Goal: Task Accomplishment & Management: Use online tool/utility

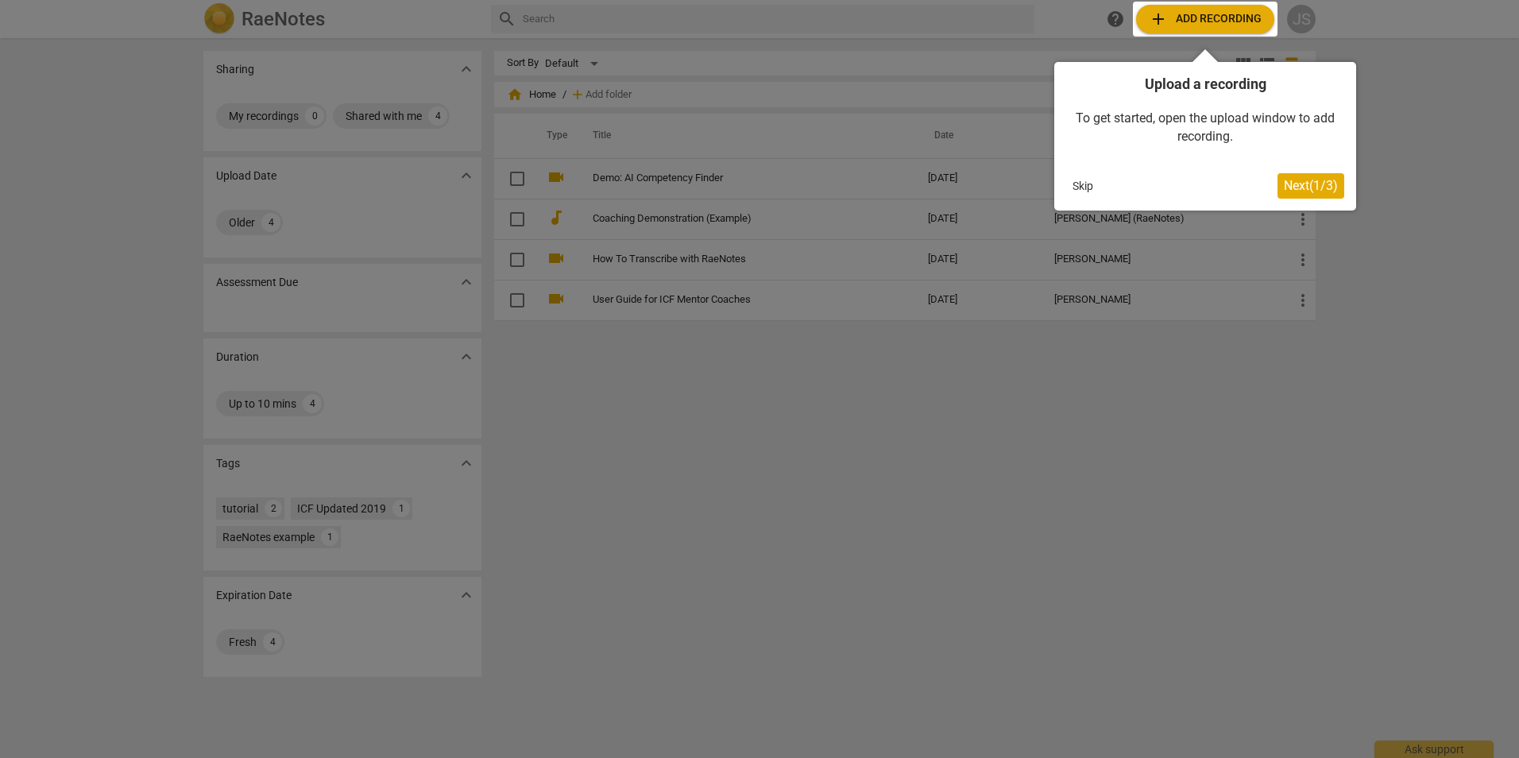
click at [1282, 423] on div at bounding box center [759, 379] width 1519 height 758
click at [1326, 183] on span "Next ( 1 / 3 )" at bounding box center [1311, 185] width 54 height 15
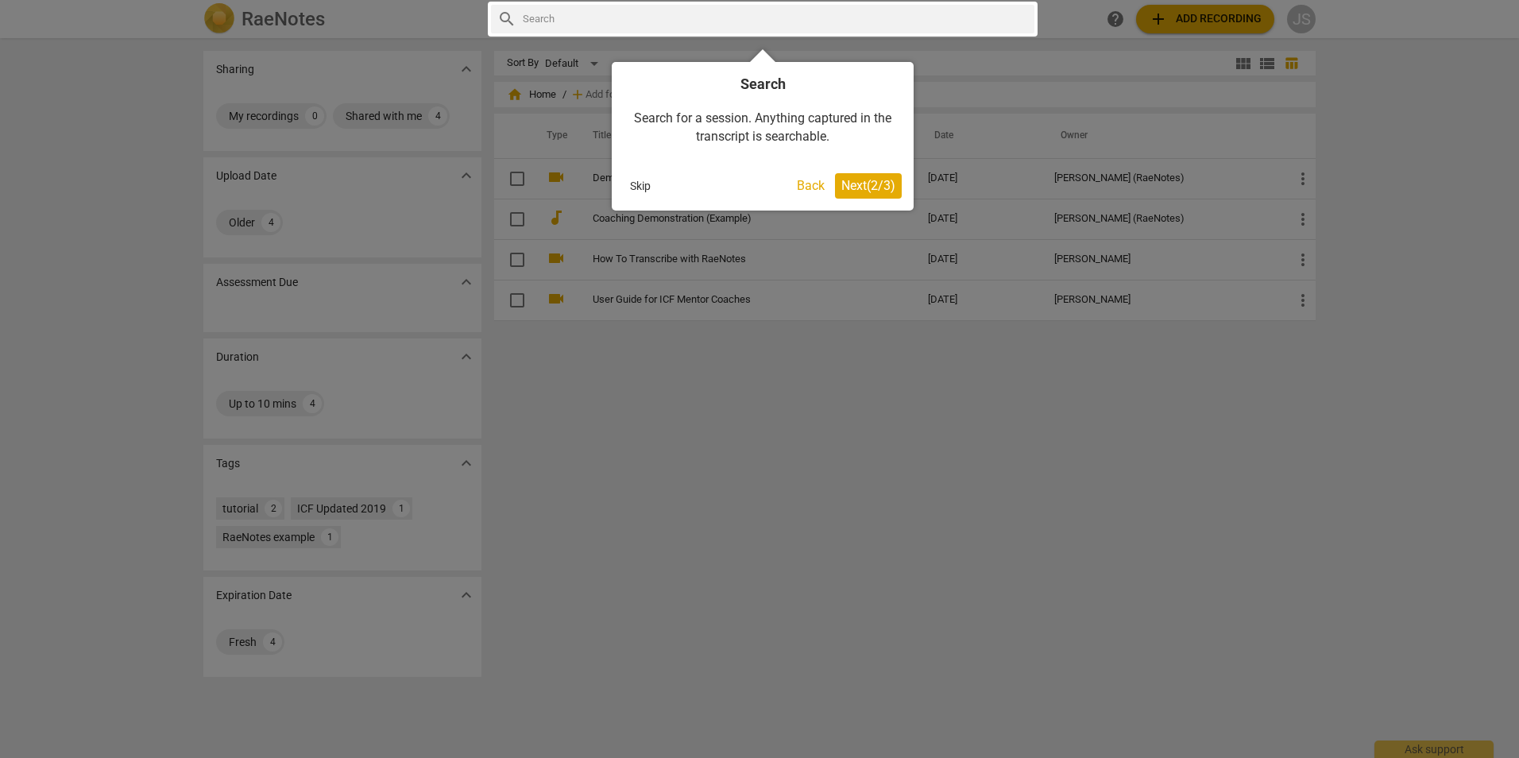
click at [872, 190] on span "Next ( 2 / 3 )" at bounding box center [868, 185] width 54 height 15
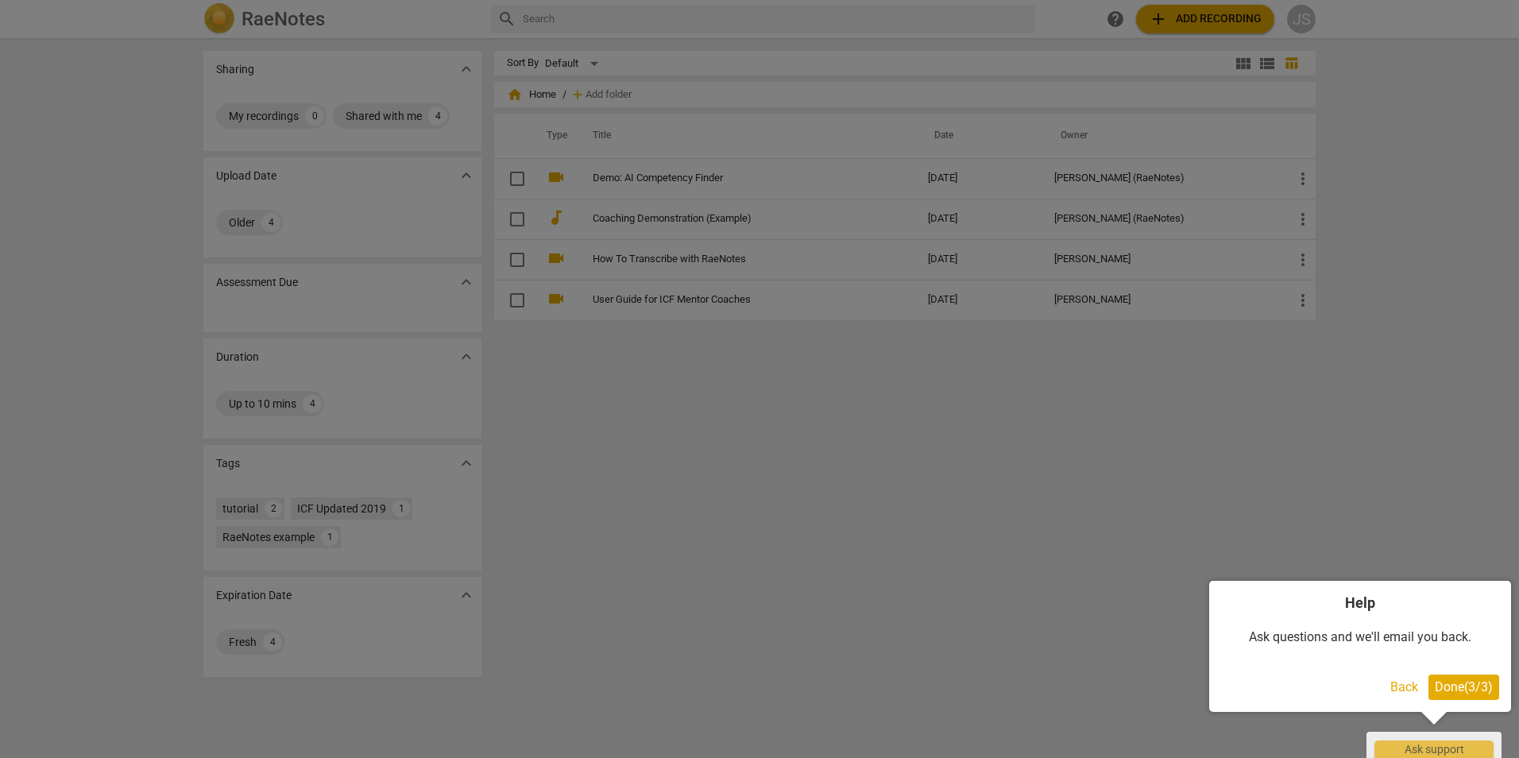
click at [1451, 689] on span "Done ( 3 / 3 )" at bounding box center [1463, 686] width 58 height 15
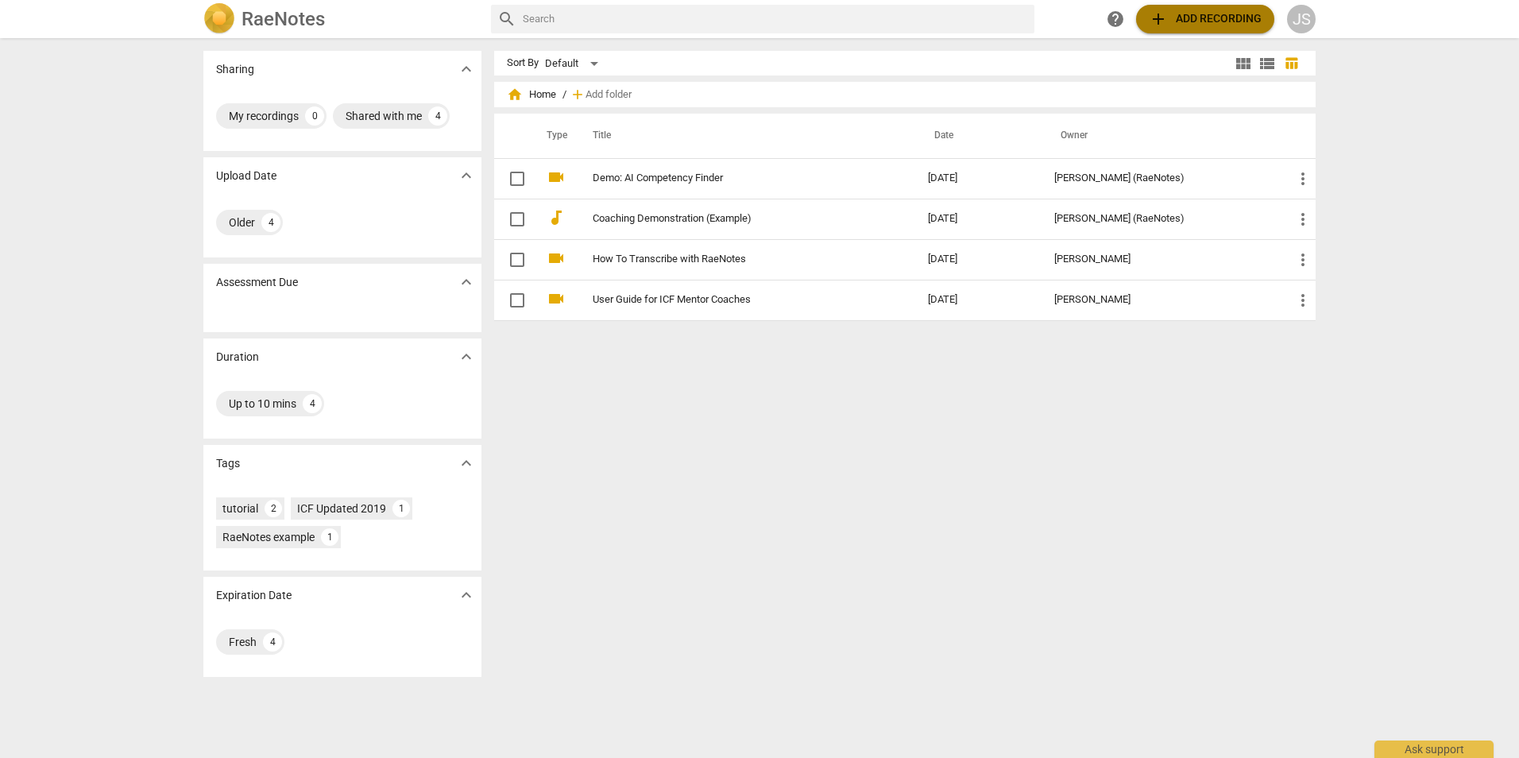
click at [1199, 20] on span "add Add recording" at bounding box center [1205, 19] width 113 height 19
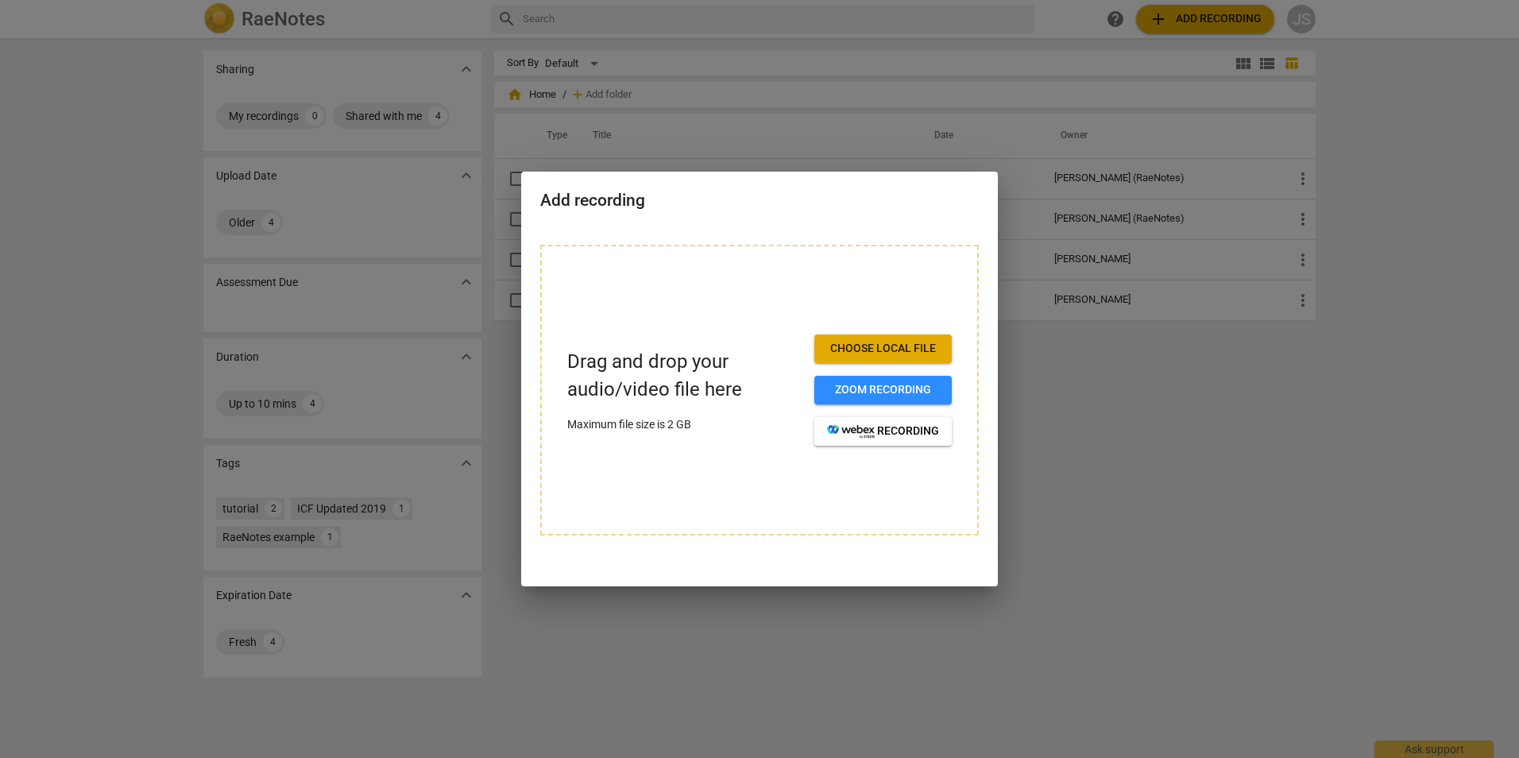
drag, startPoint x: 1278, startPoint y: 489, endPoint x: 1357, endPoint y: 19, distance: 476.9
click at [1278, 488] on div at bounding box center [759, 379] width 1519 height 758
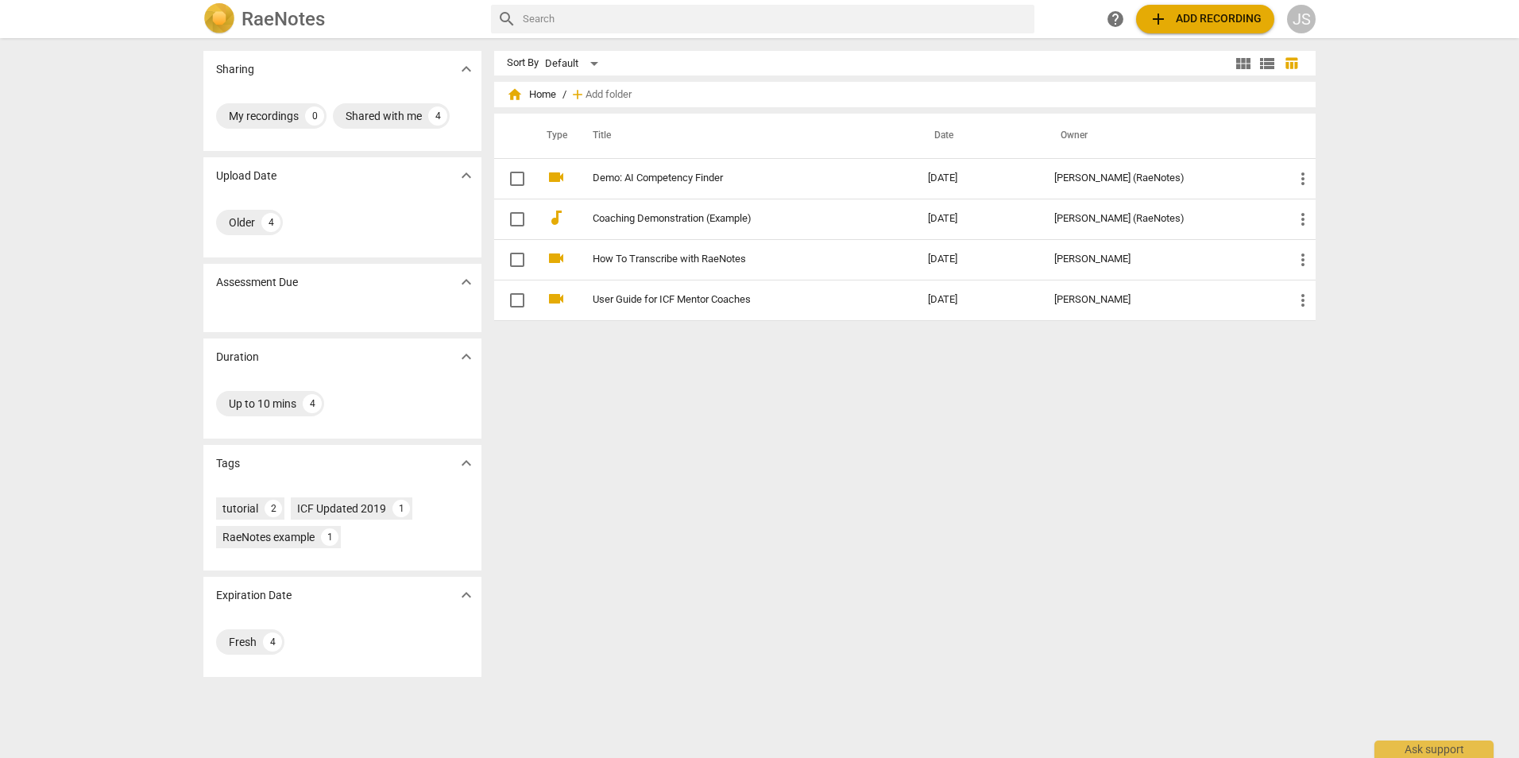
click at [610, 261] on link "How To Transcribe with RaeNotes" at bounding box center [732, 259] width 278 height 12
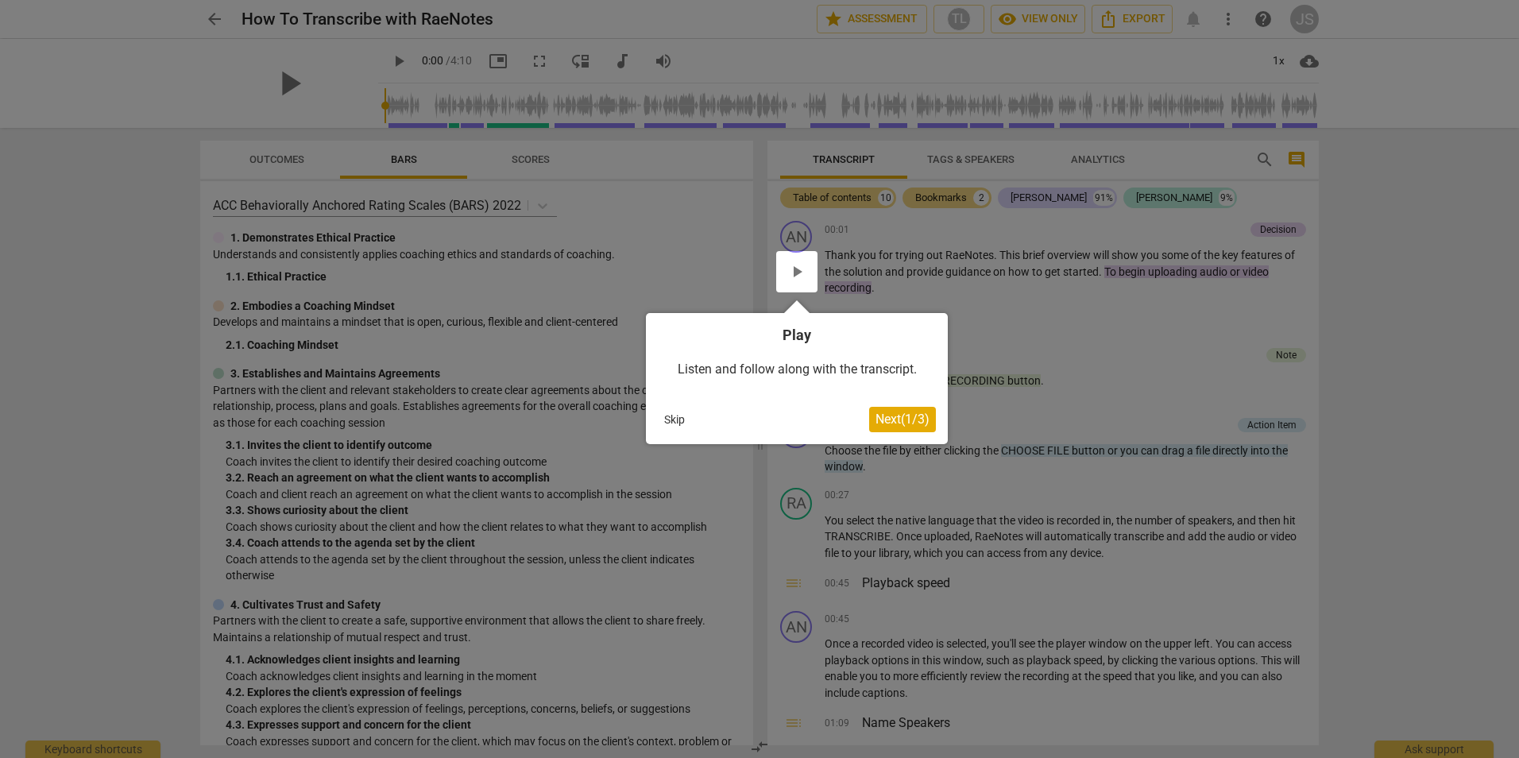
click at [881, 419] on span "Next ( 1 / 3 )" at bounding box center [902, 418] width 54 height 15
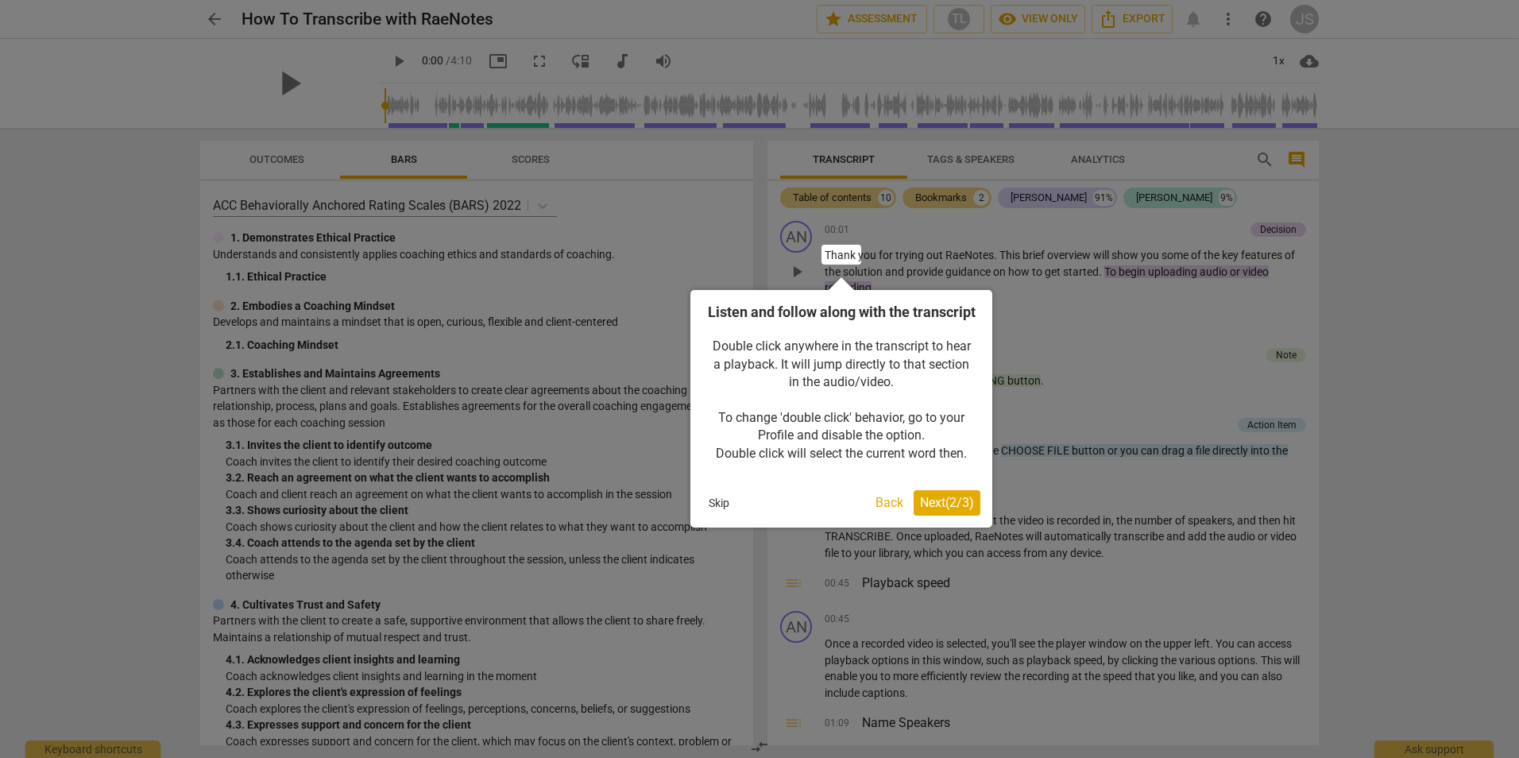
click at [948, 510] on span "Next ( 2 / 3 )" at bounding box center [947, 502] width 54 height 15
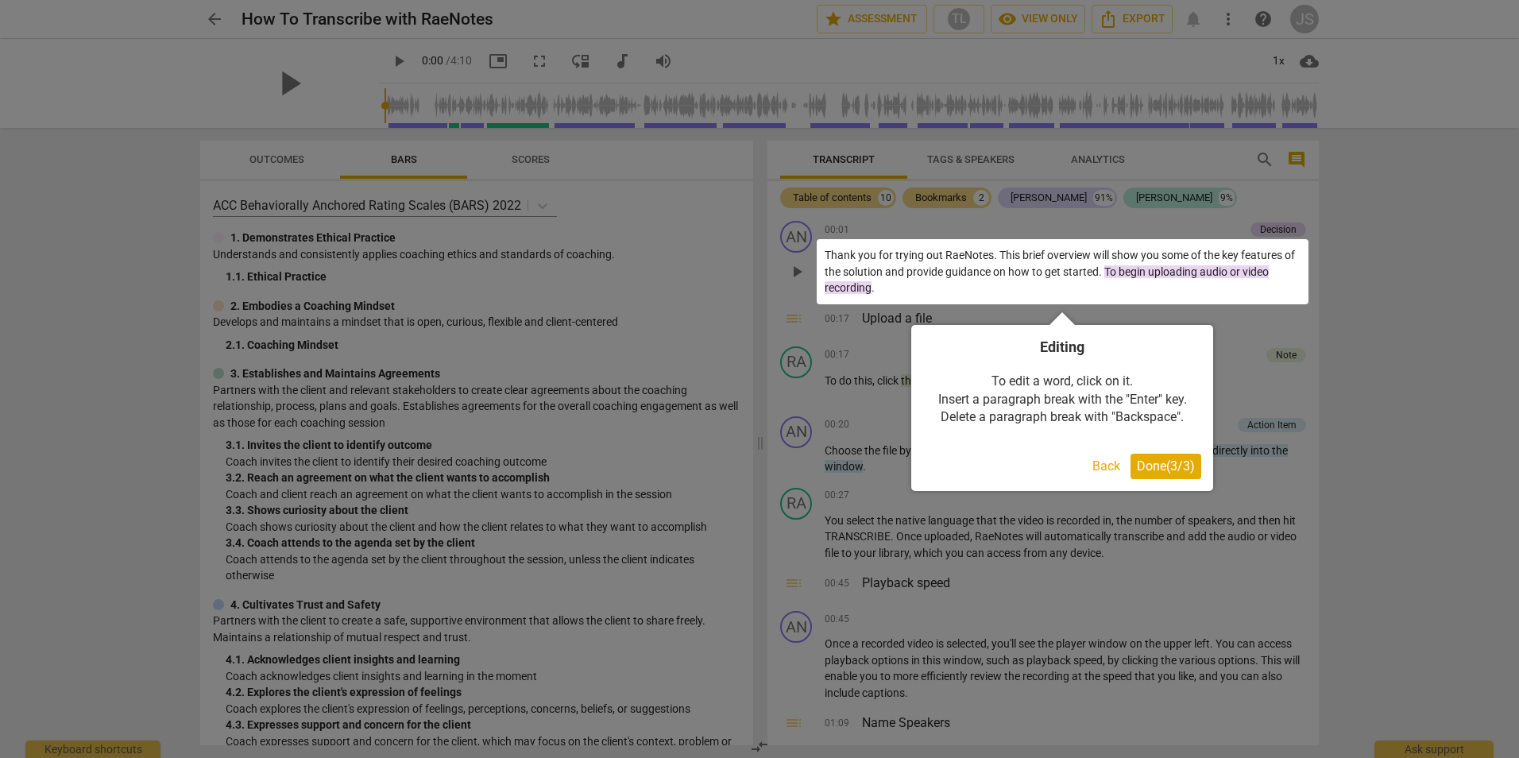
click at [1177, 463] on span "Done ( 3 / 3 )" at bounding box center [1166, 465] width 58 height 15
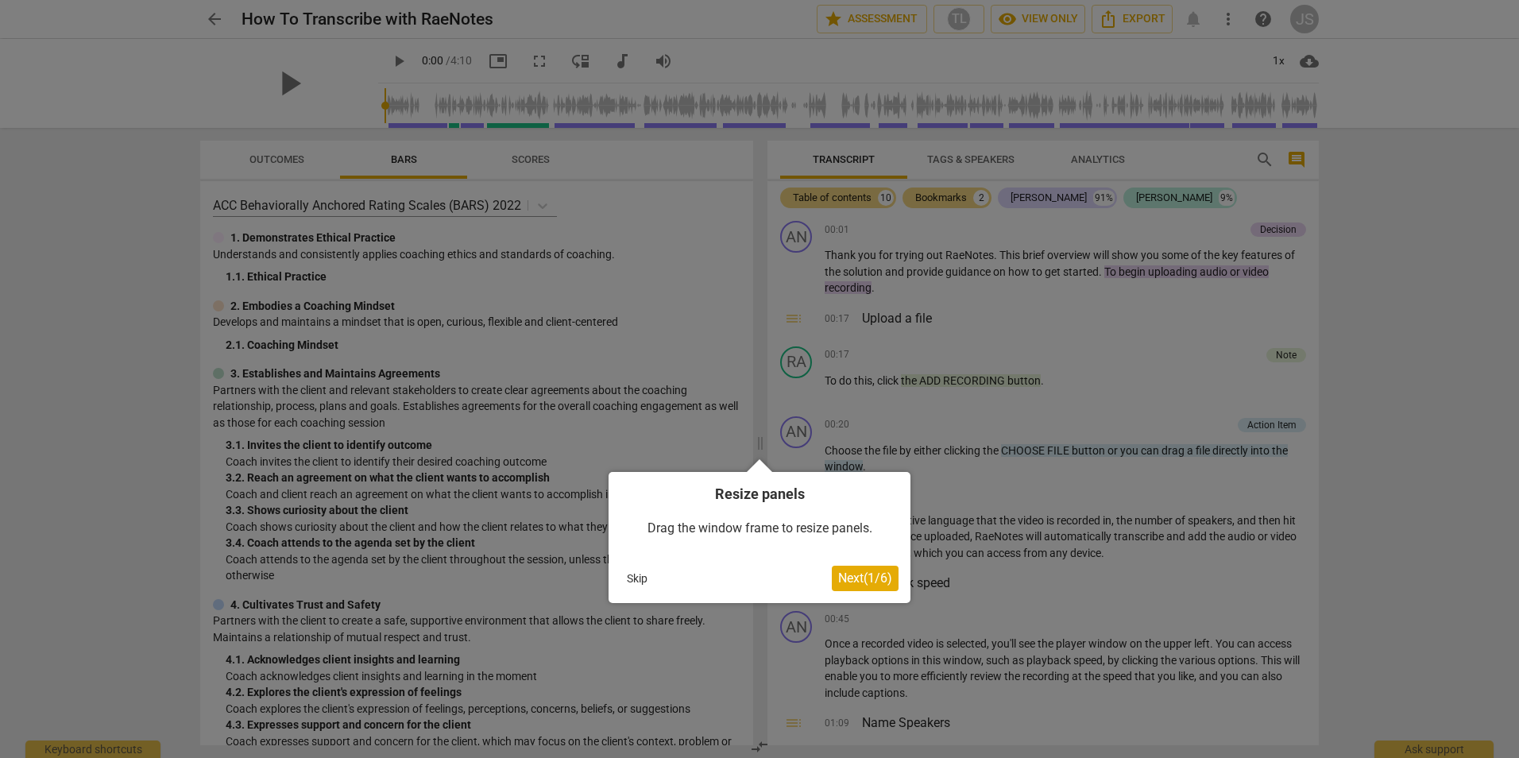
click at [641, 578] on button "Skip" at bounding box center [636, 578] width 33 height 24
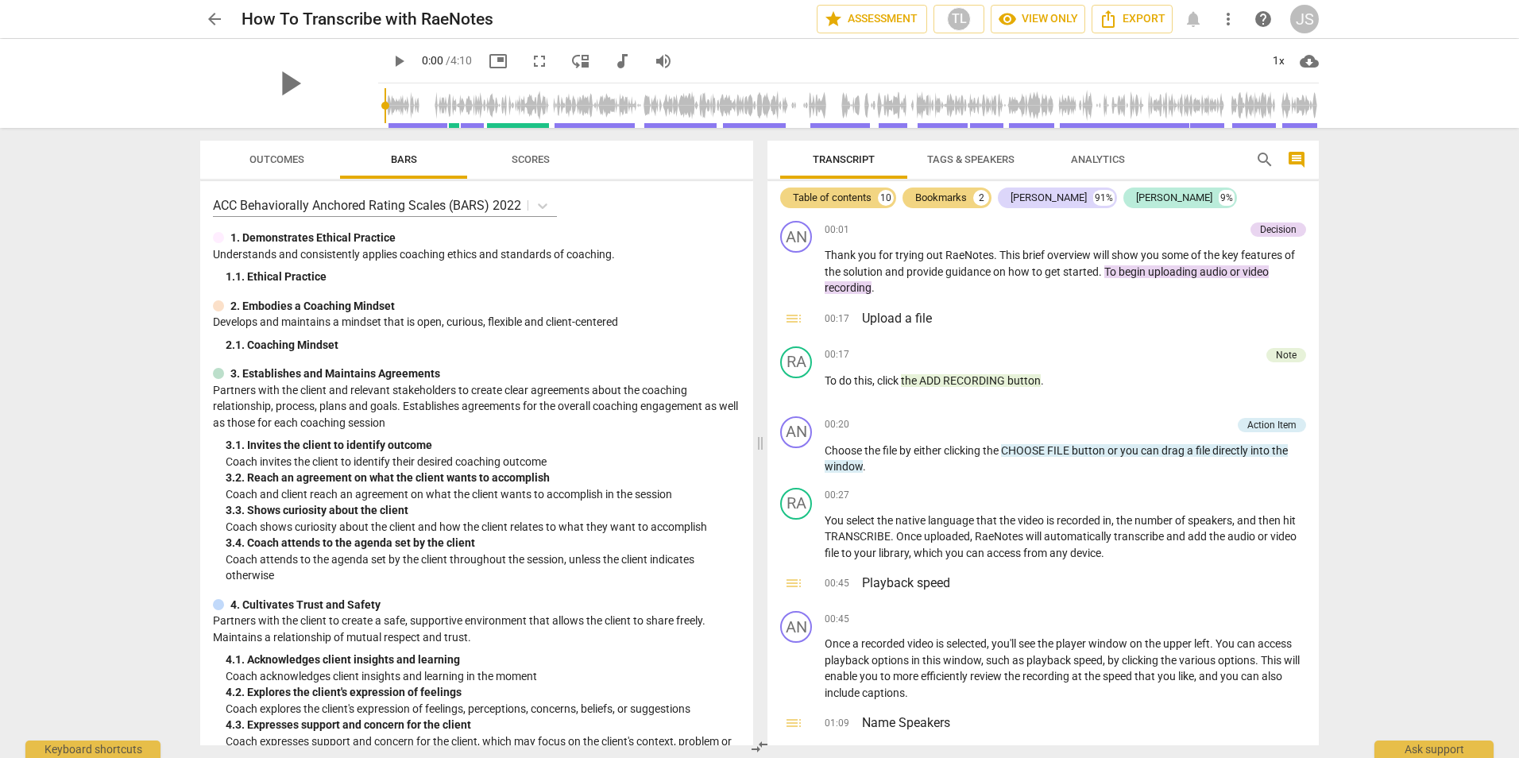
click at [211, 9] on button "arrow_back" at bounding box center [214, 19] width 29 height 29
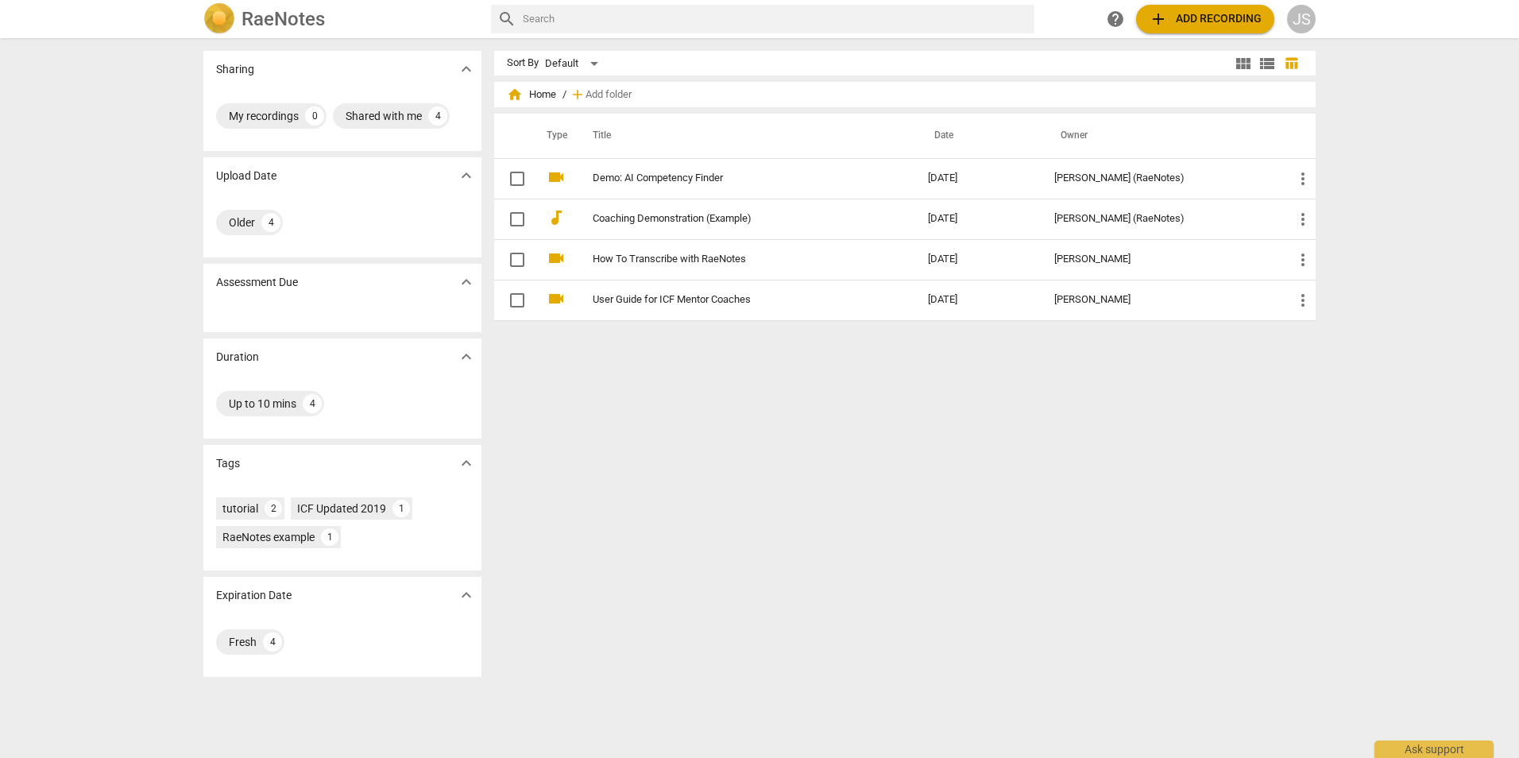
click at [1234, 21] on span "add Add recording" at bounding box center [1205, 19] width 113 height 19
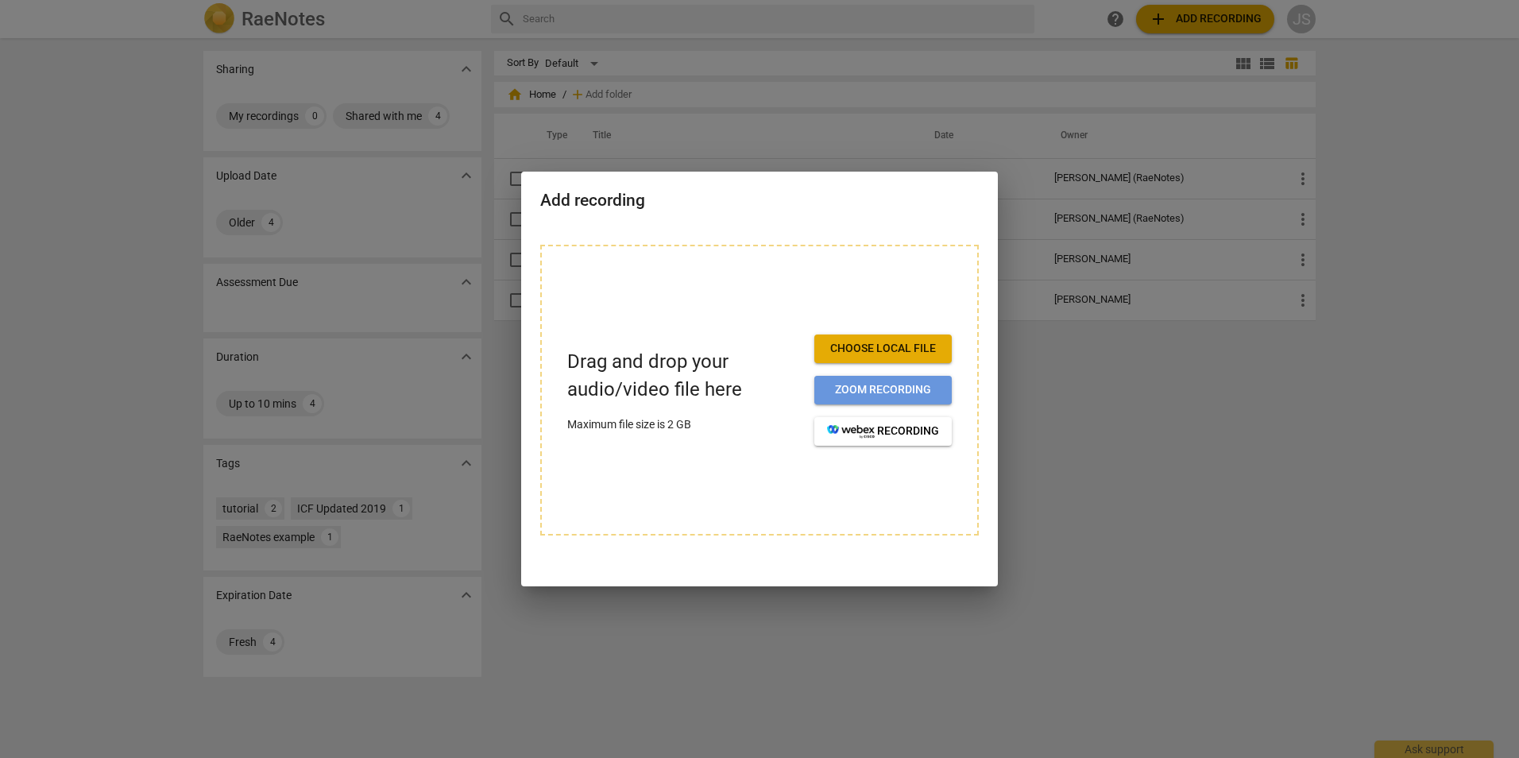
click at [878, 390] on span "Zoom recording" at bounding box center [883, 390] width 112 height 16
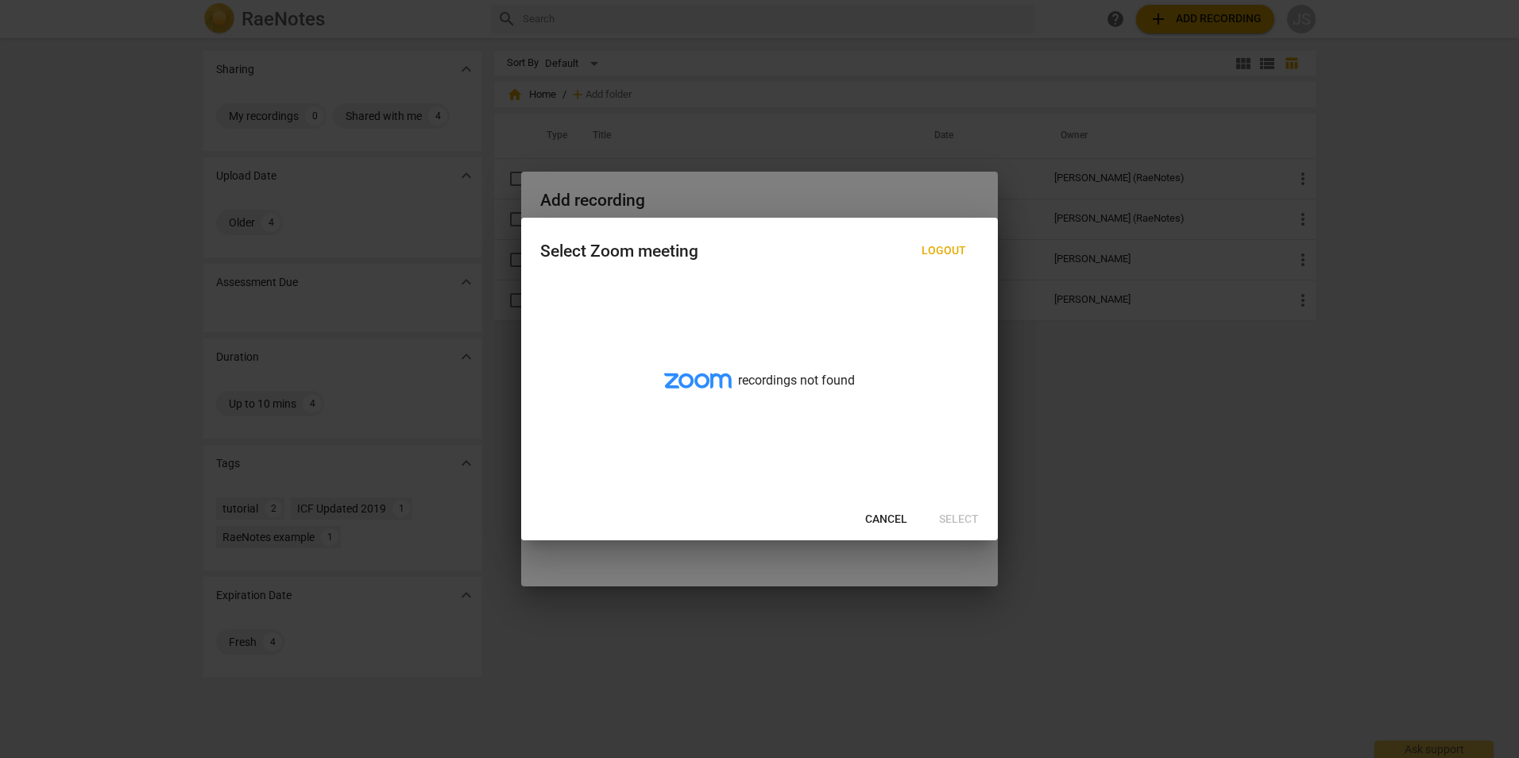
click at [894, 522] on span "Cancel" at bounding box center [886, 520] width 42 height 16
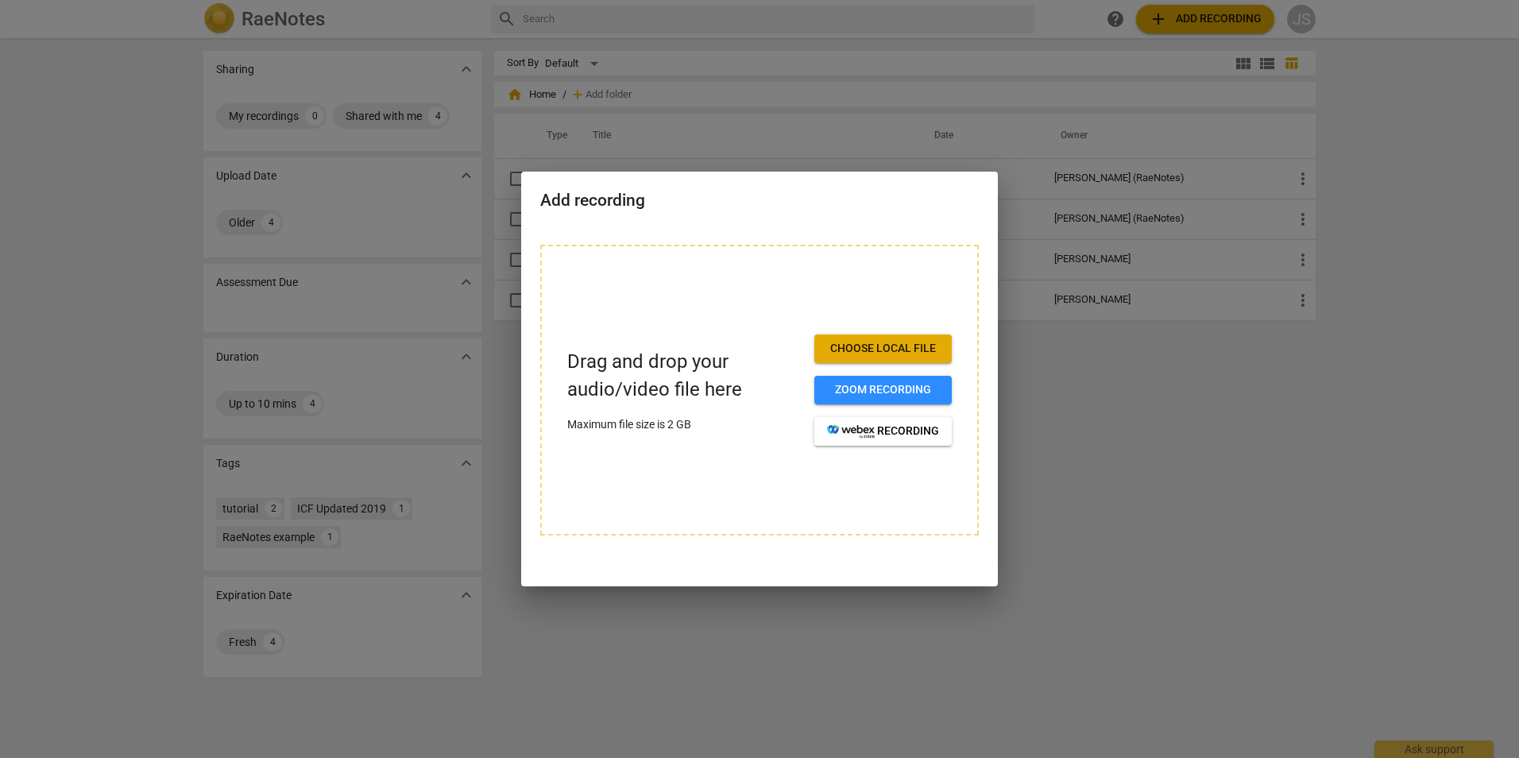
click at [894, 350] on span "Choose local file" at bounding box center [883, 349] width 112 height 16
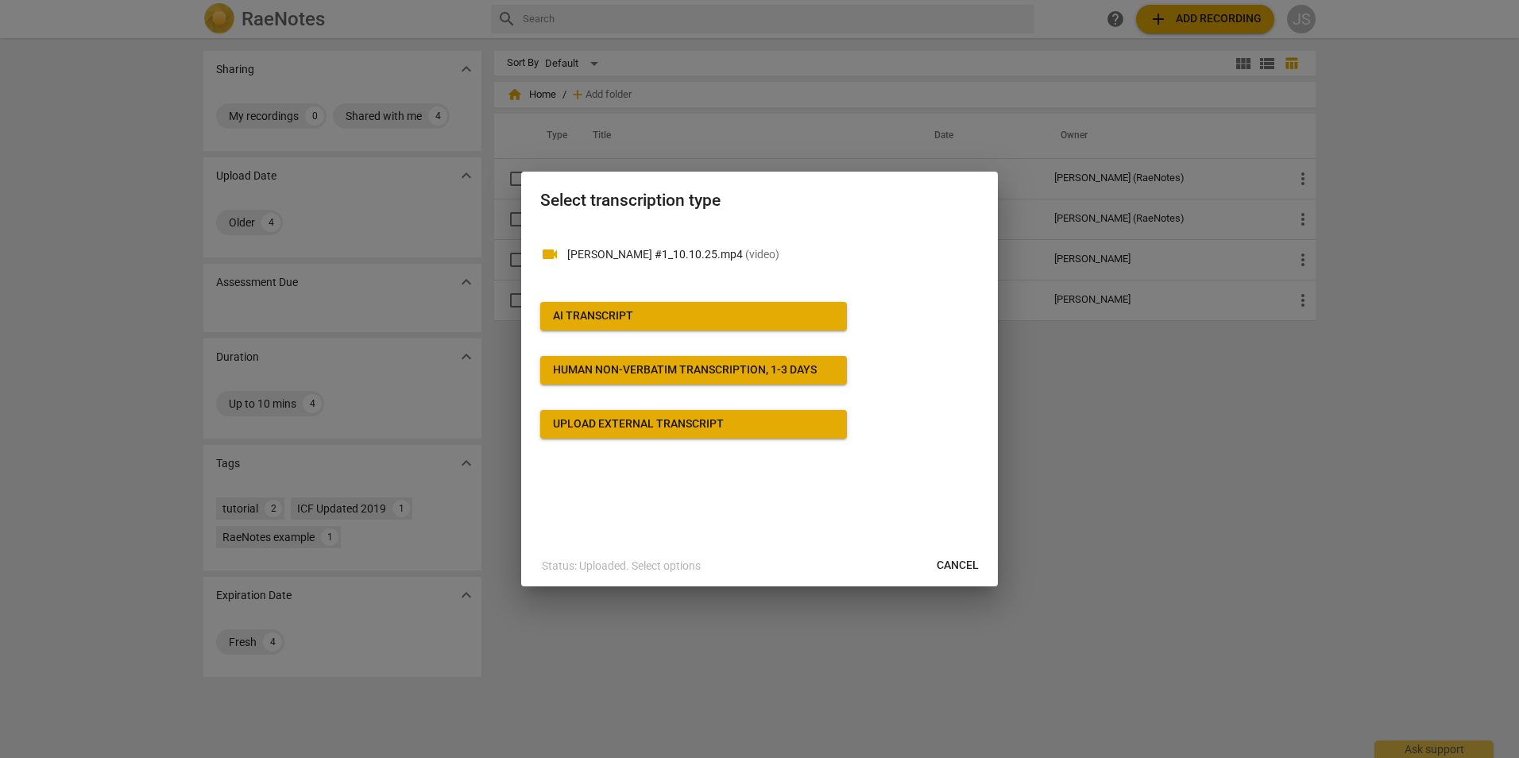
click at [668, 324] on span "AI Transcript" at bounding box center [693, 316] width 281 height 16
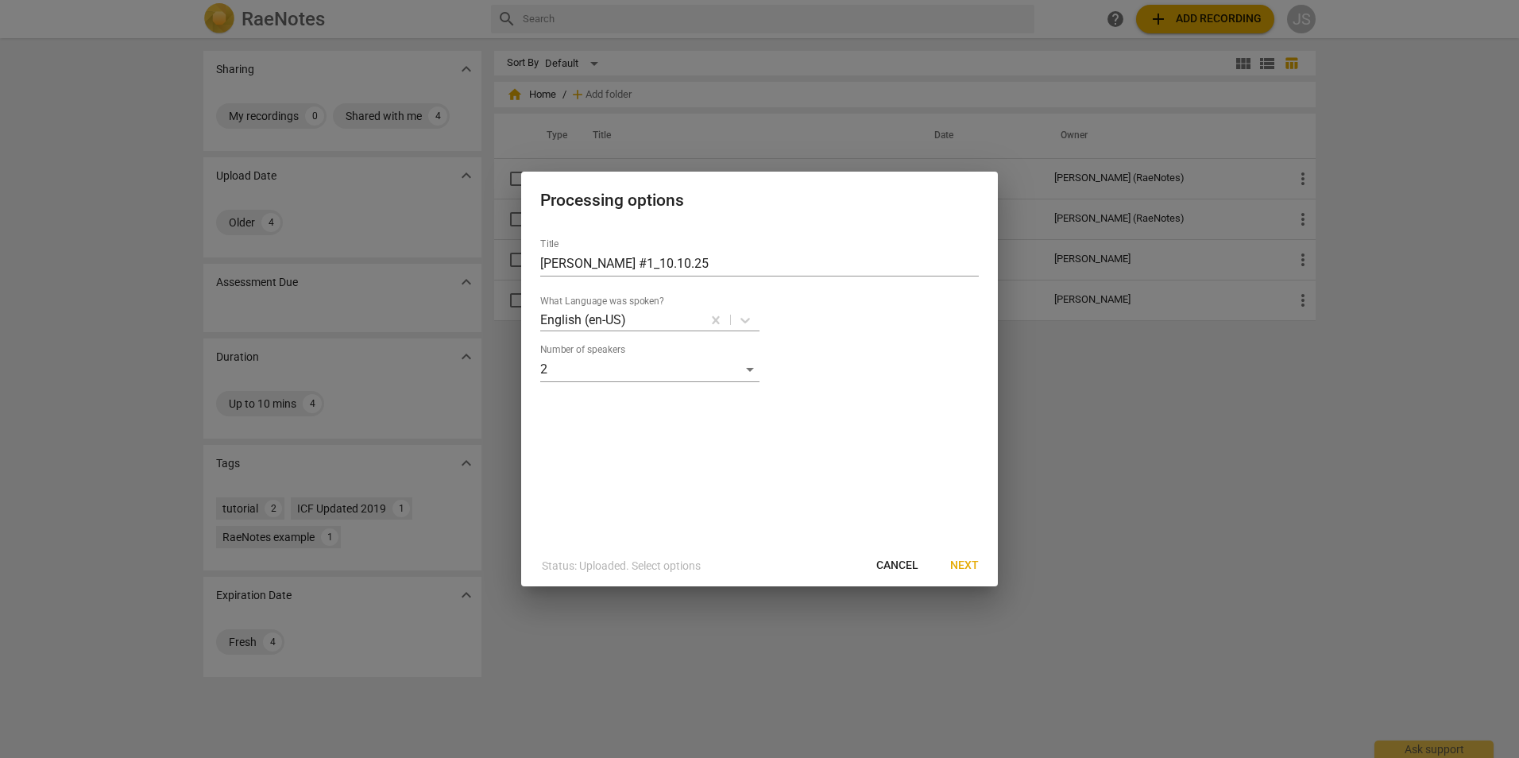
click at [970, 564] on span "Next" at bounding box center [964, 566] width 29 height 16
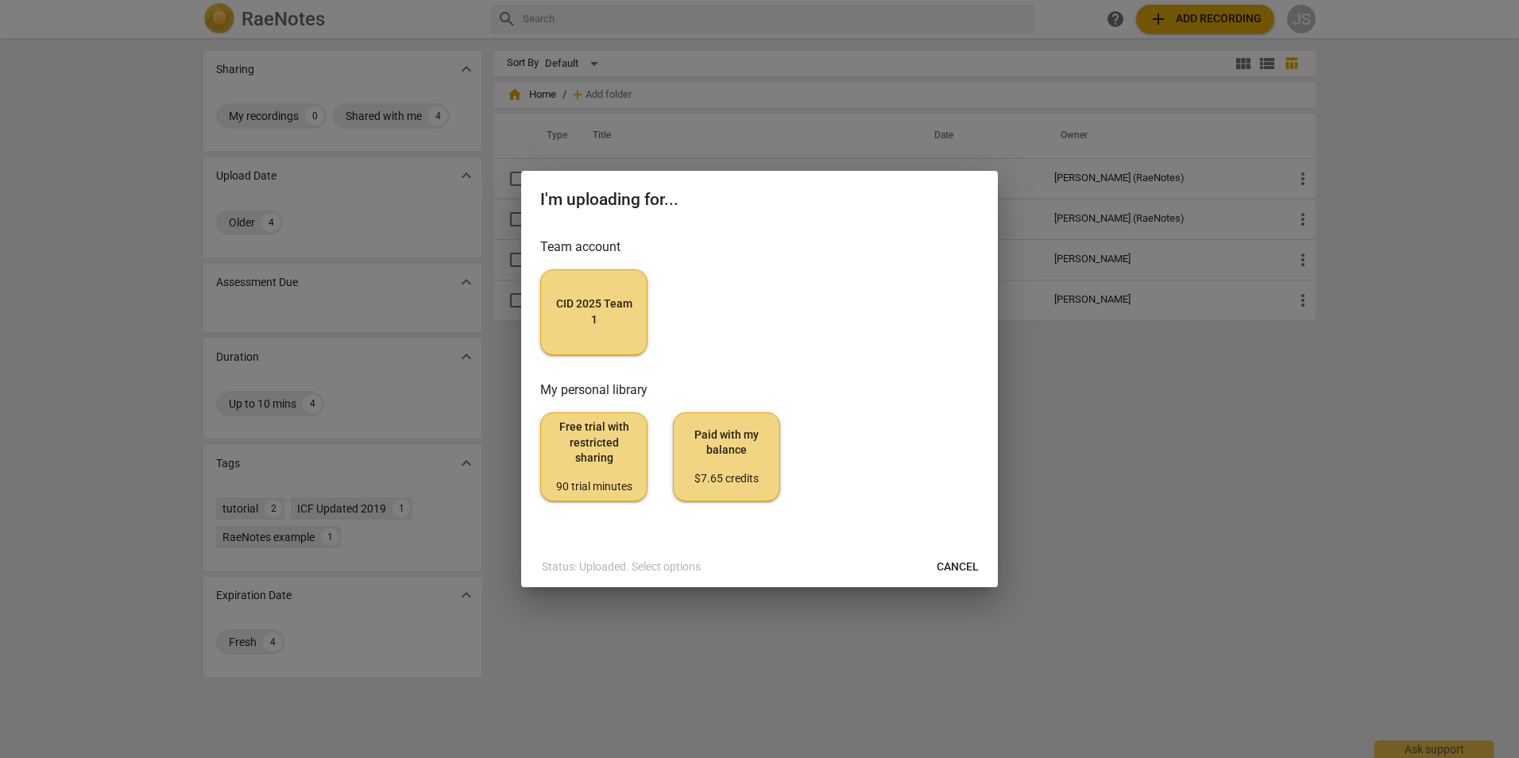
click at [624, 333] on button "CID 2025 Team 1" at bounding box center [593, 312] width 107 height 86
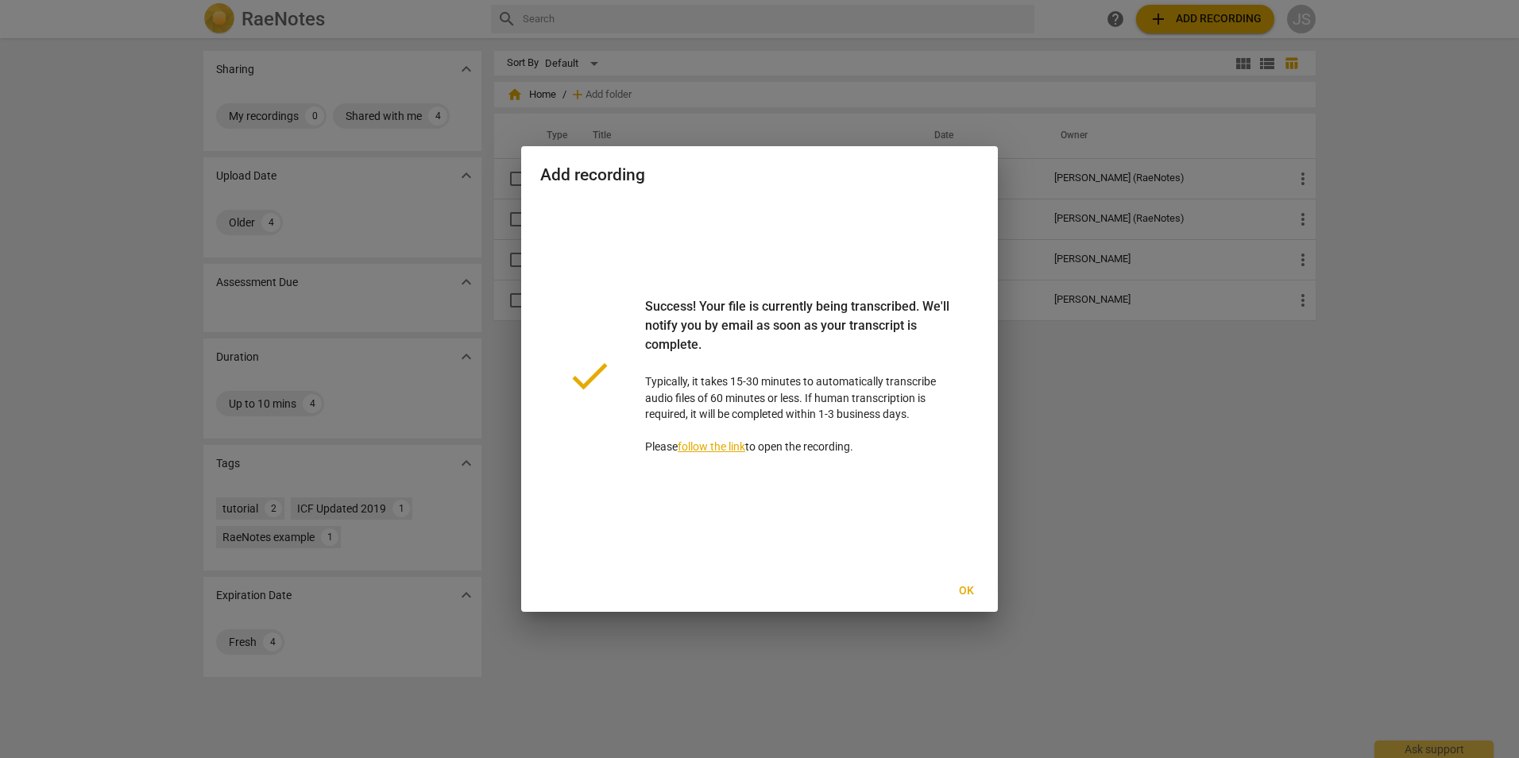
click at [721, 449] on link "follow the link" at bounding box center [712, 446] width 68 height 13
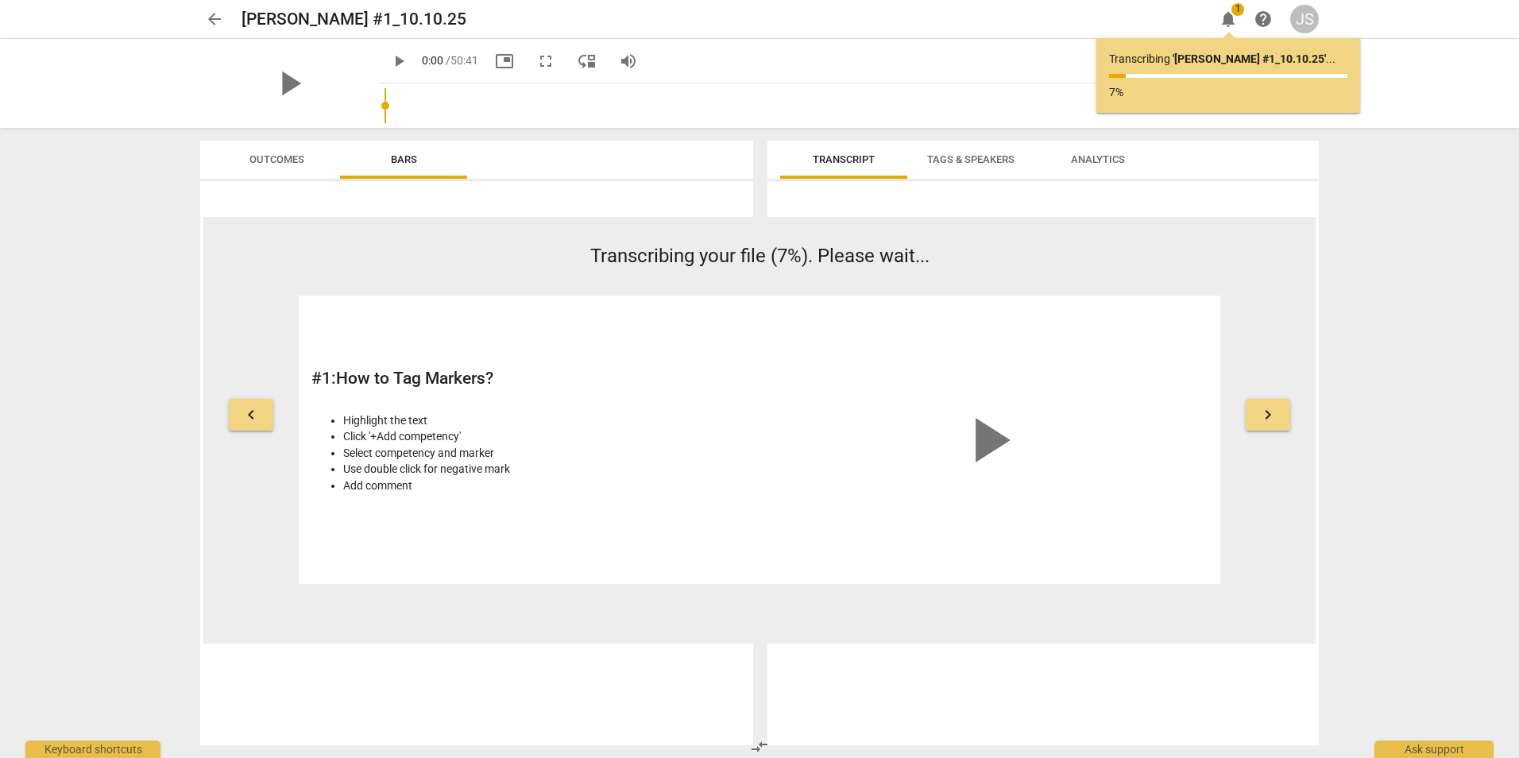
click at [968, 159] on span "Tags & Speakers" at bounding box center [970, 159] width 87 height 12
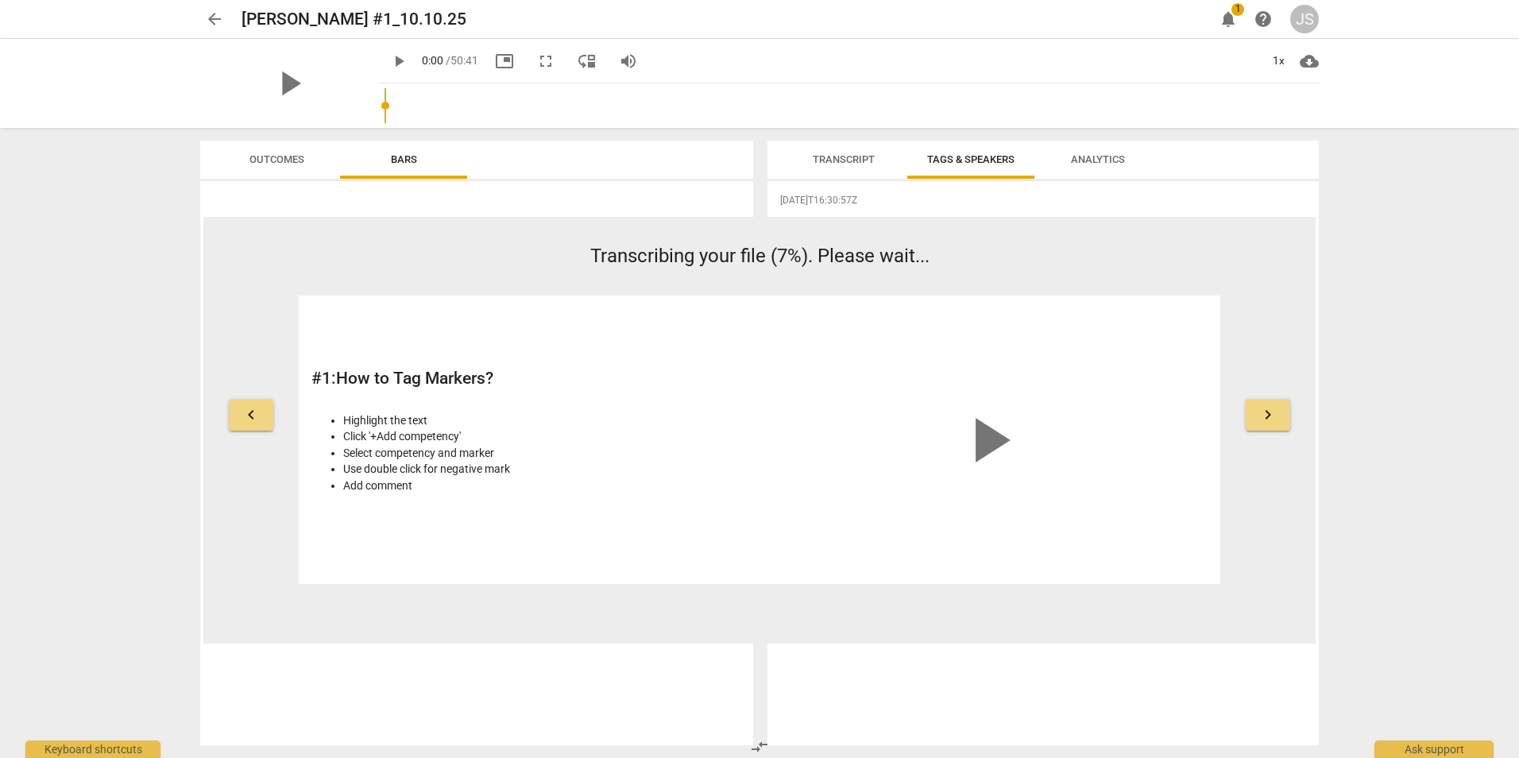
click at [866, 168] on span "Transcript" at bounding box center [844, 159] width 100 height 21
click at [1051, 166] on span "Analytics" at bounding box center [1097, 159] width 127 height 21
click at [989, 165] on span "Tags & Speakers" at bounding box center [970, 159] width 125 height 21
click at [841, 157] on span "Transcript" at bounding box center [844, 159] width 62 height 12
click at [989, 163] on span "Tags & Speakers" at bounding box center [970, 159] width 87 height 12
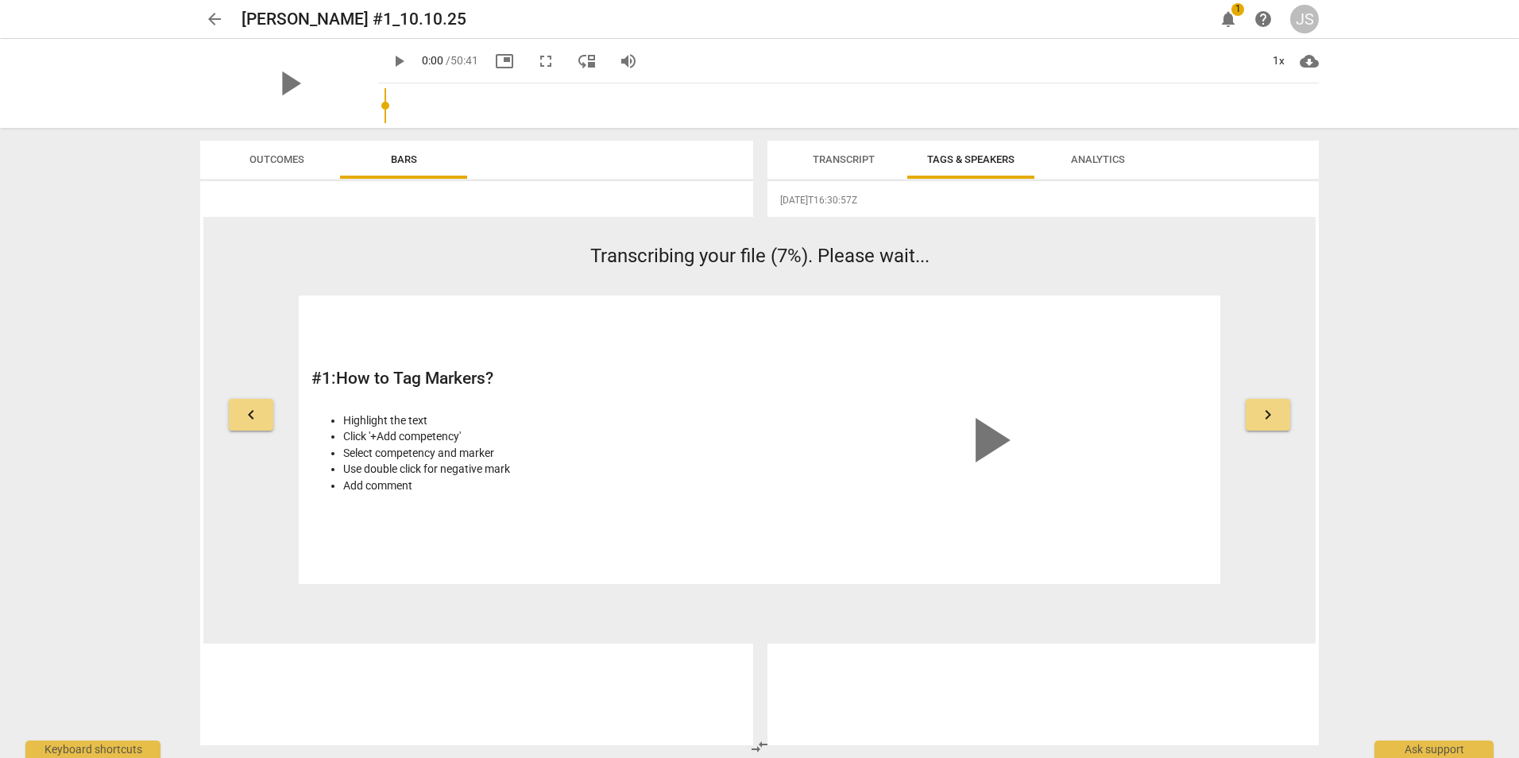
click at [1108, 160] on span "Analytics" at bounding box center [1098, 159] width 54 height 12
click at [844, 165] on span "Transcript" at bounding box center [844, 159] width 100 height 21
click at [987, 164] on span "Tags & Speakers" at bounding box center [970, 159] width 87 height 12
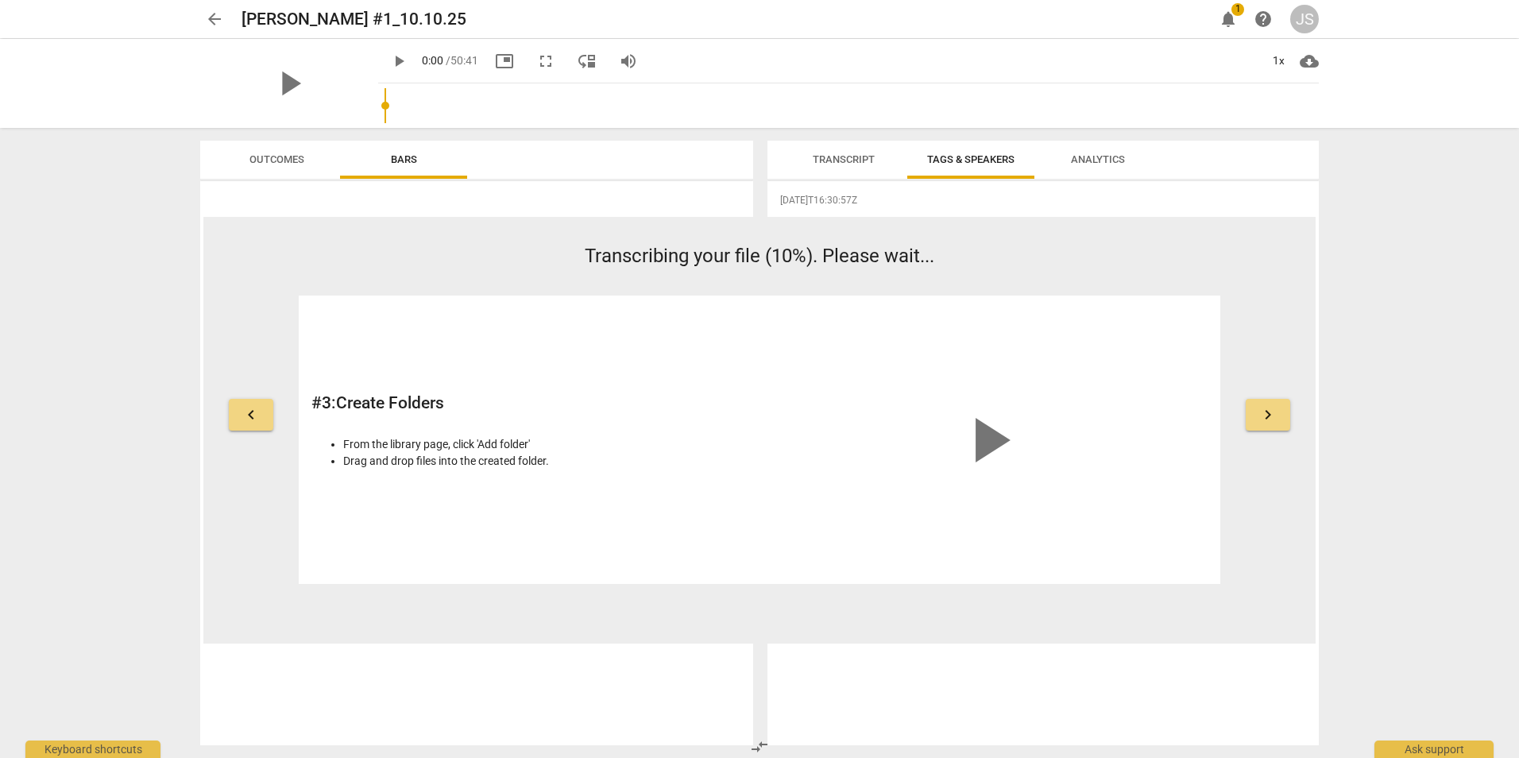
click at [839, 164] on span "Transcript" at bounding box center [844, 159] width 62 height 12
click at [940, 160] on span "Tags & Speakers" at bounding box center [970, 159] width 87 height 12
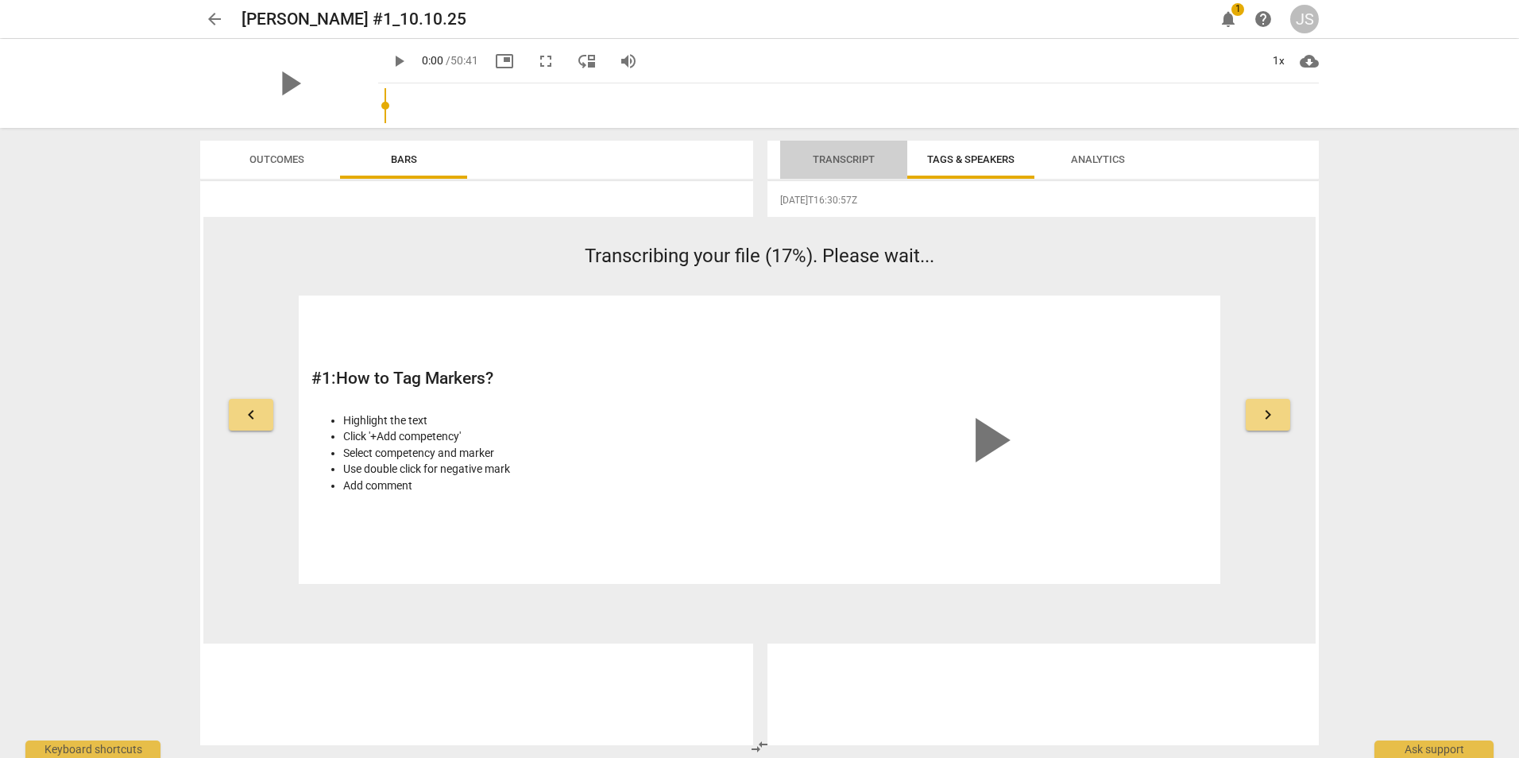
click at [810, 162] on span "Transcript" at bounding box center [844, 159] width 100 height 21
click at [975, 164] on span "Tags & Speakers" at bounding box center [970, 159] width 87 height 12
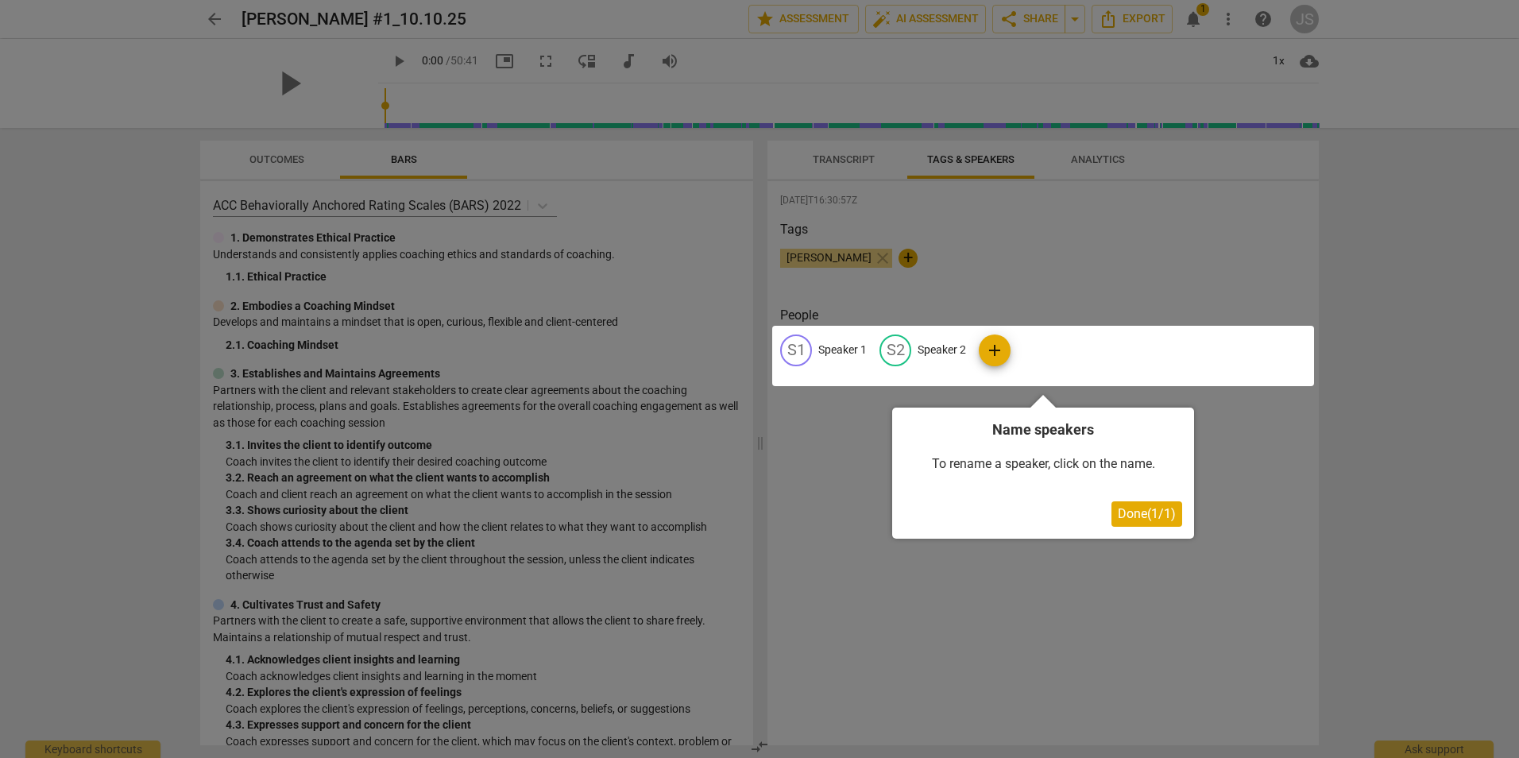
click at [841, 348] on div at bounding box center [1043, 356] width 542 height 60
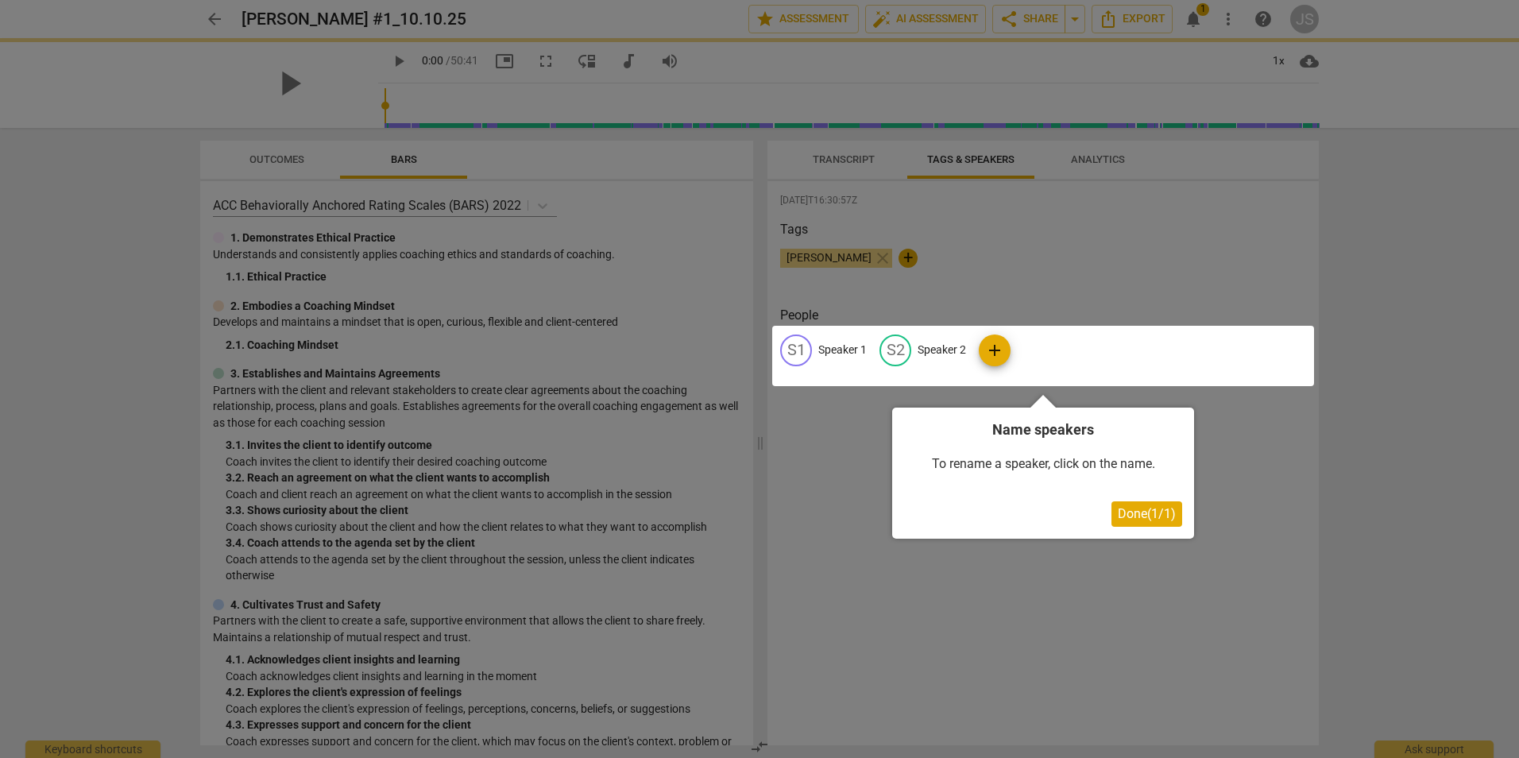
click at [790, 351] on div at bounding box center [1043, 356] width 542 height 60
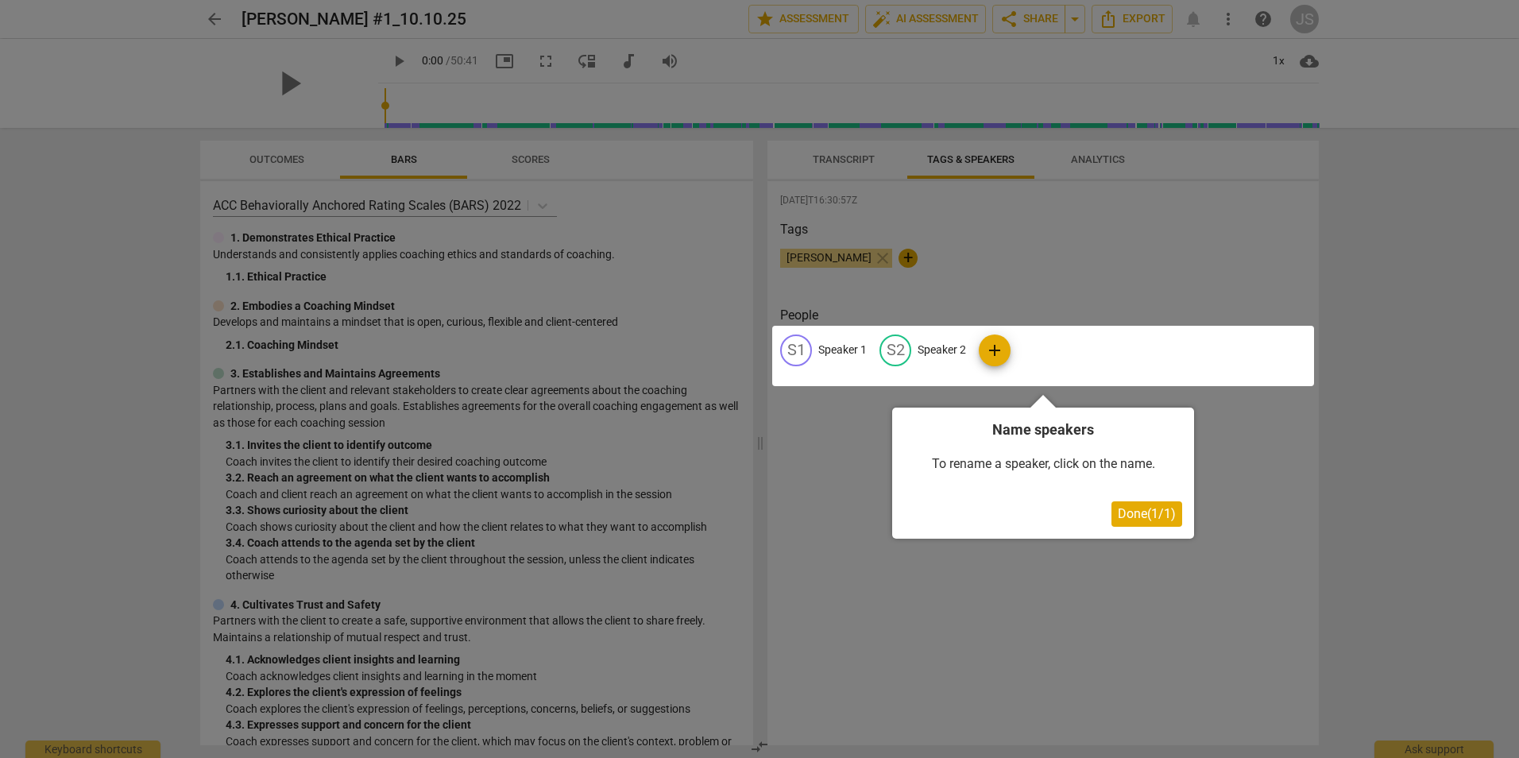
click at [1149, 508] on span "Done ( 1 / 1 )" at bounding box center [1147, 513] width 58 height 15
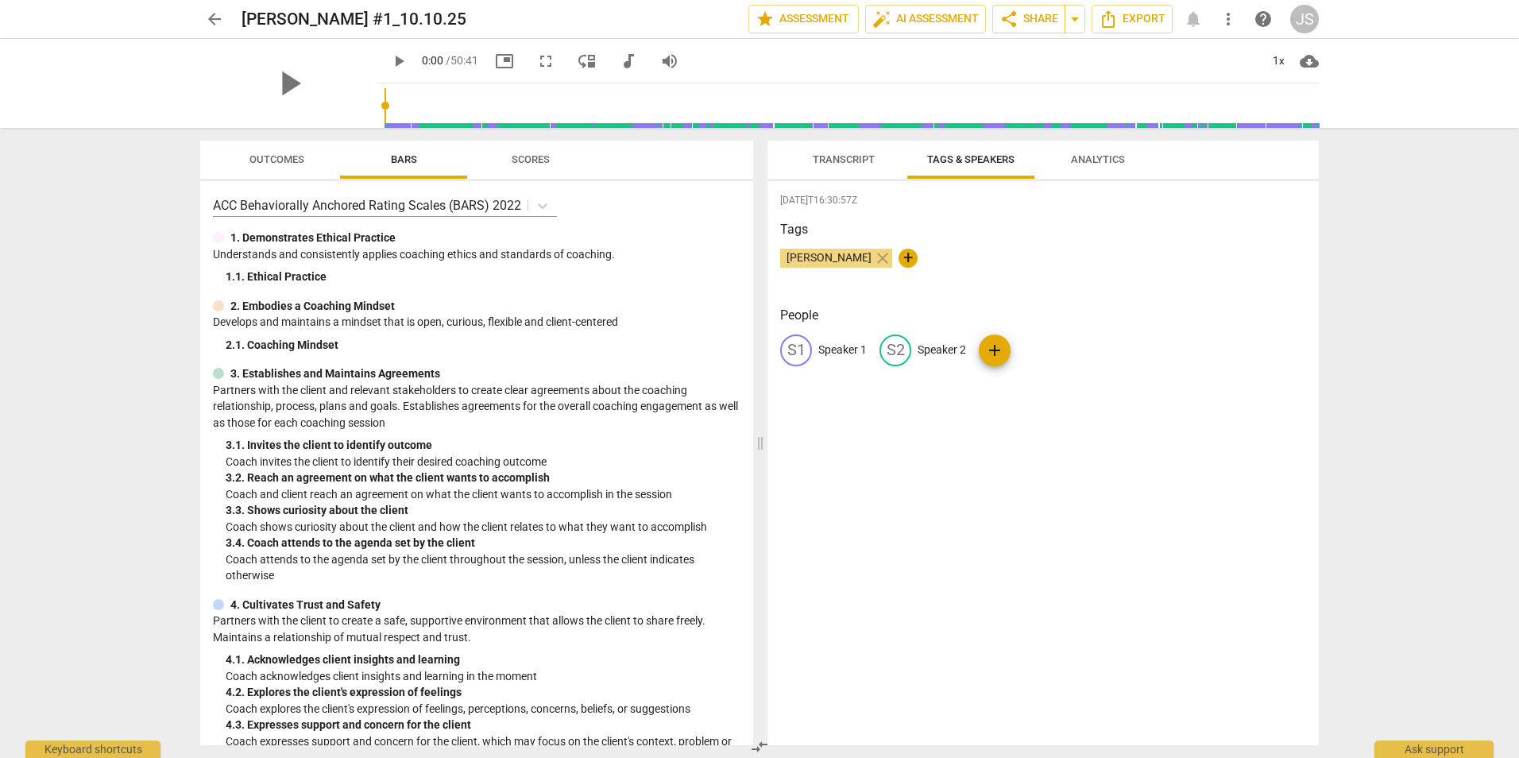
click at [898, 257] on span "+" at bounding box center [907, 258] width 19 height 19
type input "[PERSON_NAME]"
click at [821, 343] on p "Speaker 1" at bounding box center [842, 350] width 48 height 17
type input "[PERSON_NAME]"
click at [1025, 349] on p "Speaker 2" at bounding box center [1045, 350] width 48 height 17
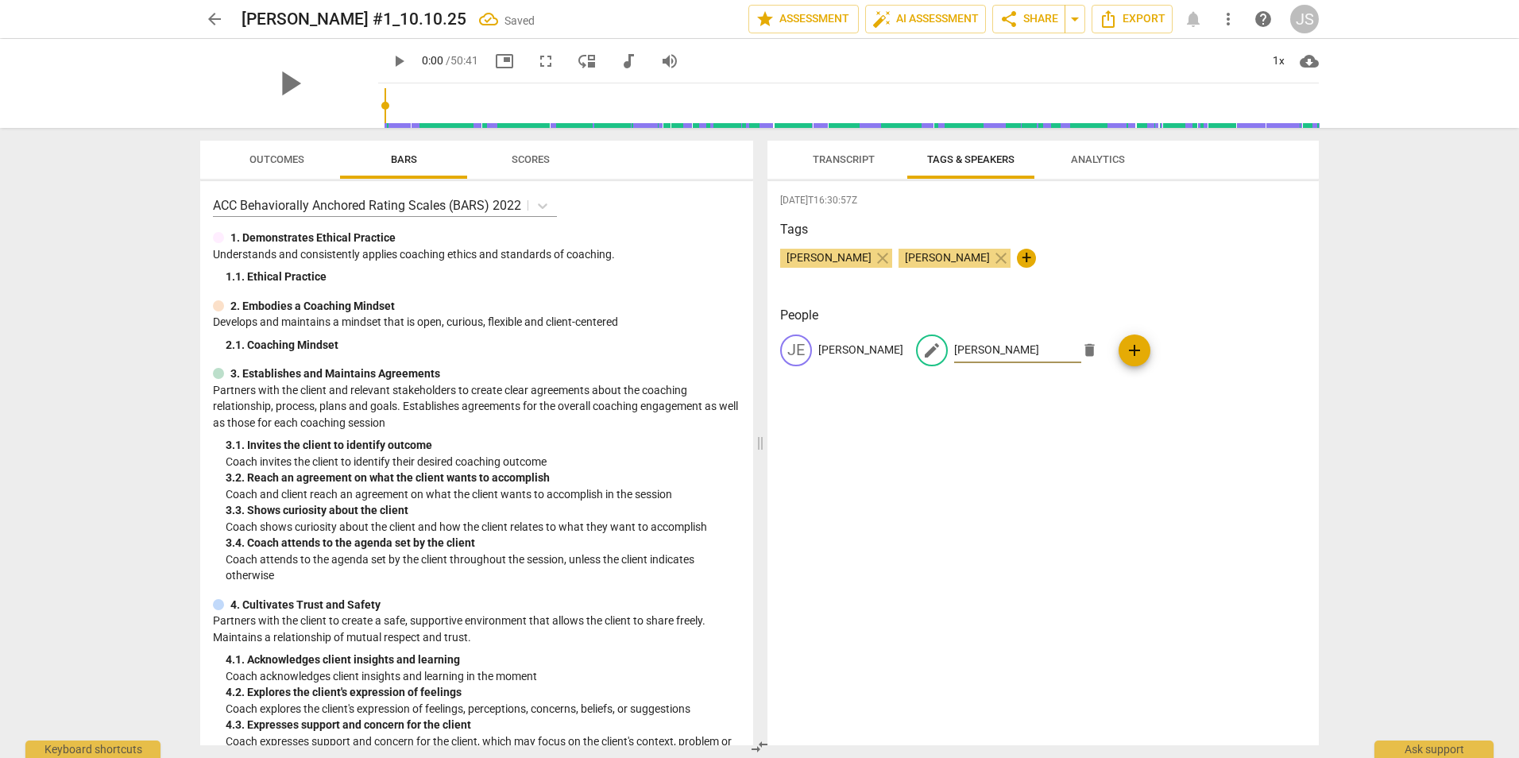
type input "[PERSON_NAME]"
click at [1287, 294] on div "[DATE]T16:30:57Z Tags [PERSON_NAME] close [PERSON_NAME] close + People JE [PERS…" at bounding box center [1042, 463] width 551 height 564
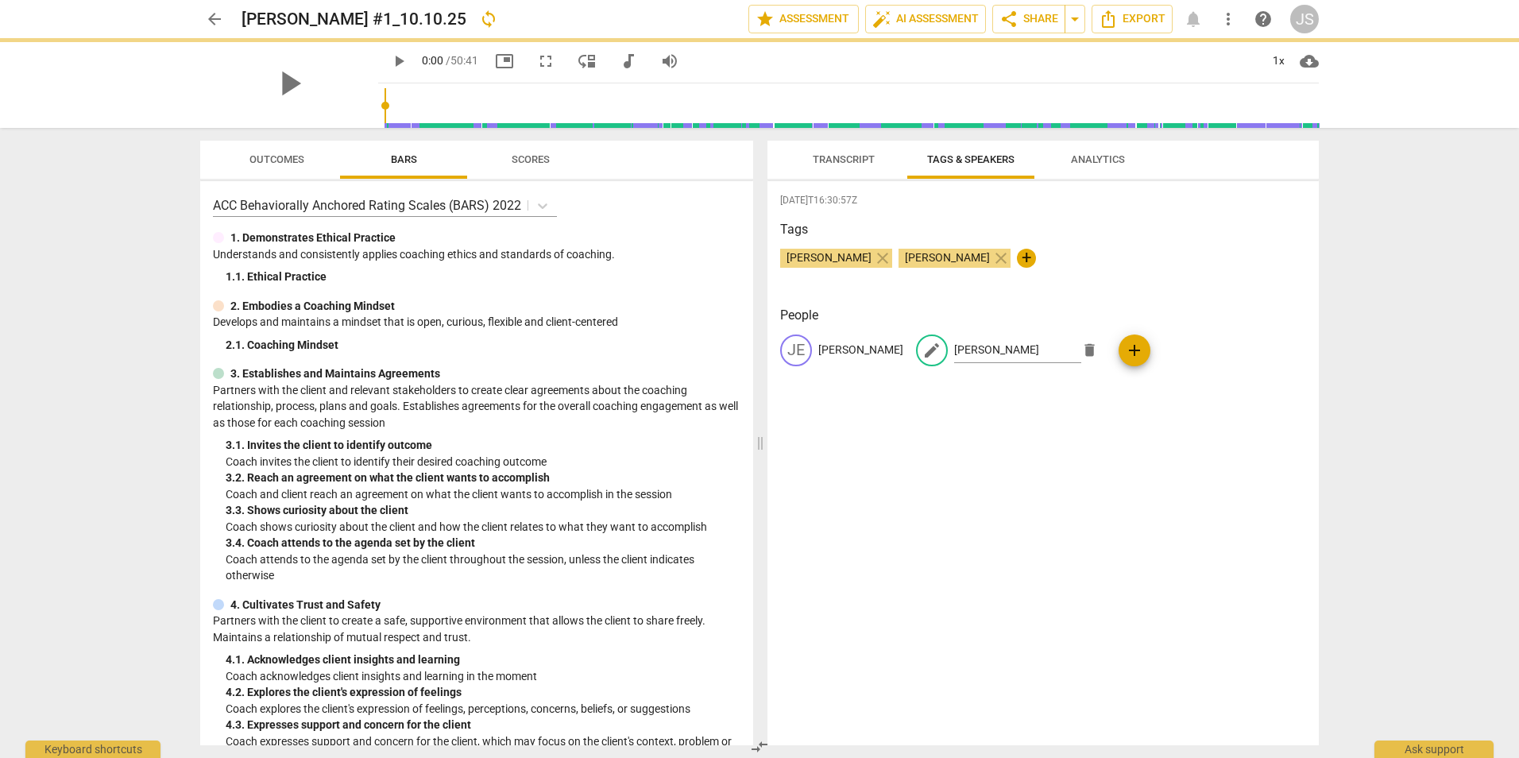
click at [991, 257] on span "close" at bounding box center [1000, 258] width 19 height 19
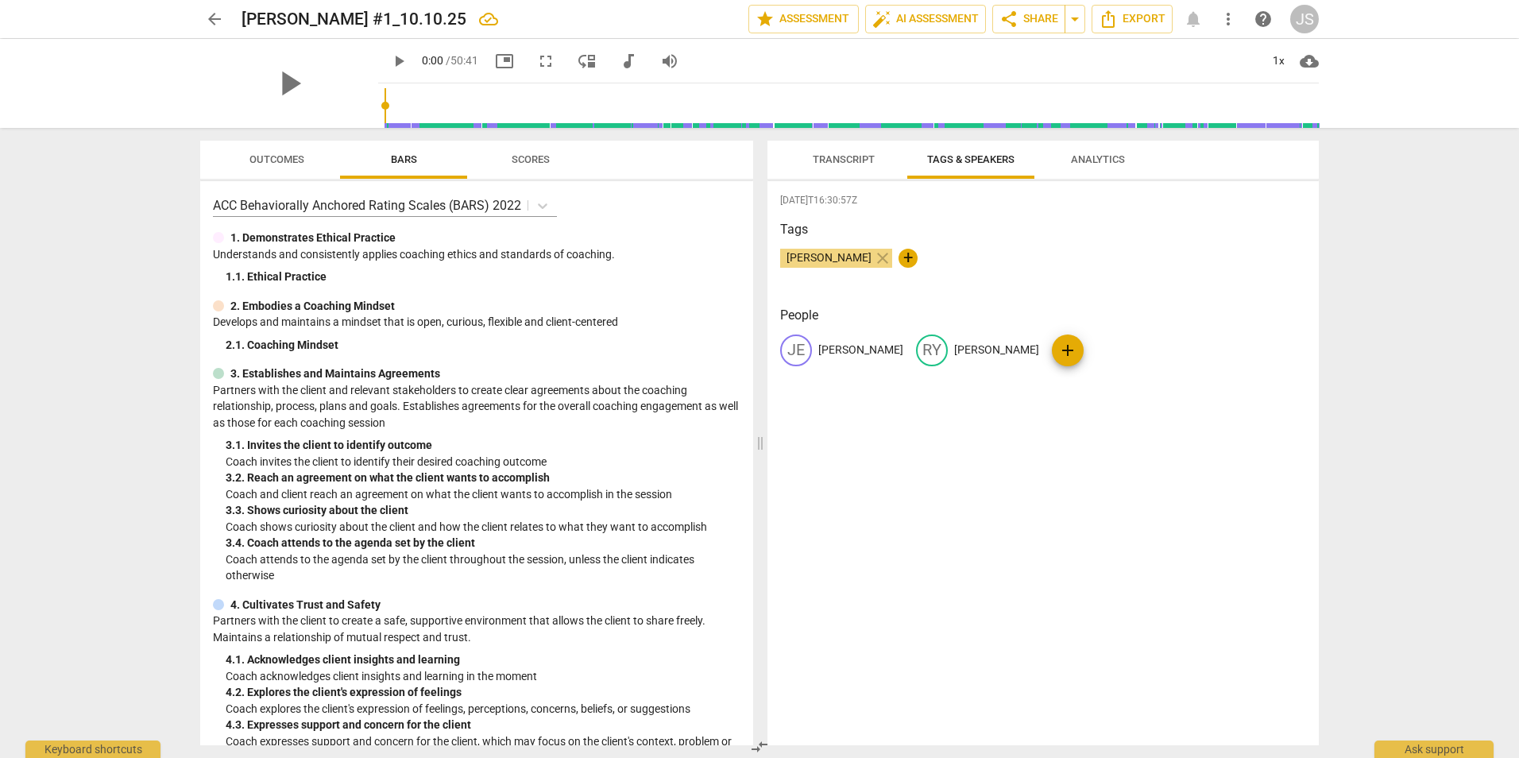
click at [292, 159] on span "Outcomes" at bounding box center [276, 159] width 55 height 12
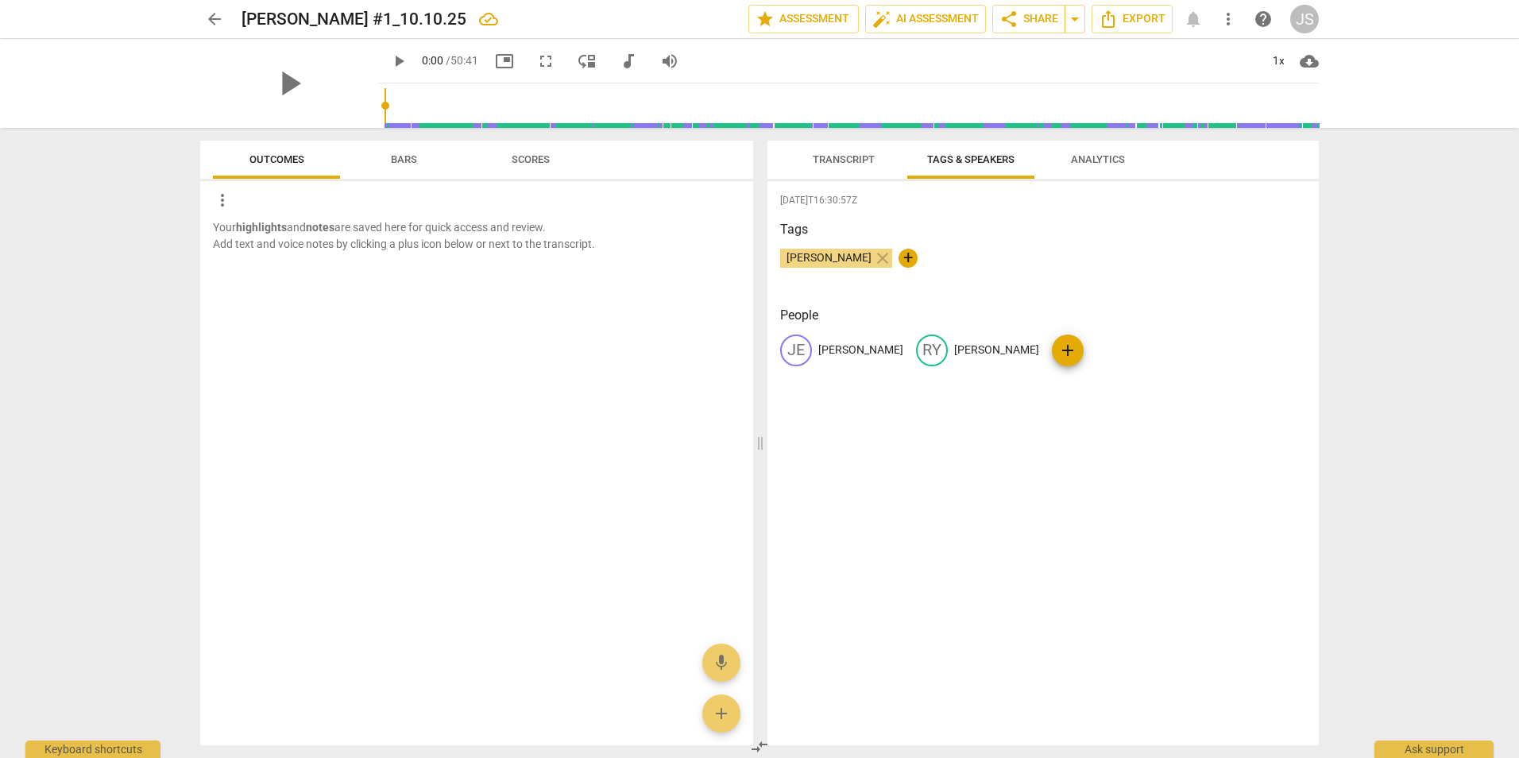
click at [544, 164] on span "Scores" at bounding box center [531, 159] width 38 height 12
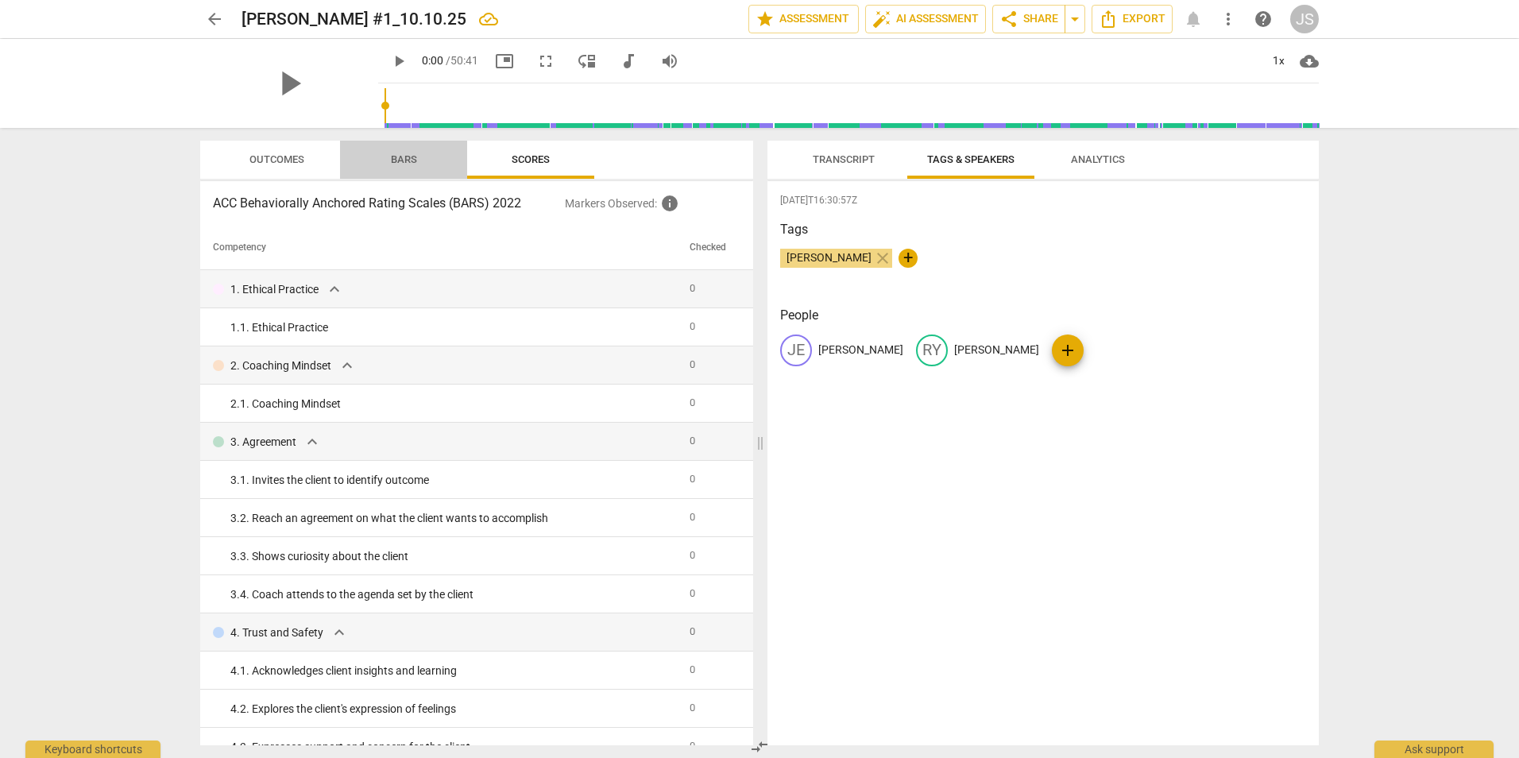
click at [431, 163] on span "Bars" at bounding box center [404, 159] width 64 height 21
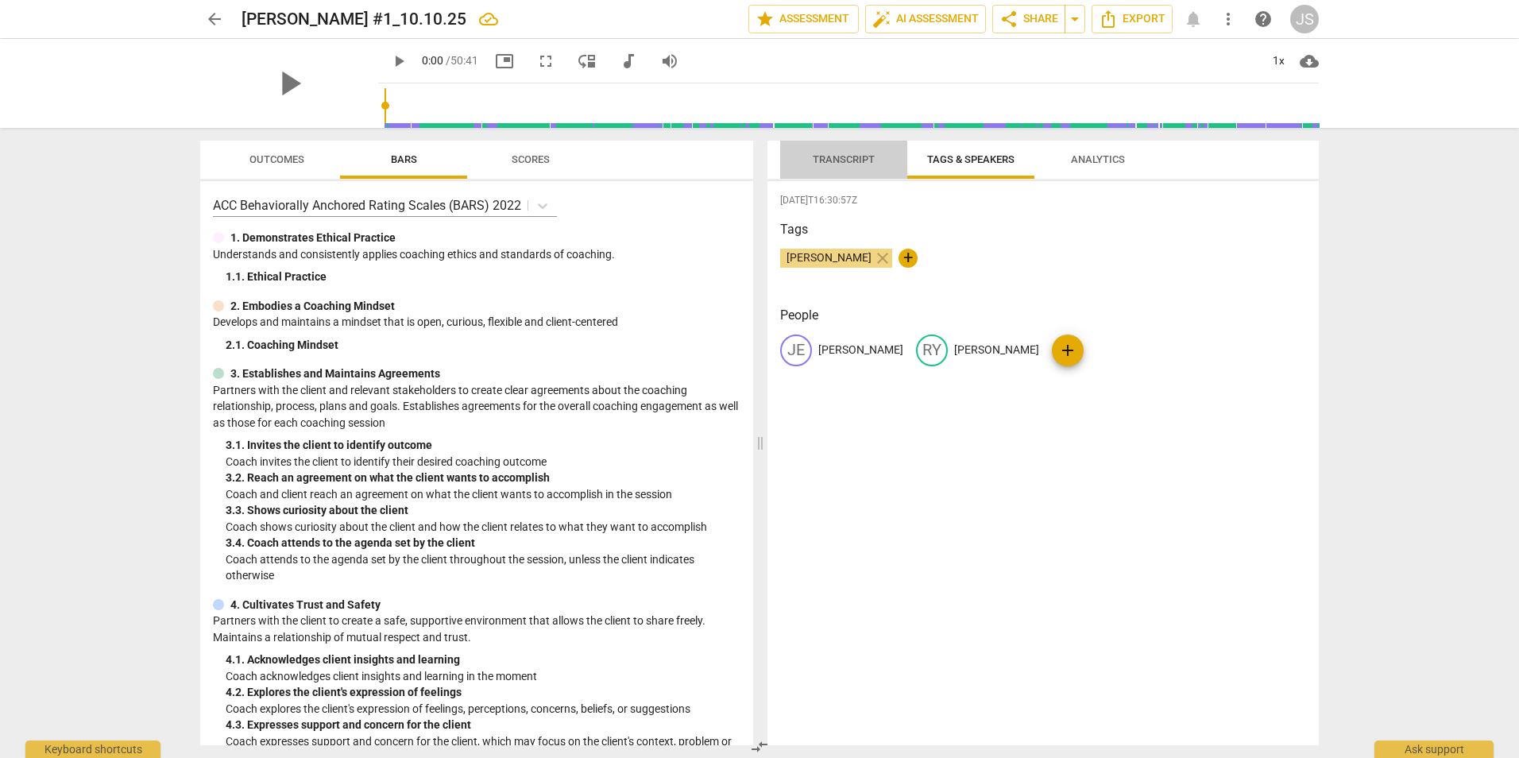
click at [852, 165] on span "Transcript" at bounding box center [844, 159] width 100 height 21
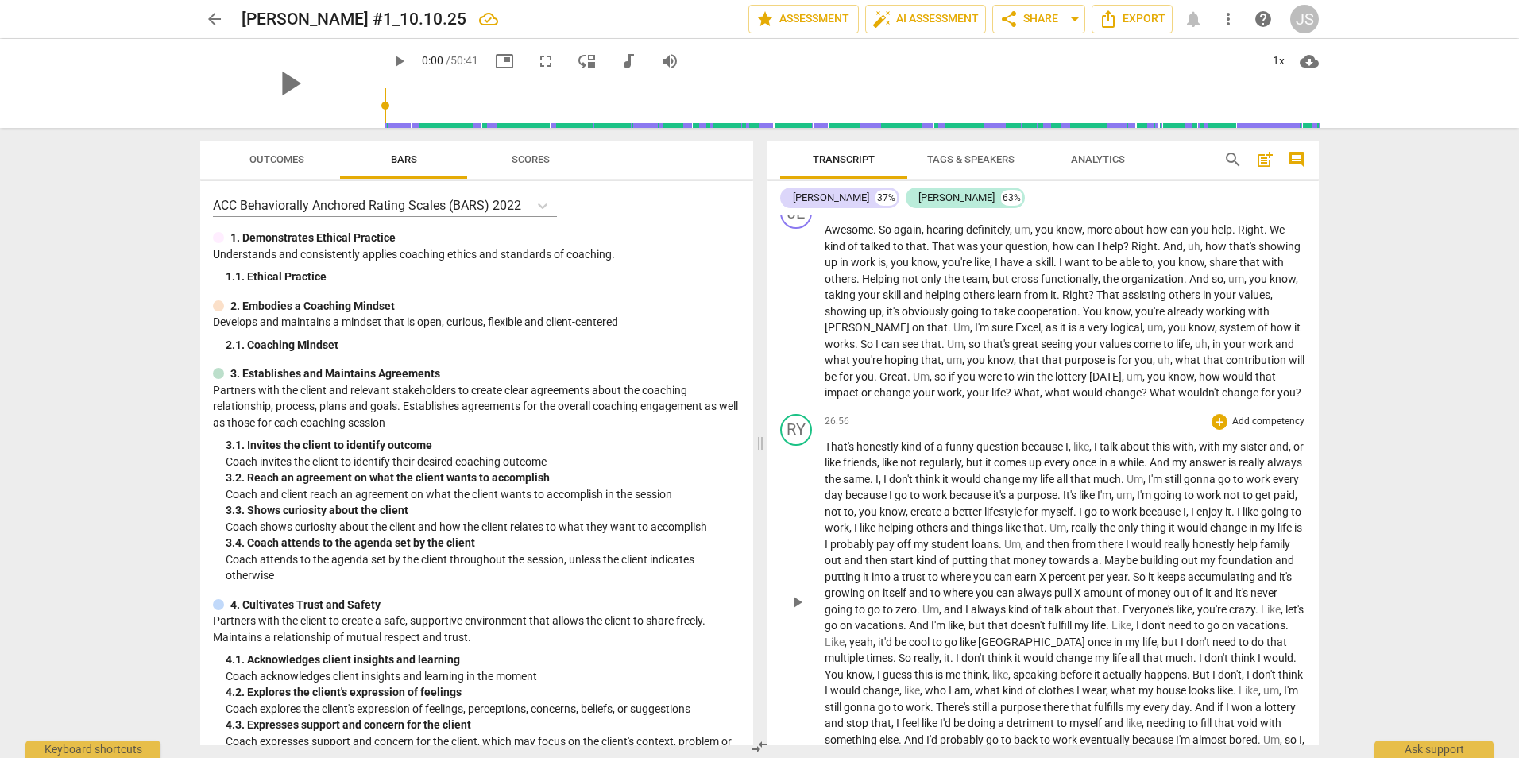
scroll to position [5798, 0]
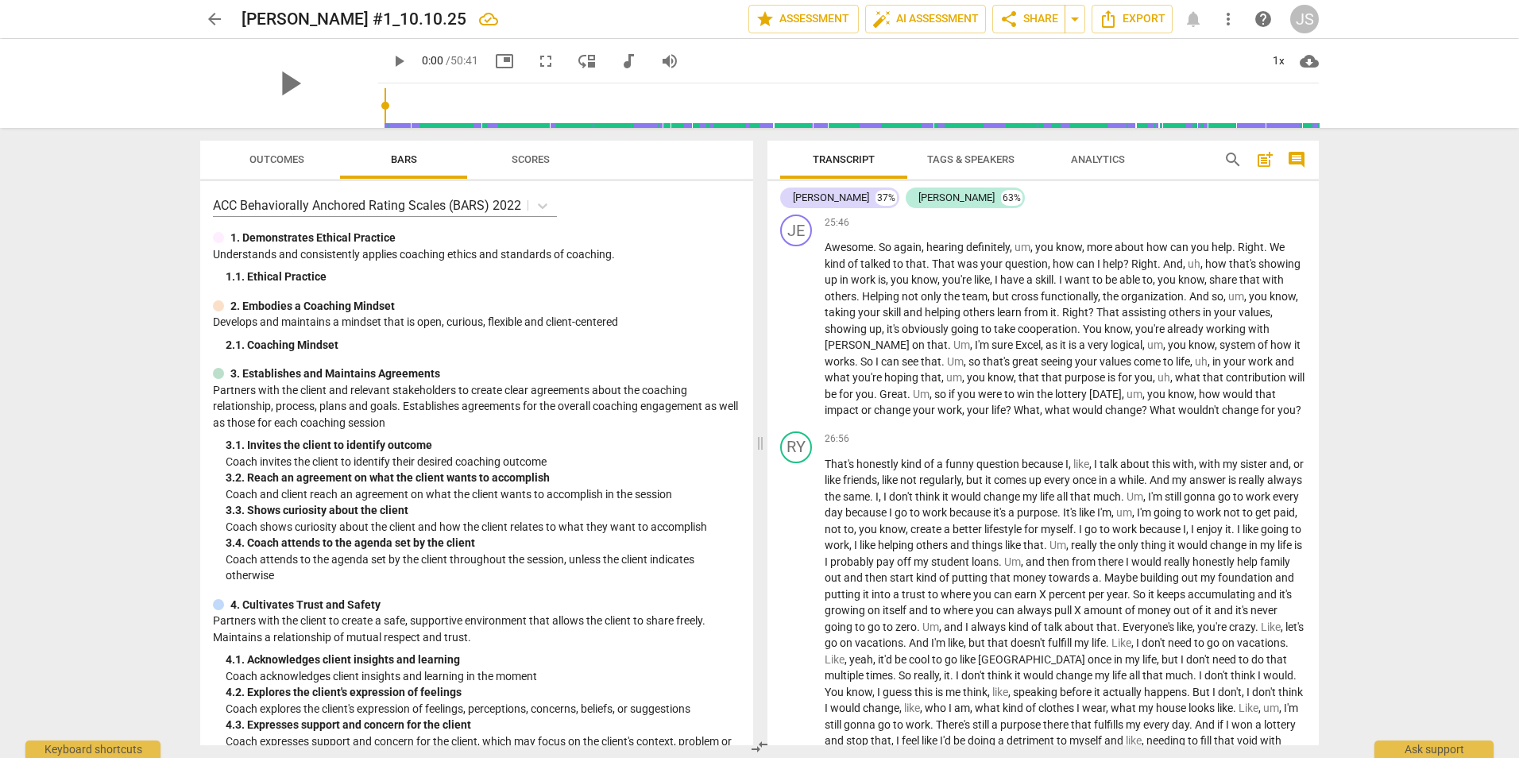
click at [1099, 154] on span "Analytics" at bounding box center [1098, 159] width 54 height 12
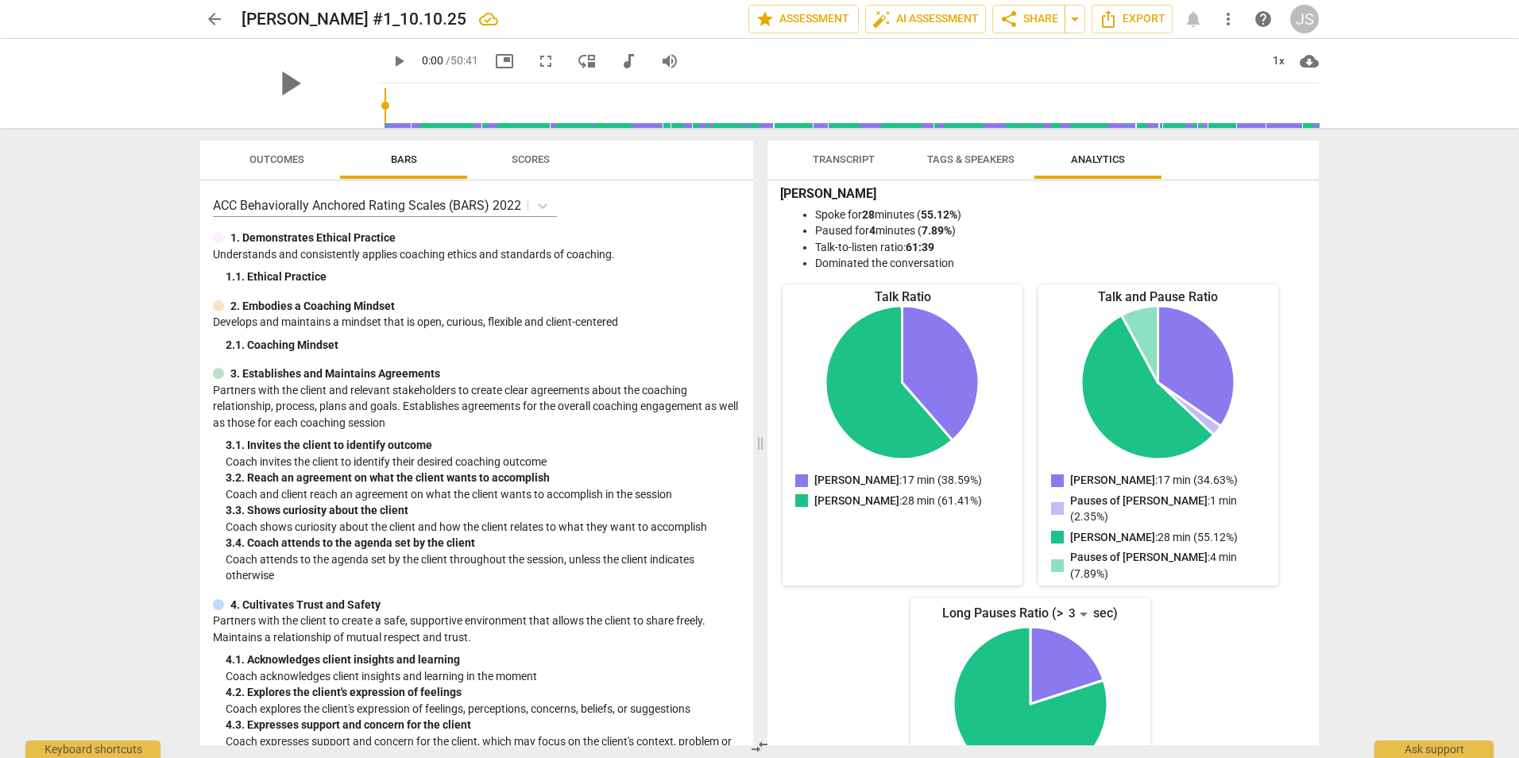
scroll to position [0, 0]
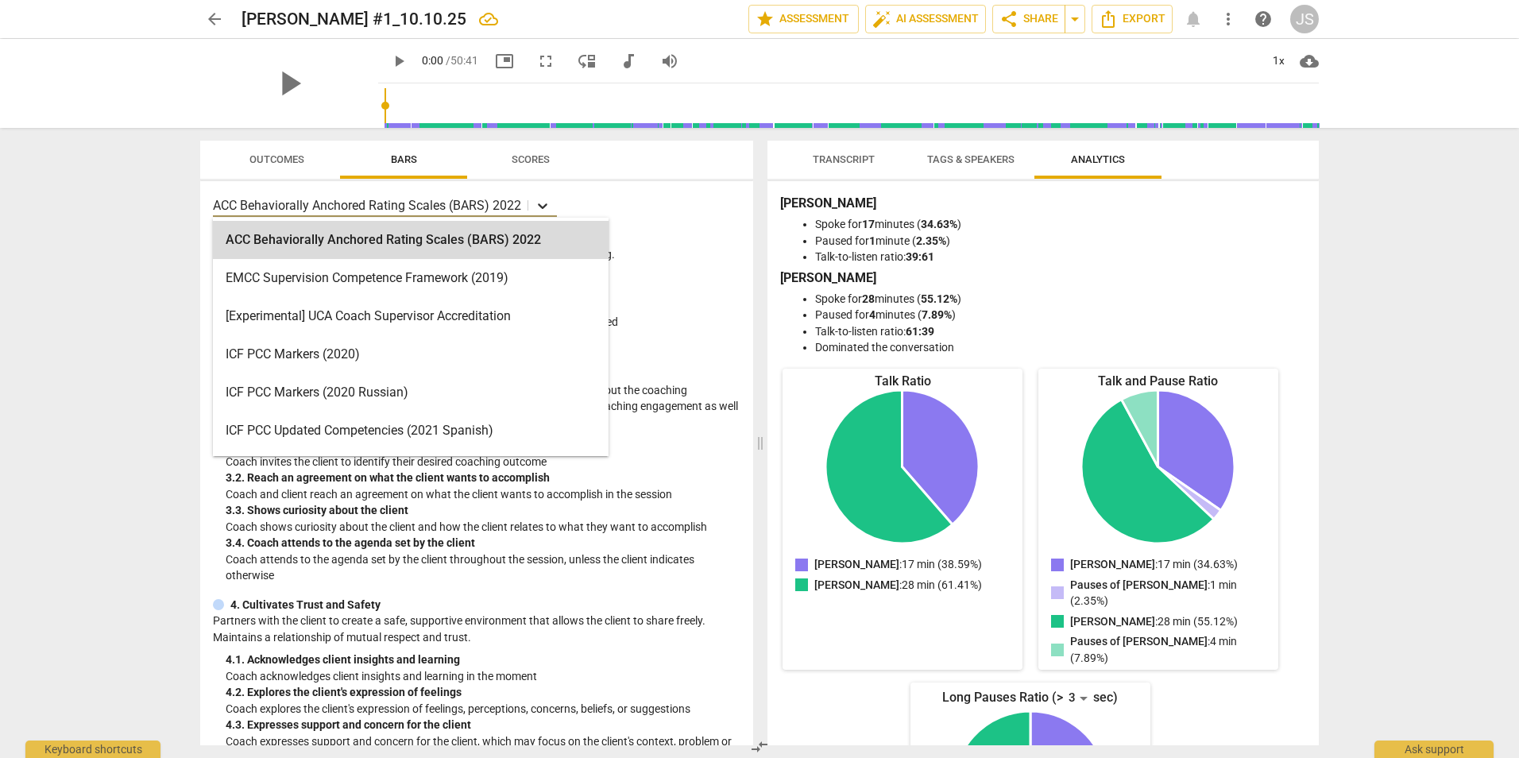
click at [541, 203] on icon at bounding box center [543, 206] width 16 height 16
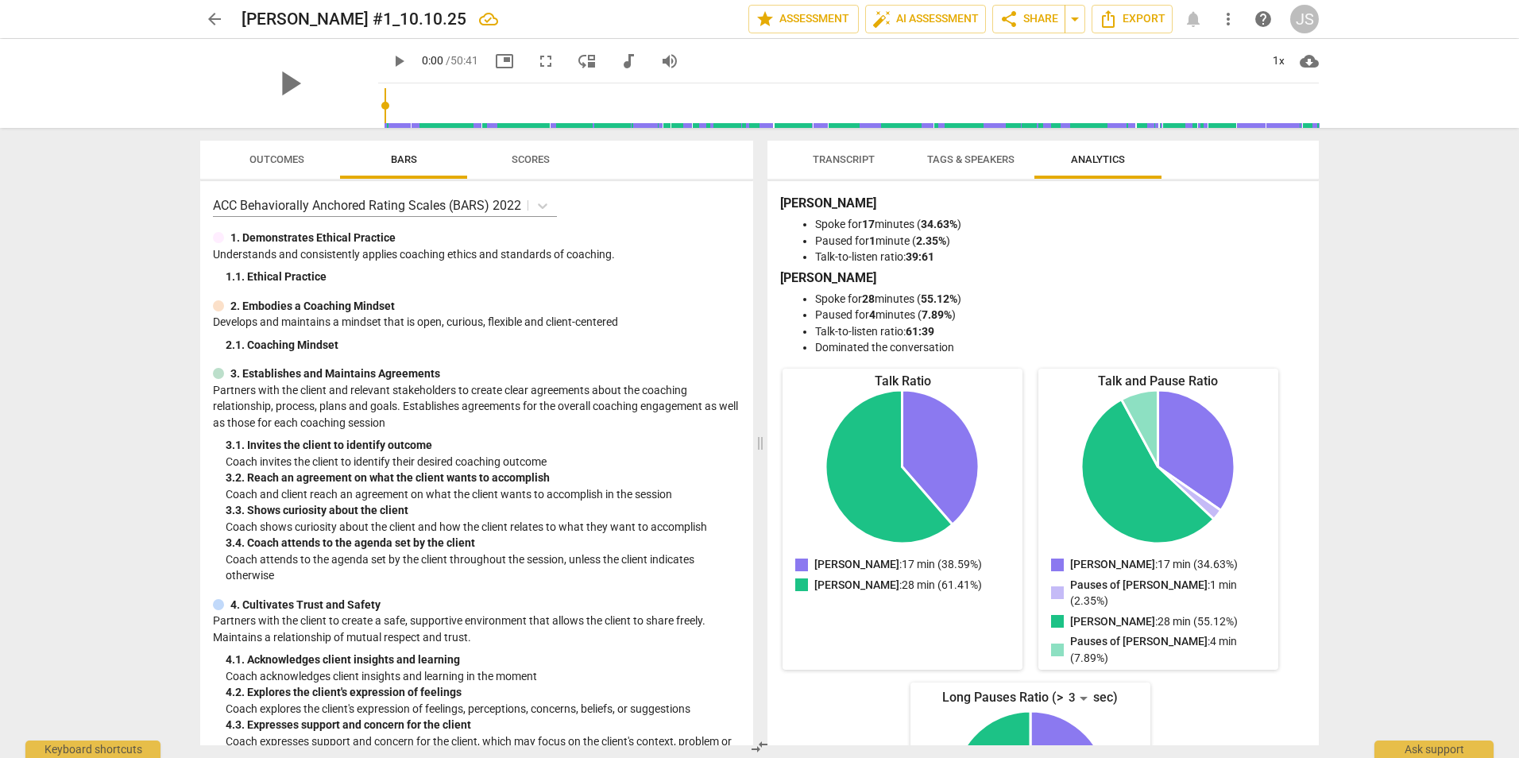
click at [690, 233] on div "1. Demonstrates Ethical Practice" at bounding box center [476, 238] width 527 height 17
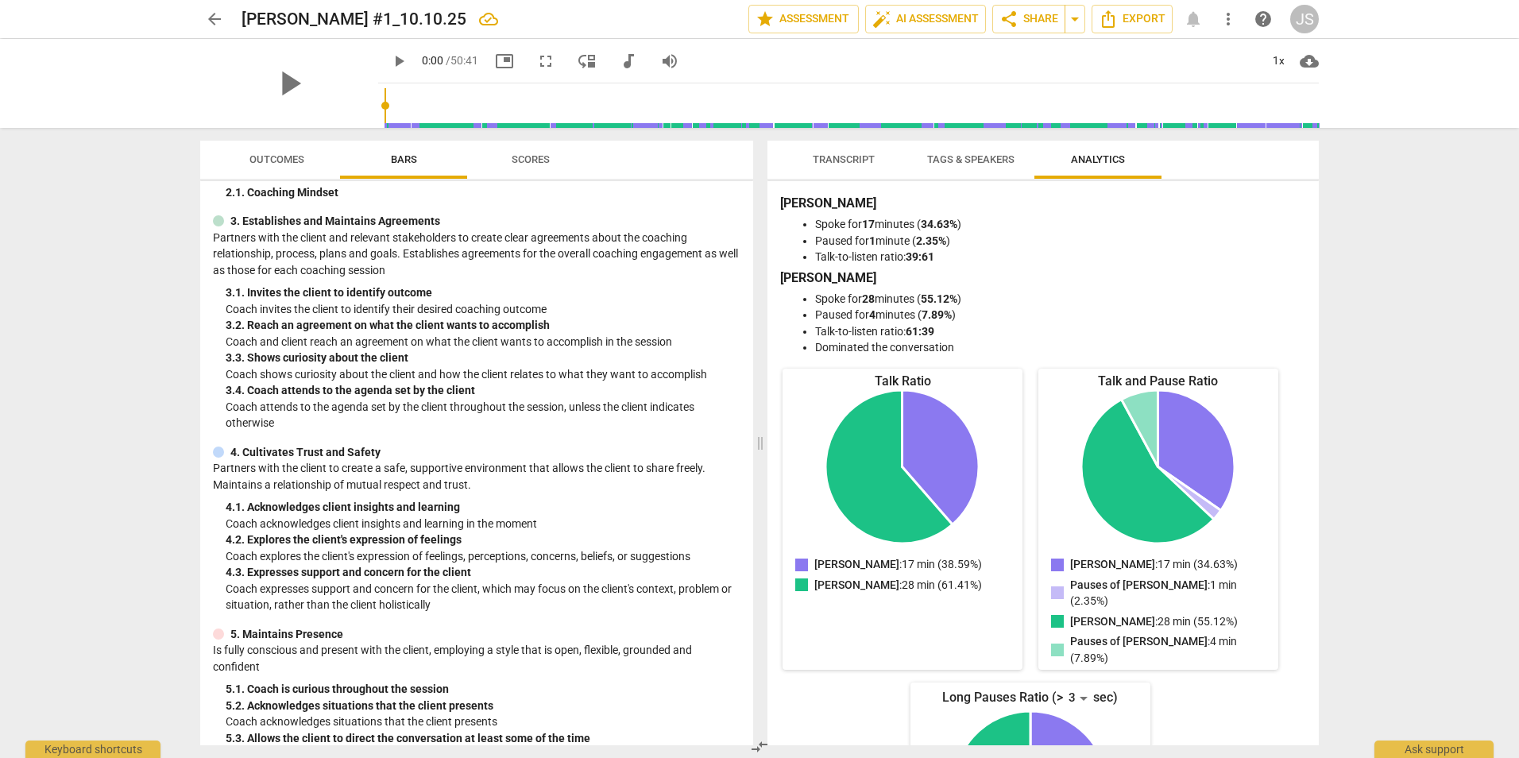
scroll to position [397, 0]
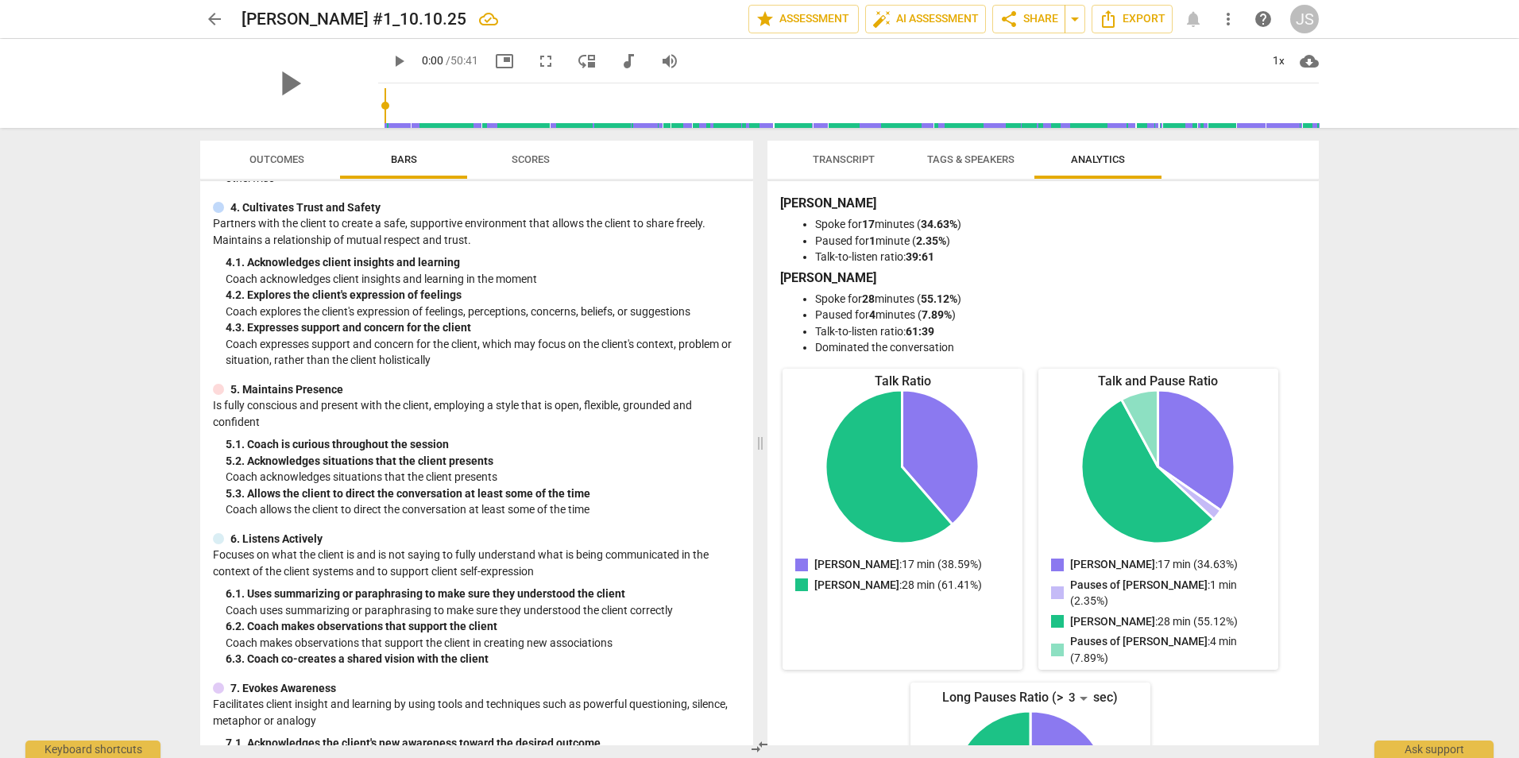
click at [304, 349] on p "Coach expresses support and concern for the client, which may focus on the clie…" at bounding box center [483, 352] width 515 height 33
drag, startPoint x: 304, startPoint y: 349, endPoint x: 582, endPoint y: 349, distance: 278.0
click at [582, 349] on p "Coach expresses support and concern for the client, which may focus on the clie…" at bounding box center [483, 352] width 515 height 33
click at [966, 166] on span "Tags & Speakers" at bounding box center [970, 159] width 125 height 21
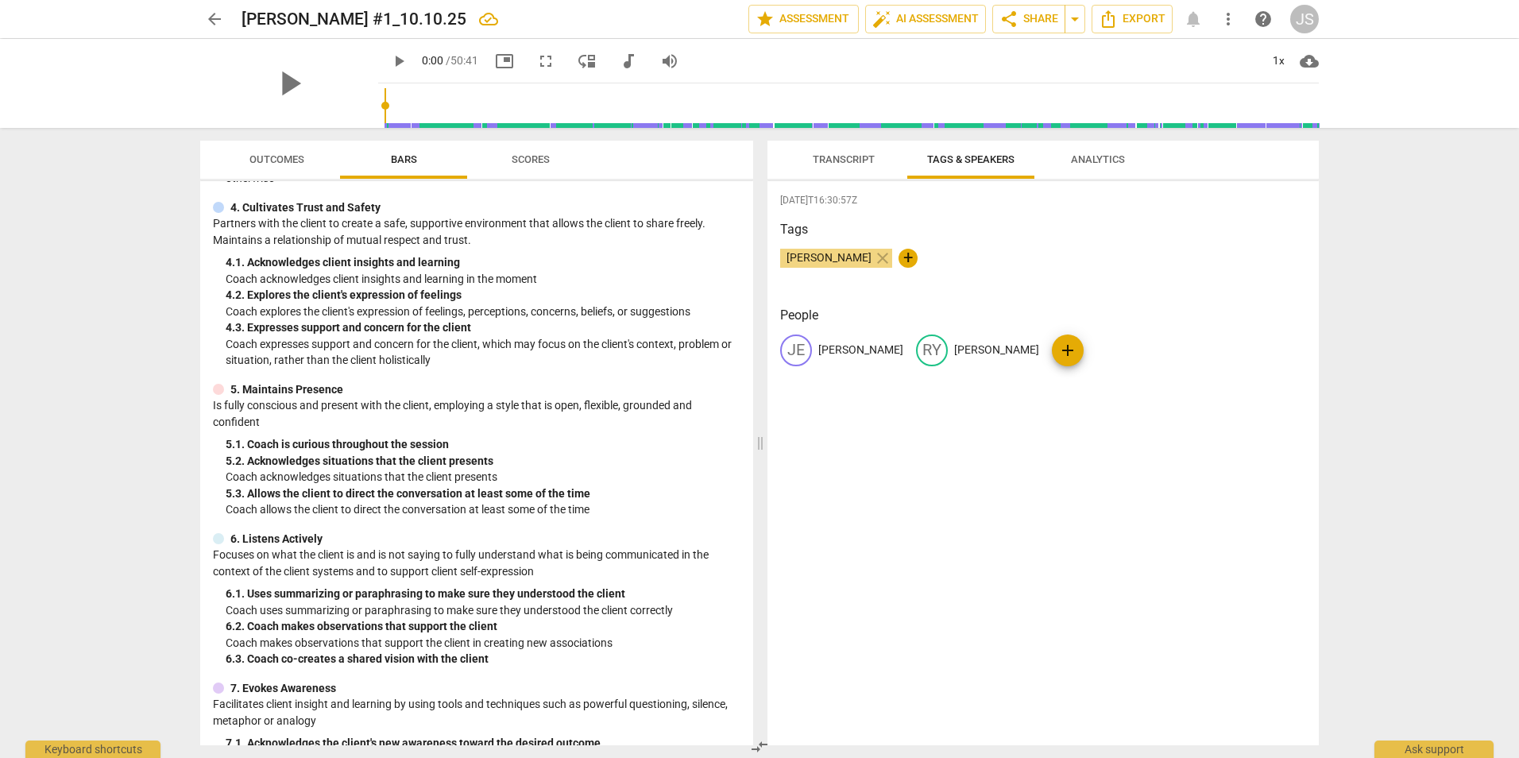
click at [841, 164] on span "Transcript" at bounding box center [844, 159] width 62 height 12
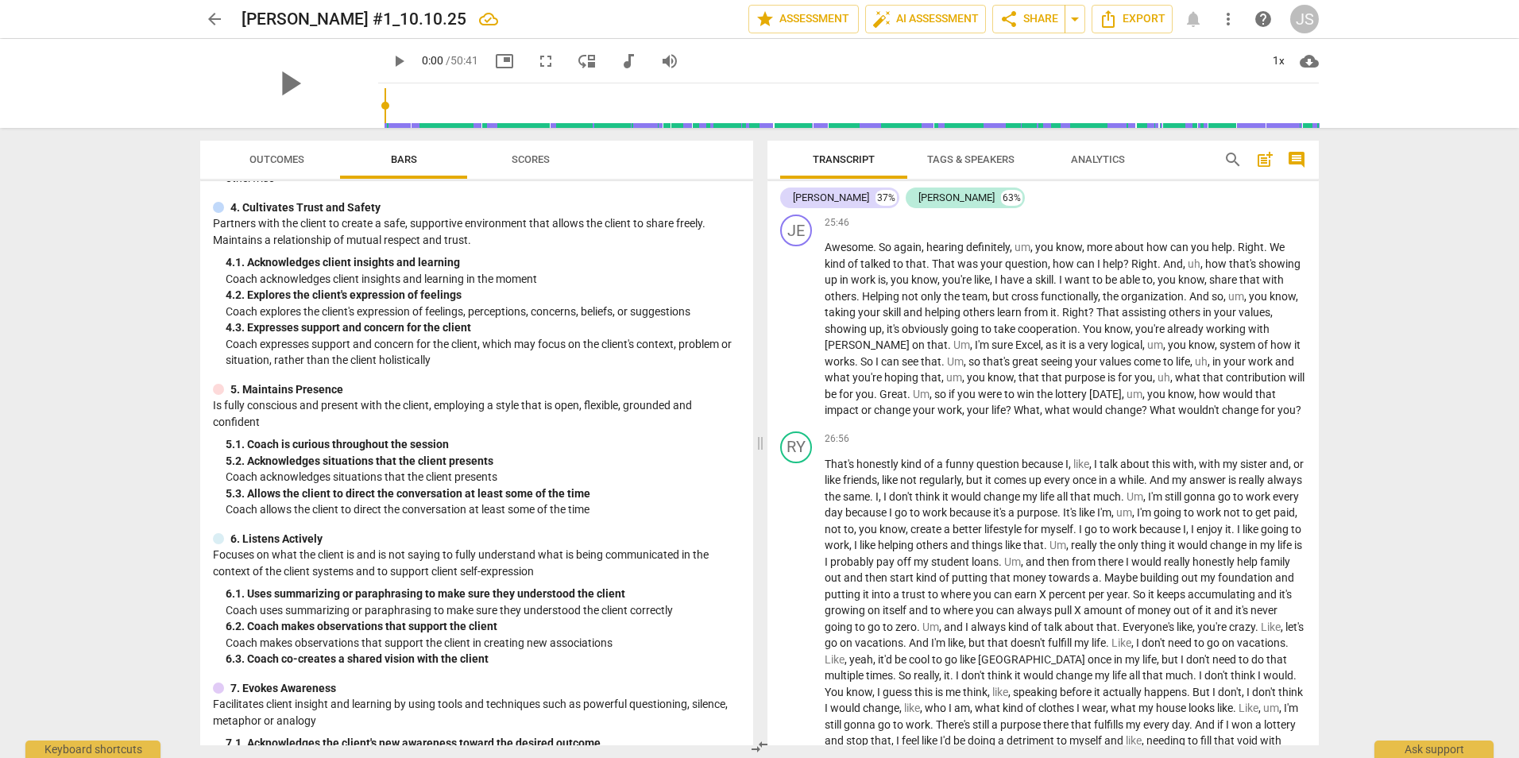
click at [982, 202] on p "Yeah , so I've , uh , actually kind of started this conversation , and we're ge…" at bounding box center [1064, 71] width 481 height 261
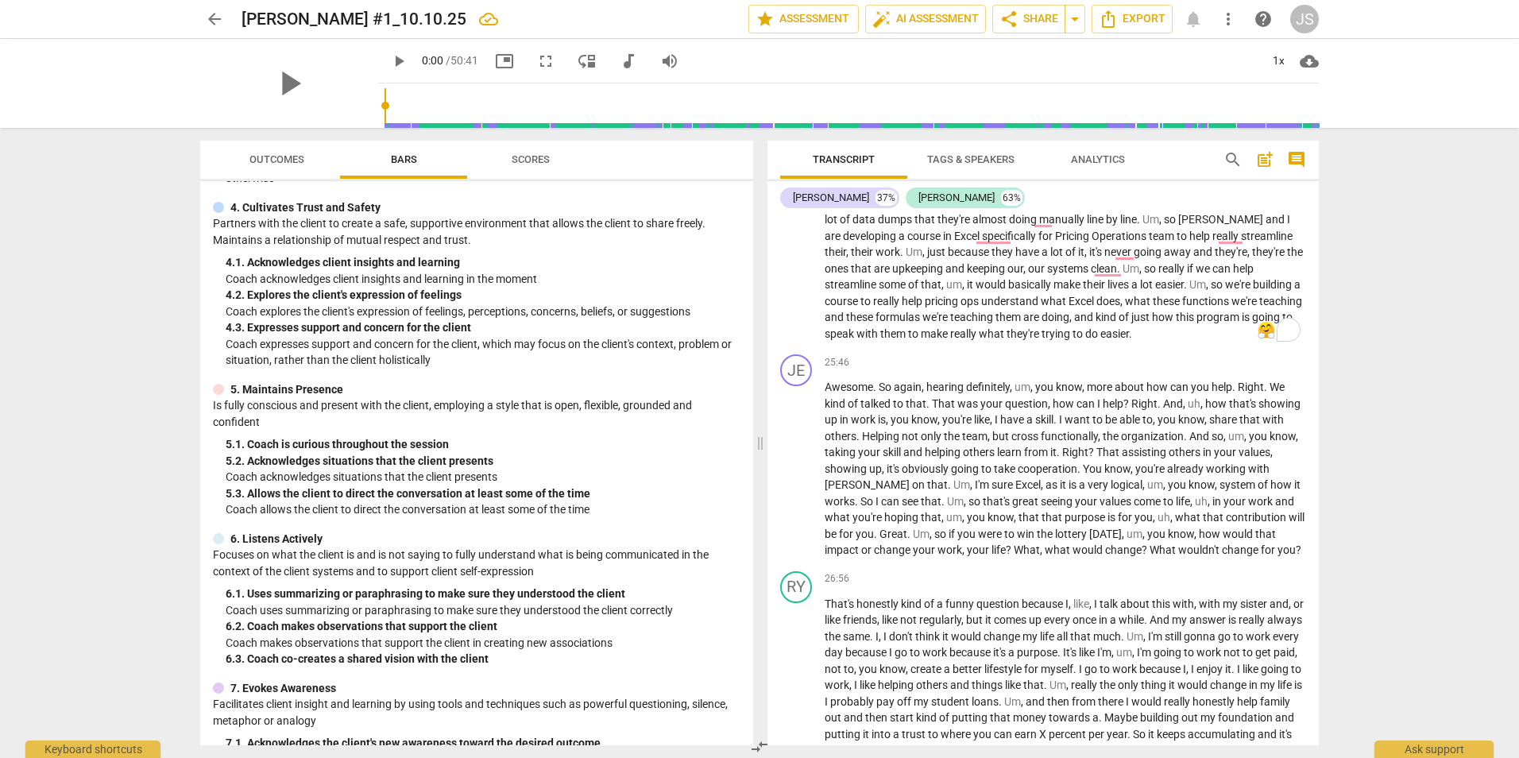
scroll to position [5444, 0]
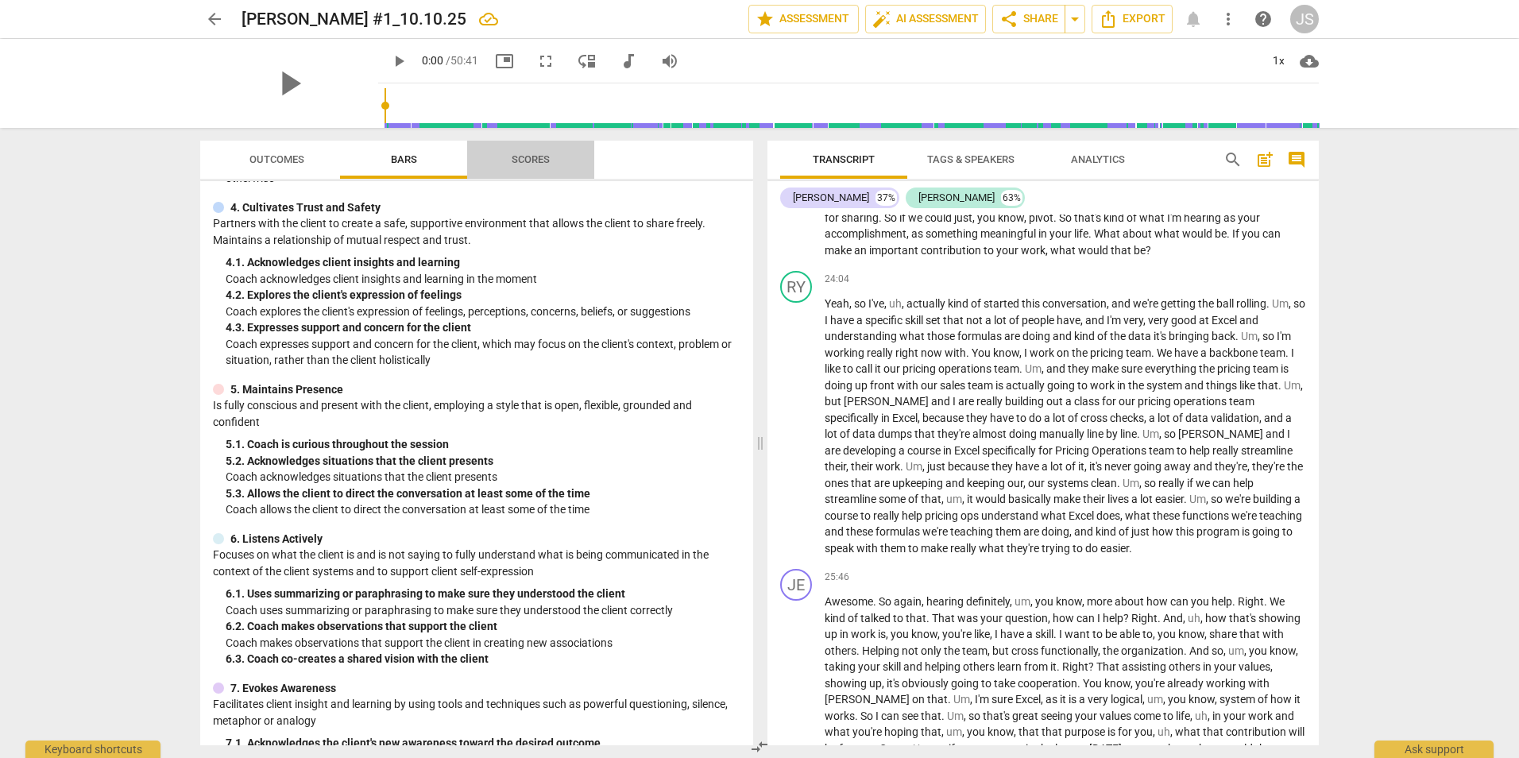
click at [553, 164] on span "Scores" at bounding box center [530, 159] width 76 height 21
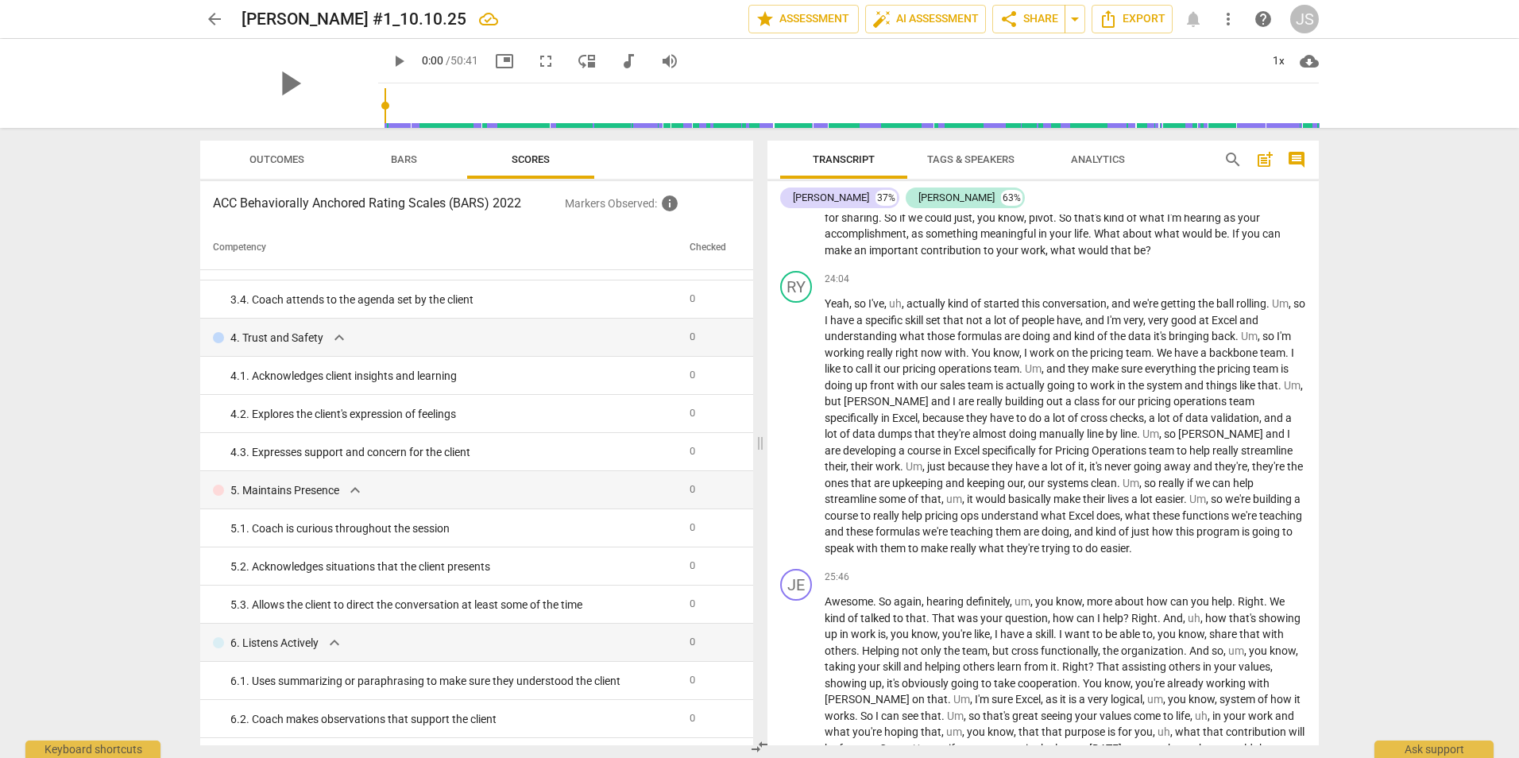
scroll to position [0, 0]
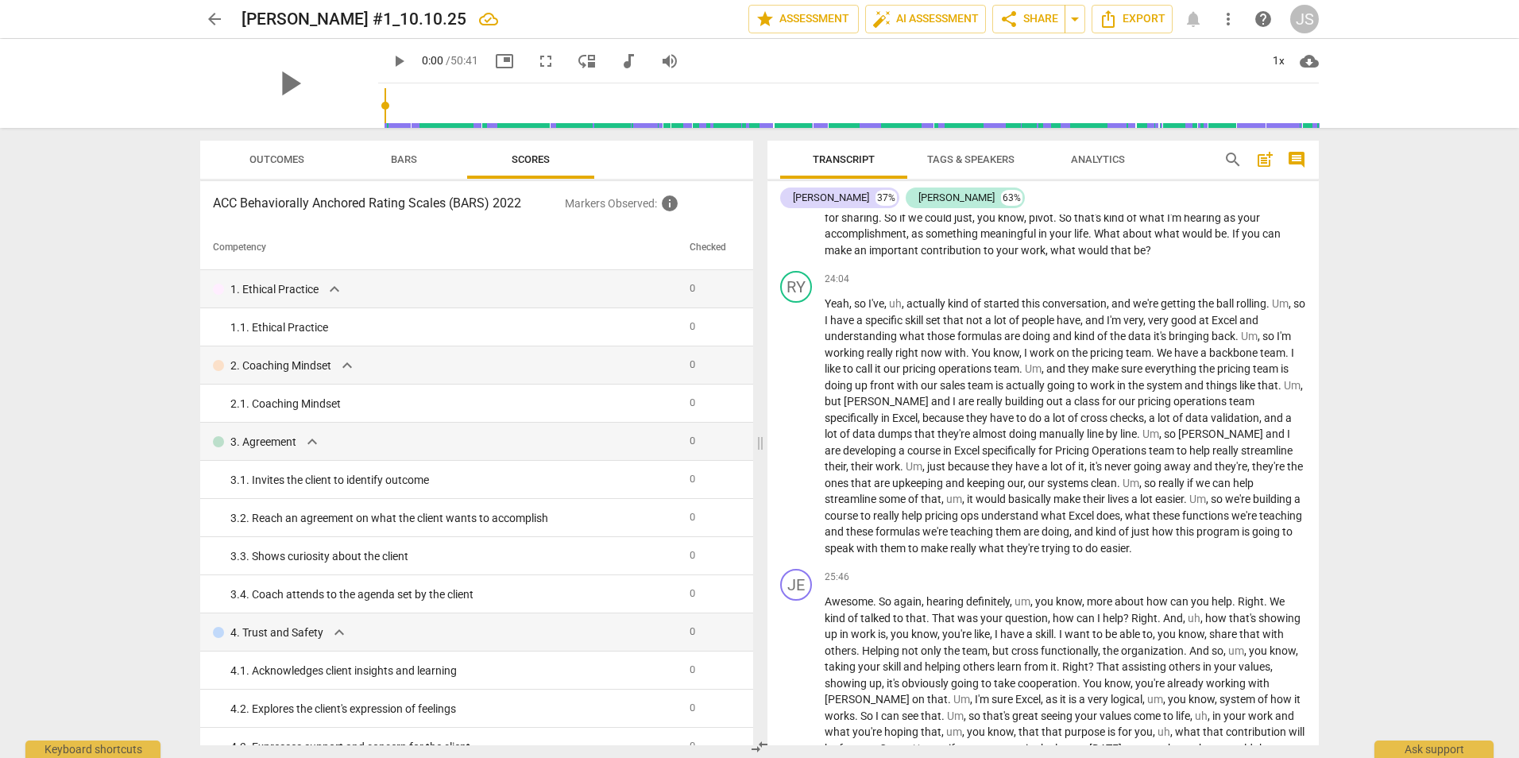
click at [387, 158] on span "Bars" at bounding box center [404, 159] width 64 height 21
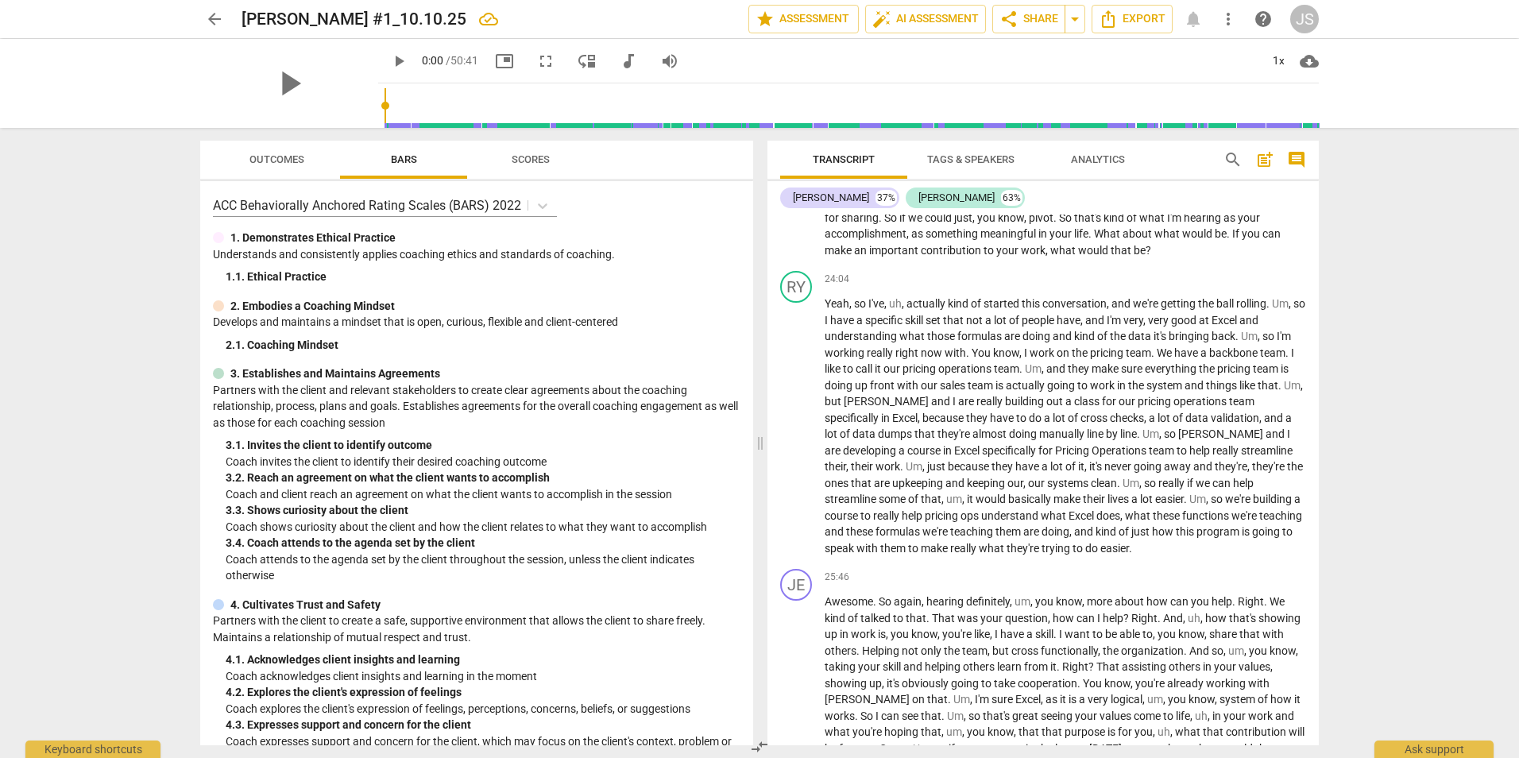
click at [267, 162] on span "Outcomes" at bounding box center [276, 159] width 55 height 12
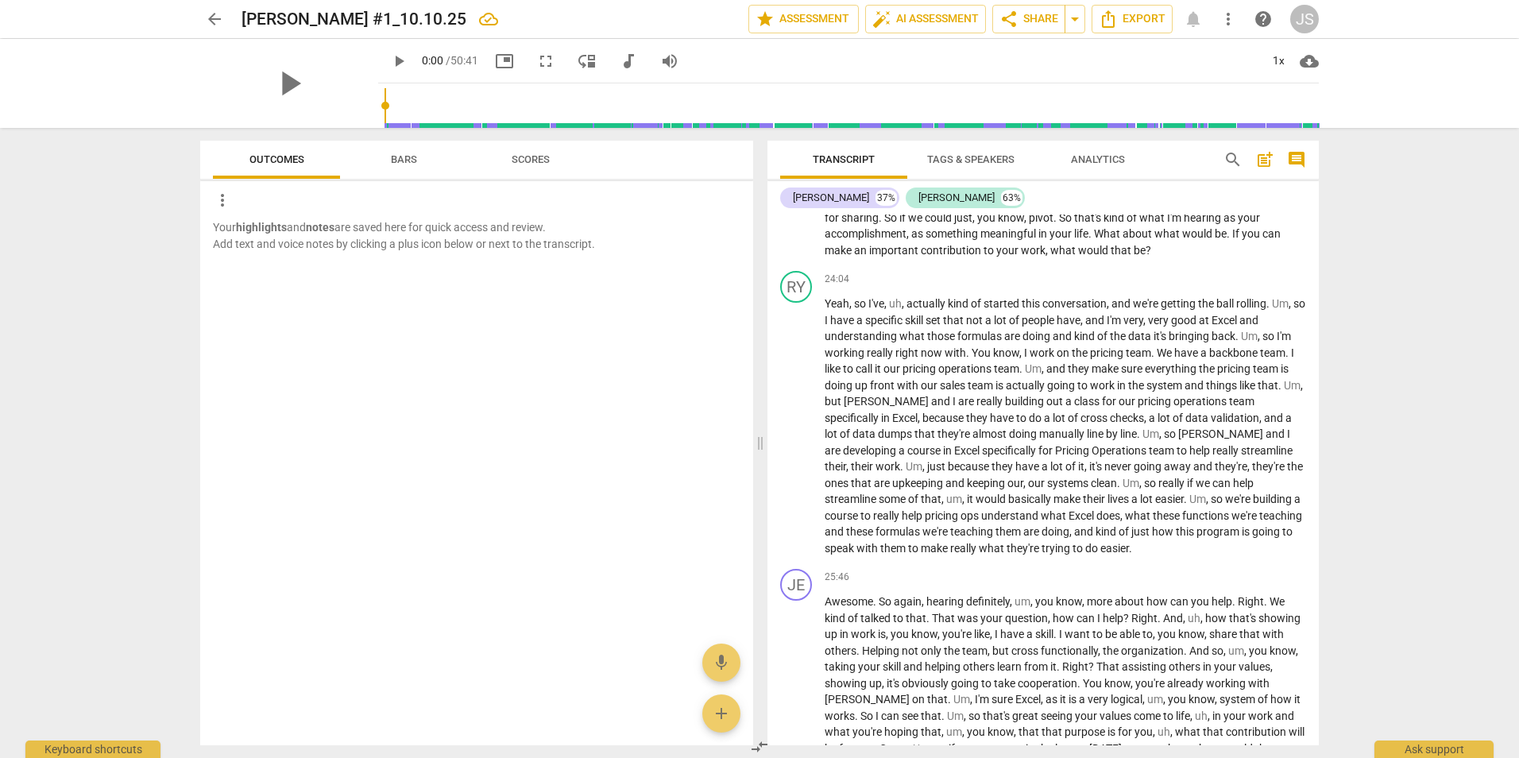
click at [562, 237] on p "Your highlights and notes are saved here for quick access and review. Add text …" at bounding box center [476, 235] width 527 height 33
click at [722, 711] on span "add" at bounding box center [721, 713] width 19 height 19
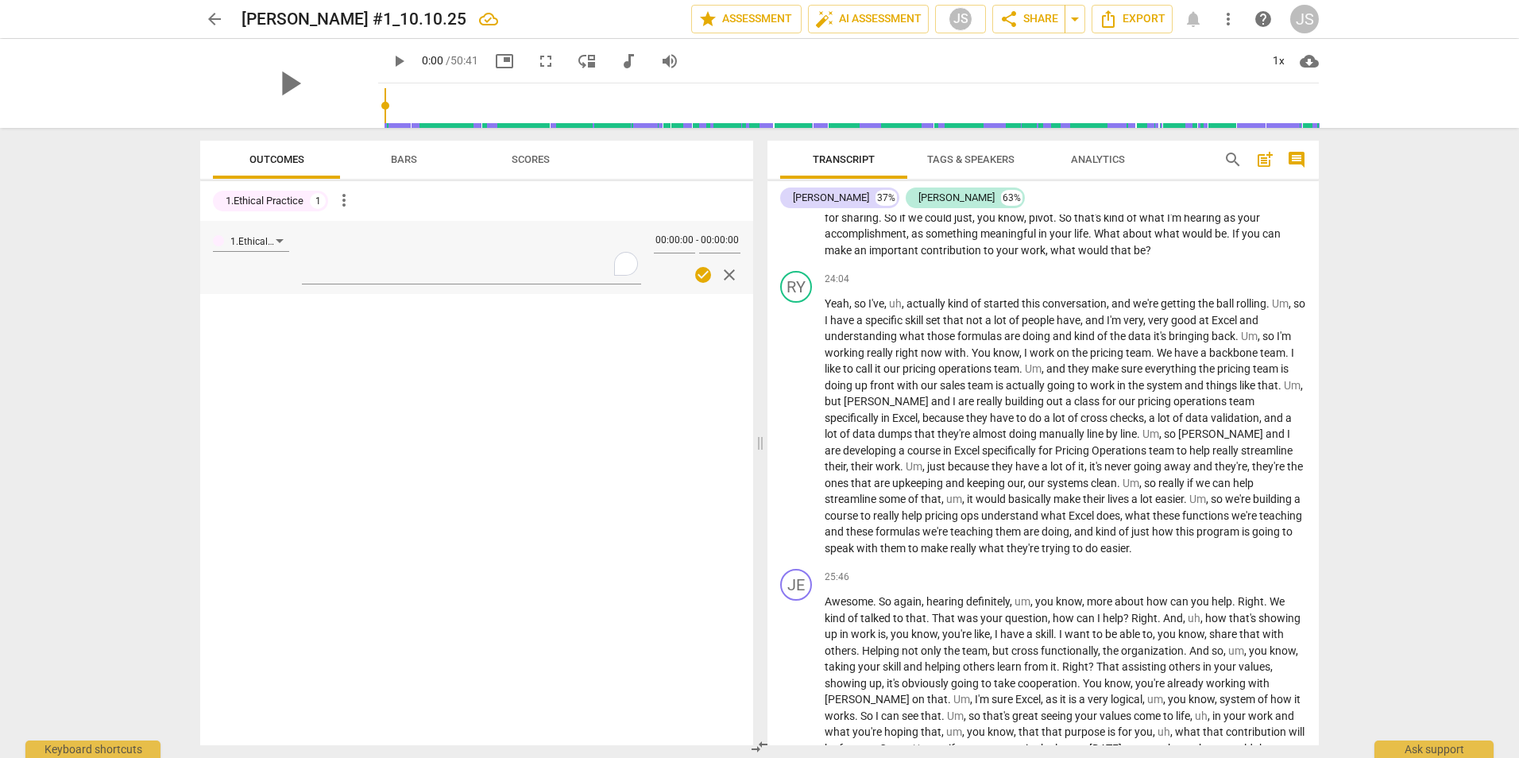
click at [519, 412] on div "1.Ethical Practice 00:00:00 - 00:00:00 check_circle close" at bounding box center [476, 483] width 553 height 524
click at [732, 272] on span "close" at bounding box center [729, 274] width 19 height 19
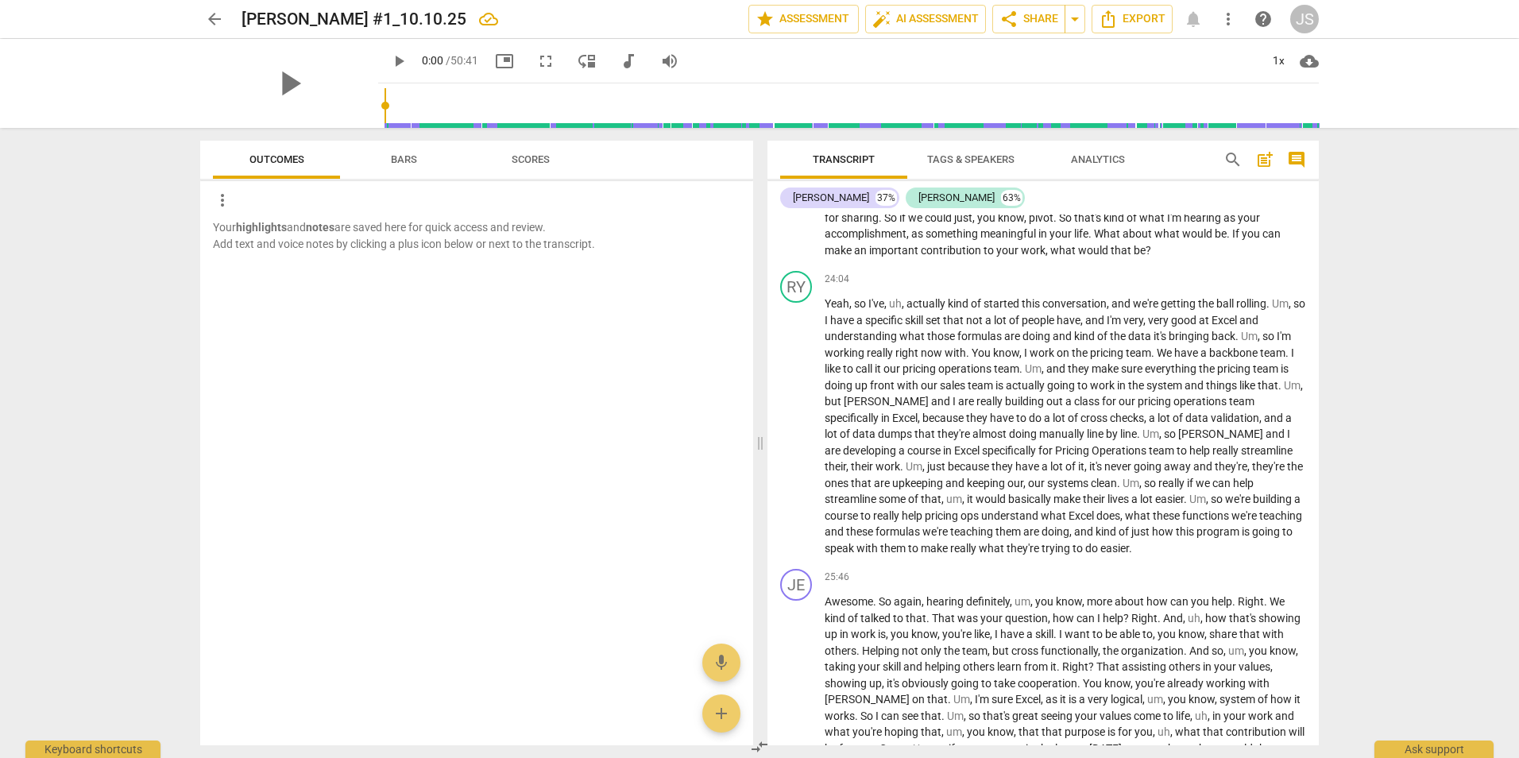
click at [948, 160] on span "Tags & Speakers" at bounding box center [970, 159] width 87 height 12
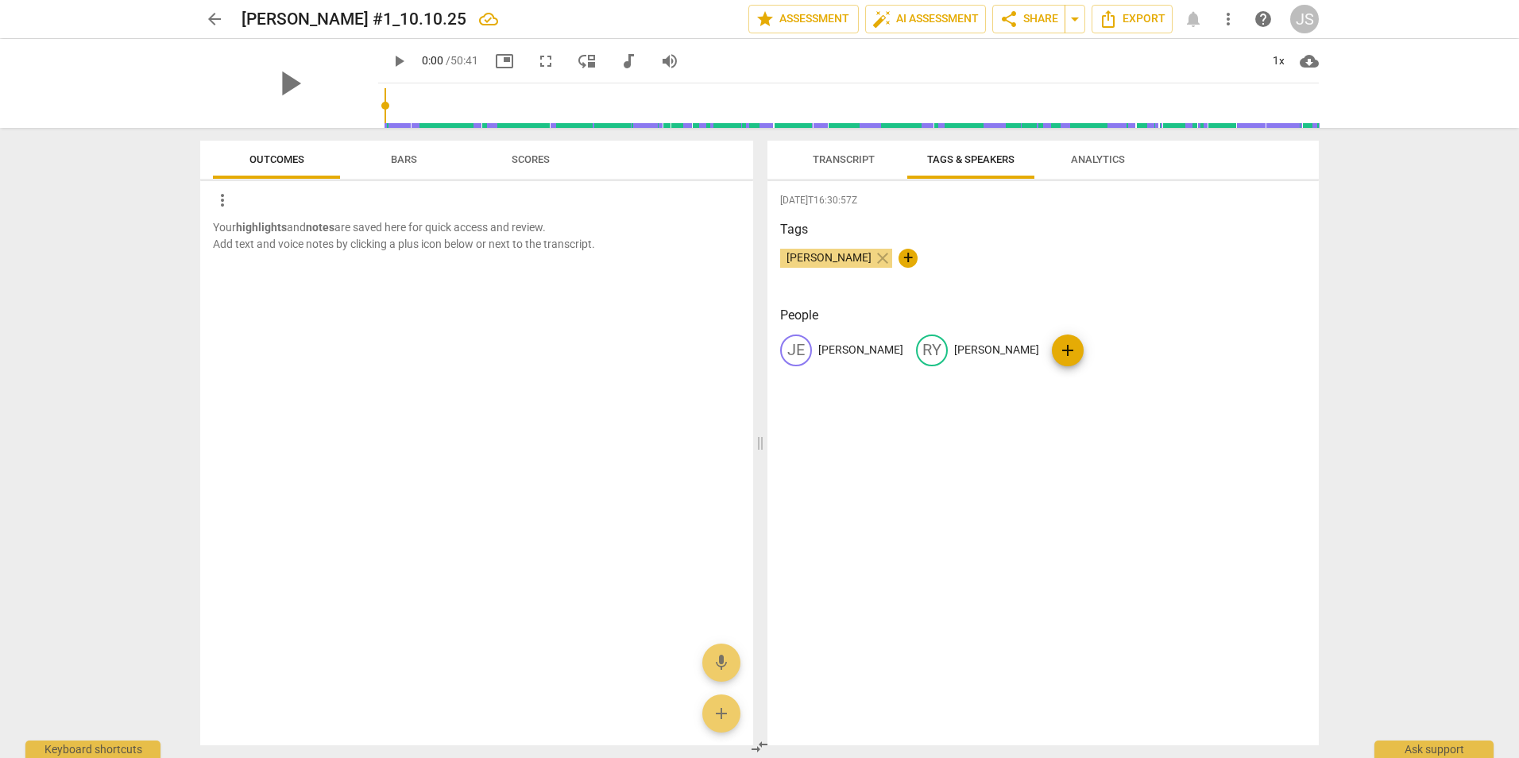
click at [1094, 160] on span "Analytics" at bounding box center [1098, 159] width 54 height 12
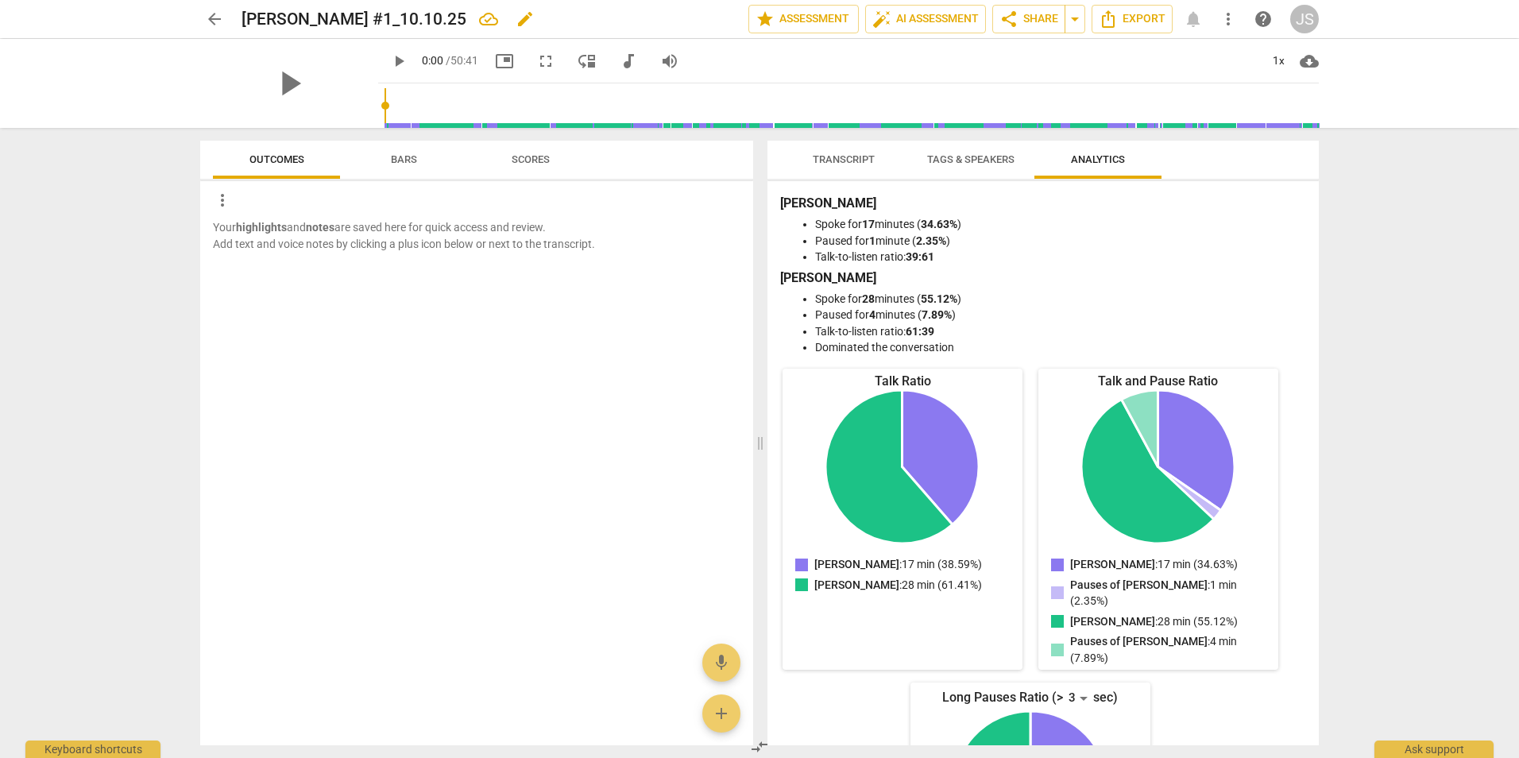
click at [535, 19] on span "edit" at bounding box center [524, 19] width 19 height 19
click at [492, 16] on input "[PERSON_NAME] #1_10.10.25" at bounding box center [459, 19] width 437 height 30
type input "[PERSON_NAME] #1_10.10.25"
click at [683, 21] on span "done" at bounding box center [692, 19] width 19 height 19
click at [1075, 21] on span "arrow_drop_down" at bounding box center [1074, 19] width 19 height 19
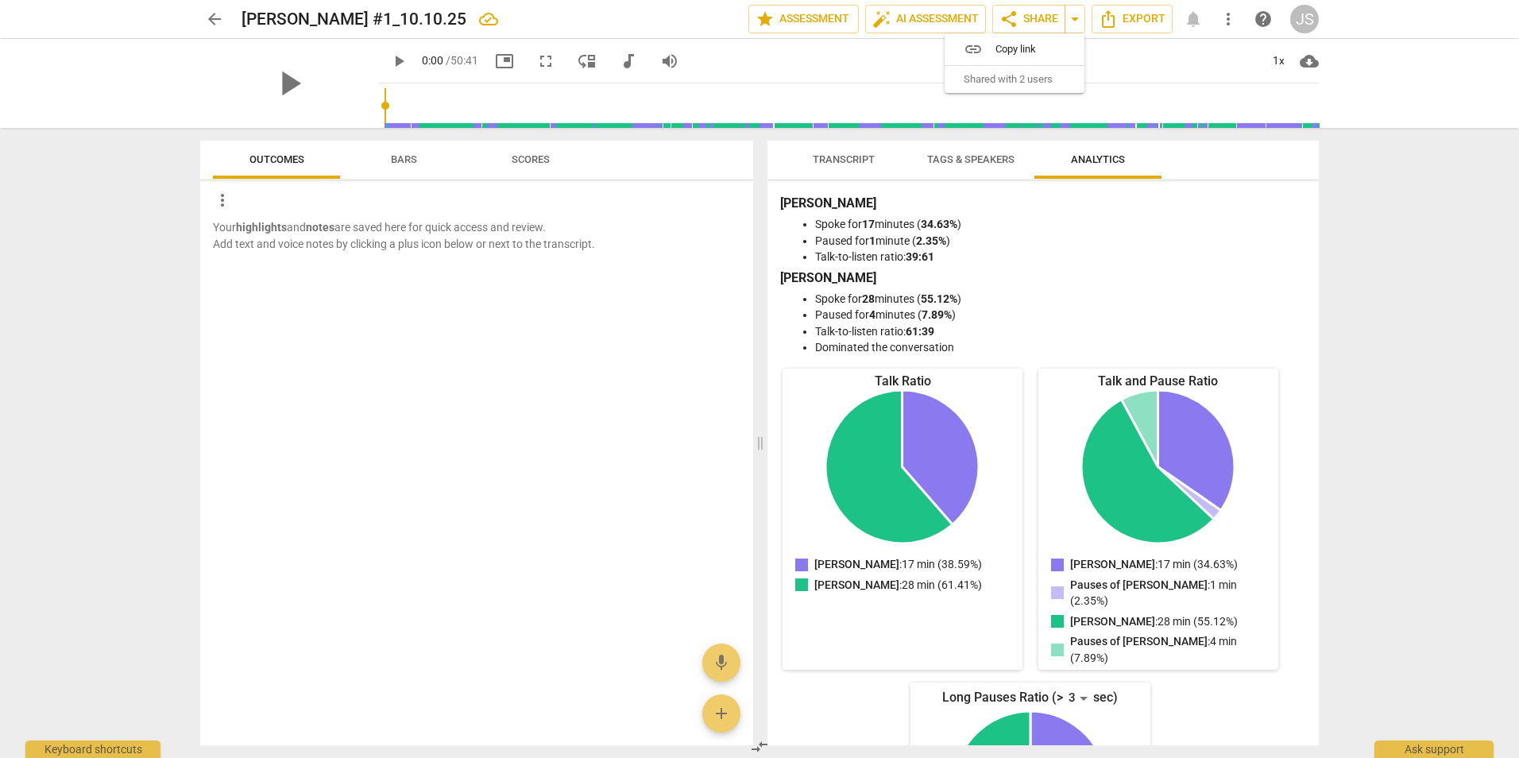
click at [998, 82] on span "Shared with 2 users" at bounding box center [1007, 79] width 89 height 14
click at [1052, 83] on span "Shared with 2 users" at bounding box center [1007, 79] width 89 height 14
drag, startPoint x: 1052, startPoint y: 83, endPoint x: 1038, endPoint y: 22, distance: 61.9
click at [1038, 22] on span "share Share" at bounding box center [1028, 19] width 59 height 19
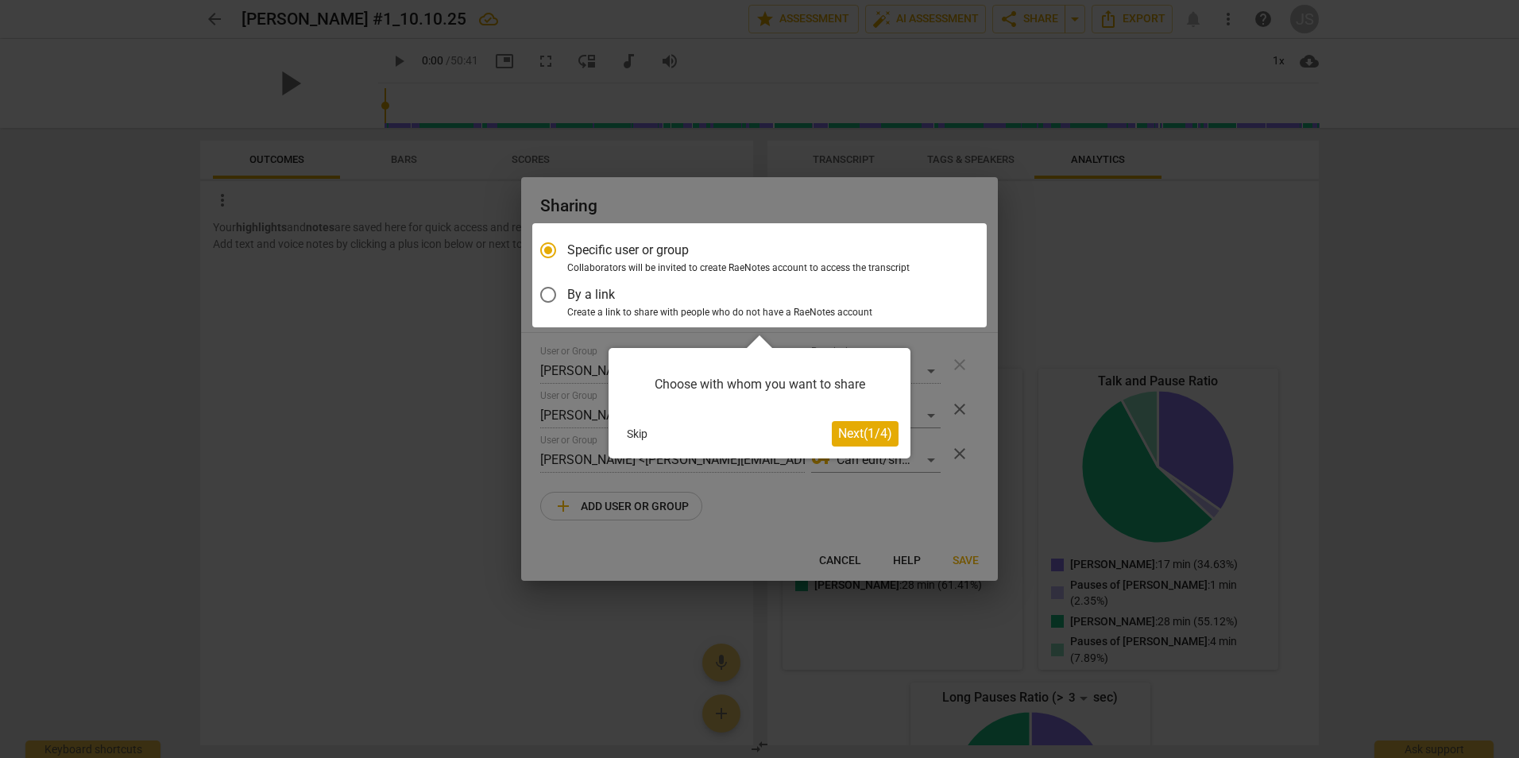
click at [631, 437] on button "Skip" at bounding box center [636, 434] width 33 height 24
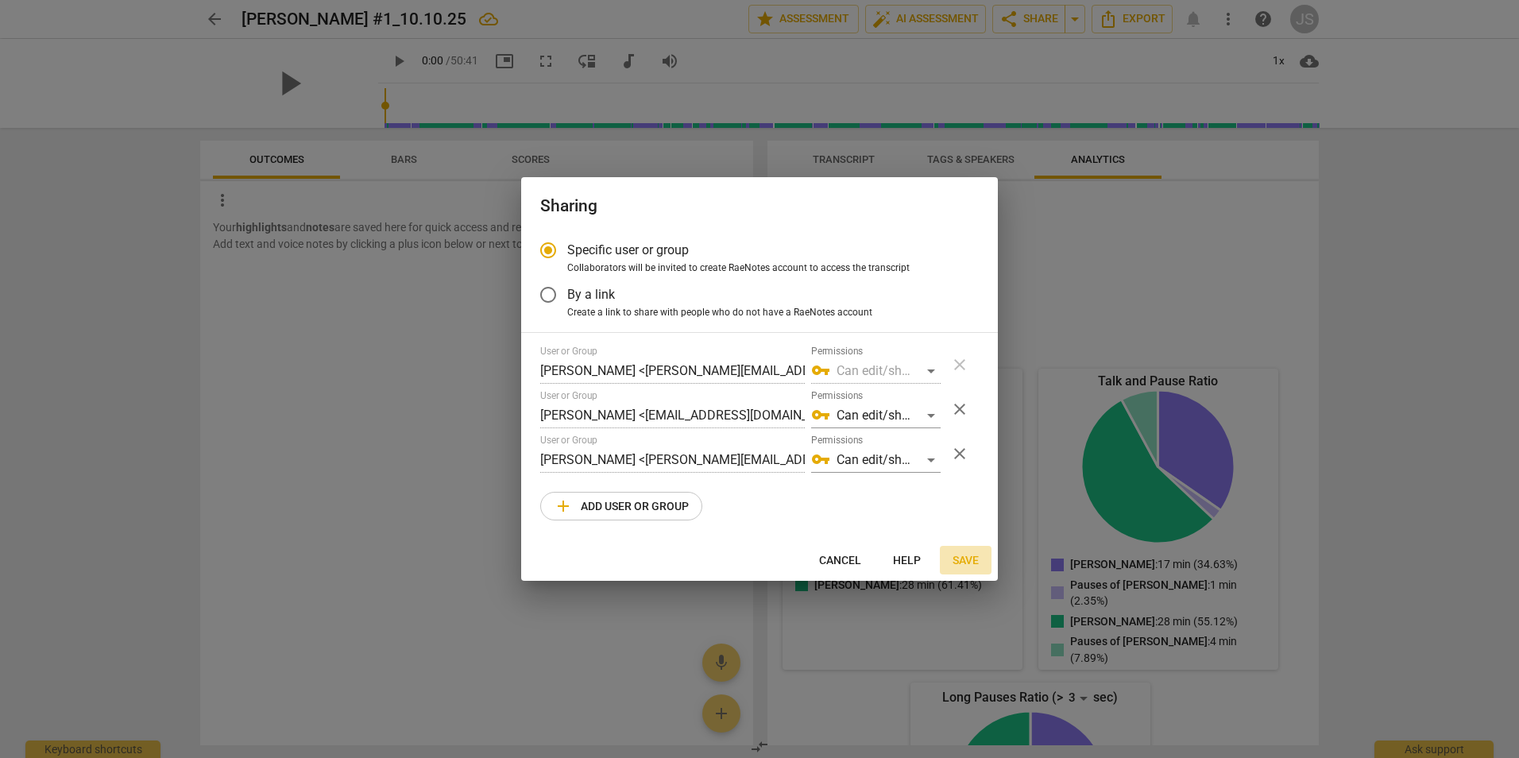
click at [956, 562] on span "Save" at bounding box center [965, 561] width 26 height 16
radio input "false"
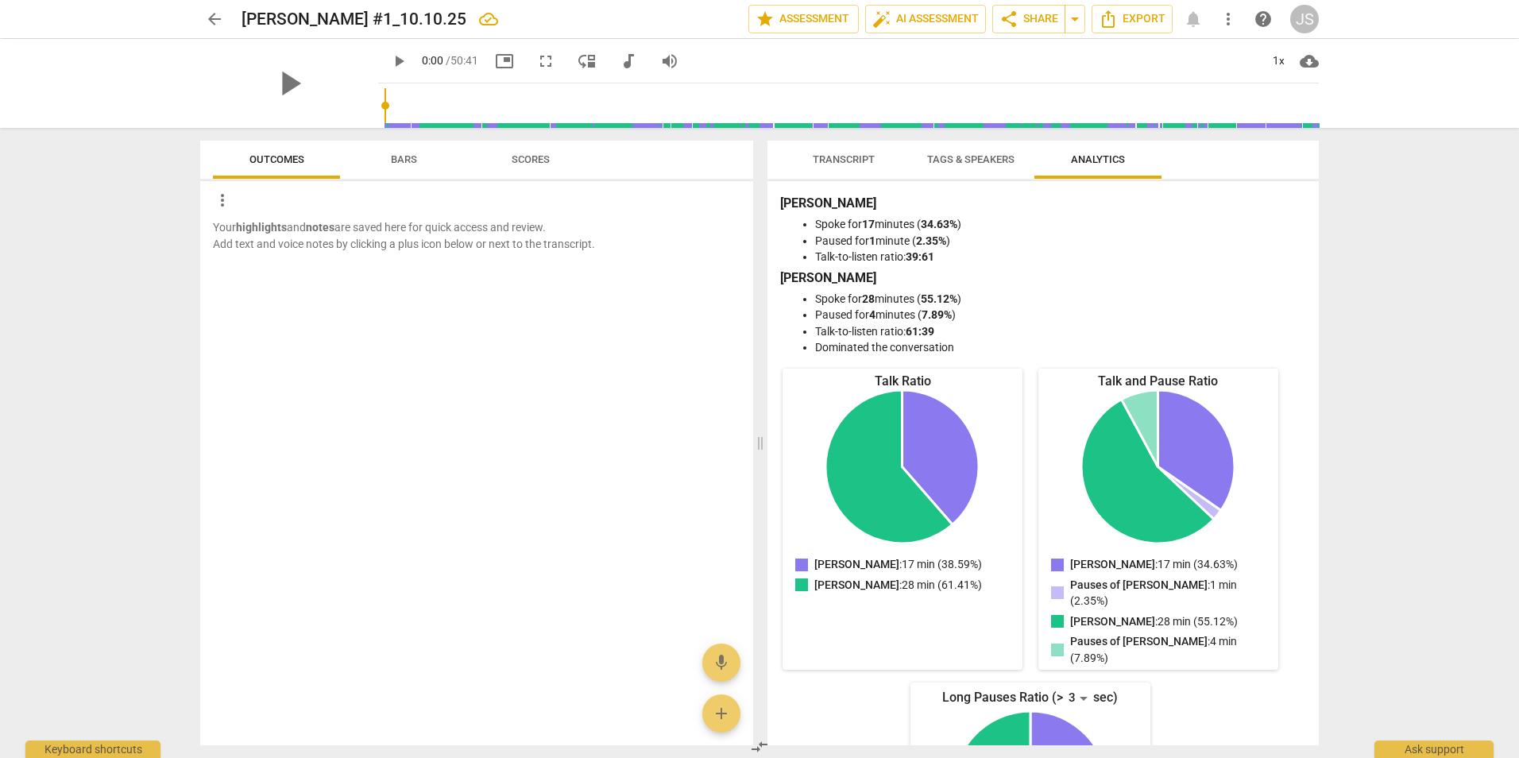
click at [960, 164] on span "Tags & Speakers" at bounding box center [970, 159] width 87 height 12
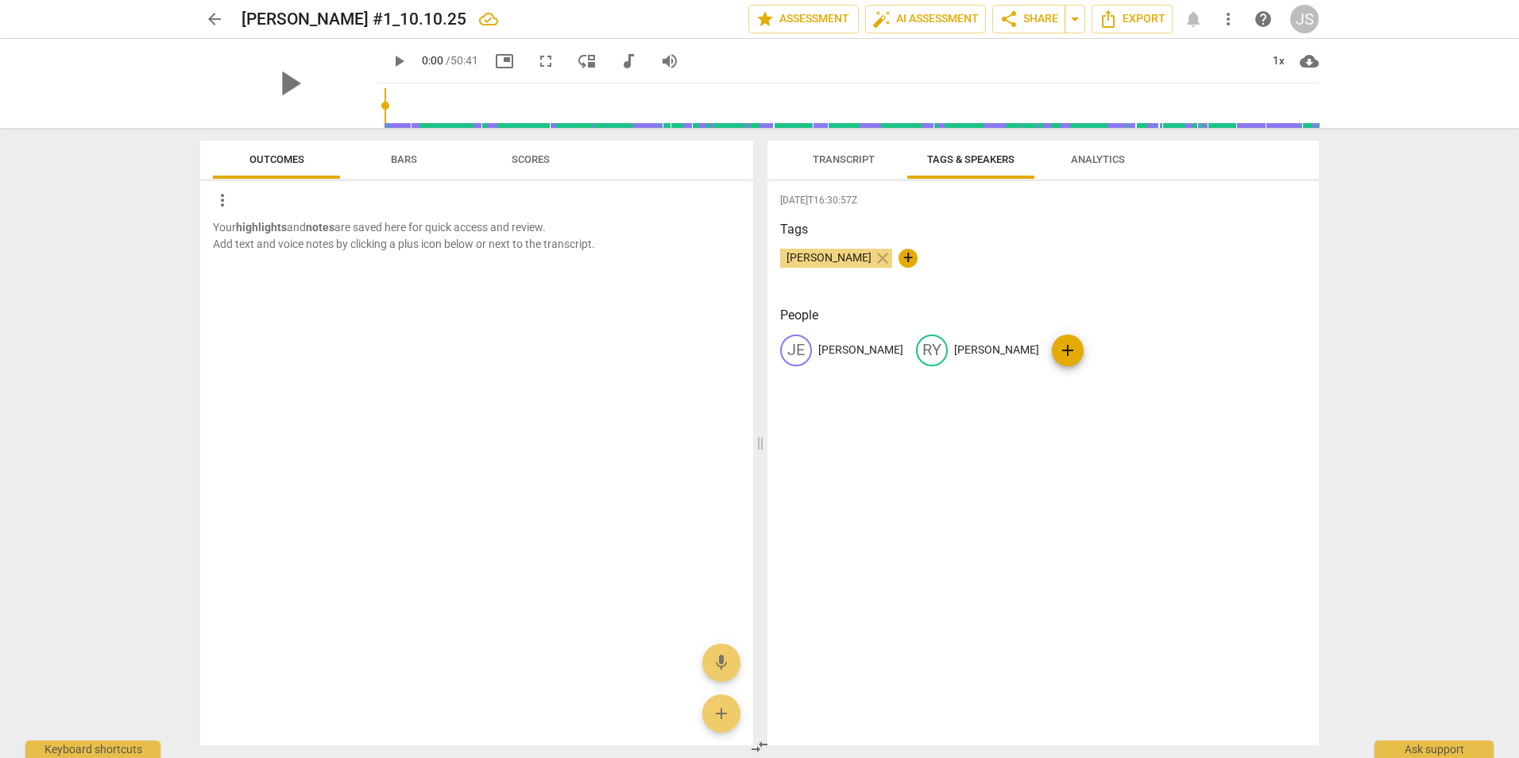
click at [832, 156] on span "Transcript" at bounding box center [844, 159] width 62 height 12
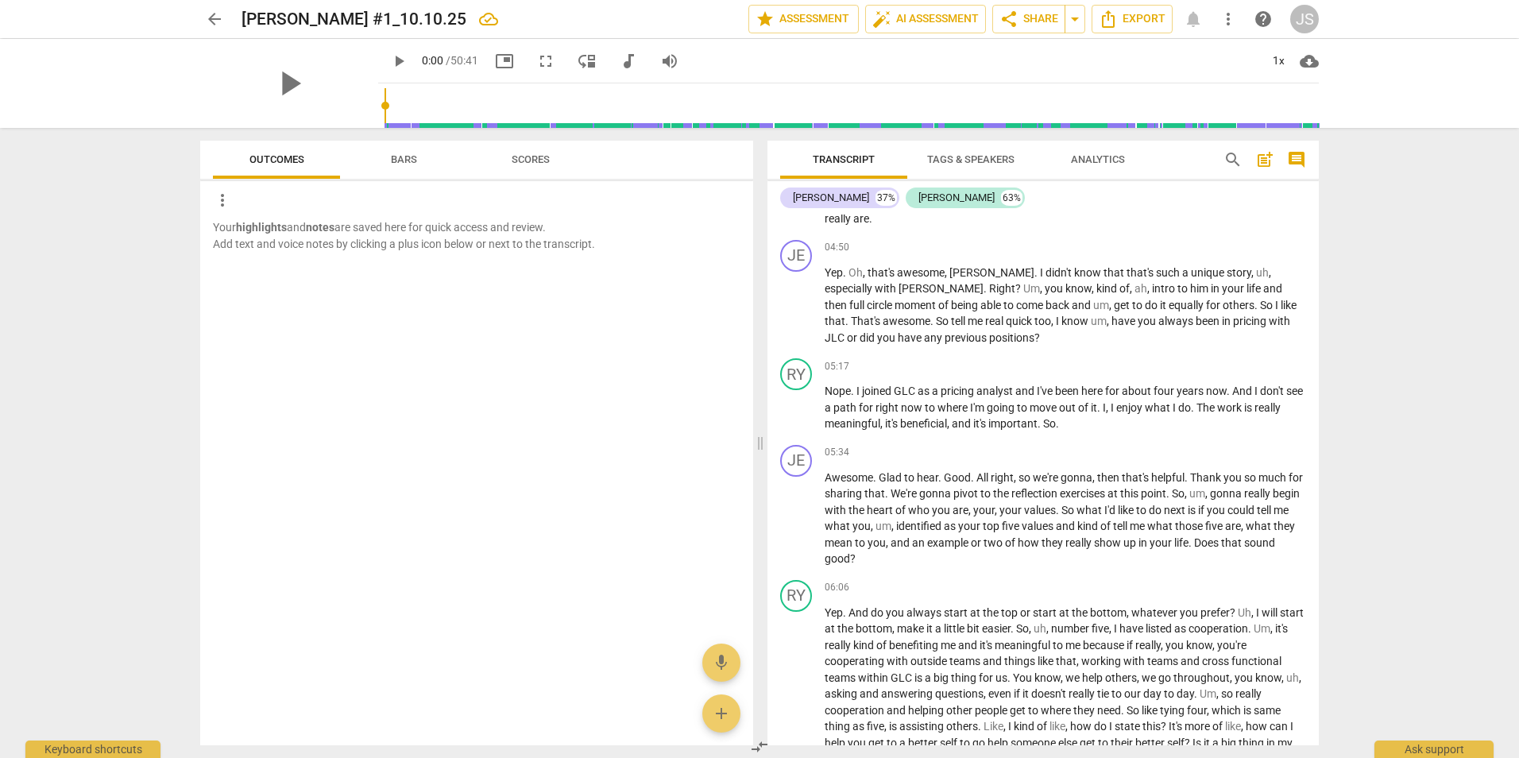
scroll to position [953, 0]
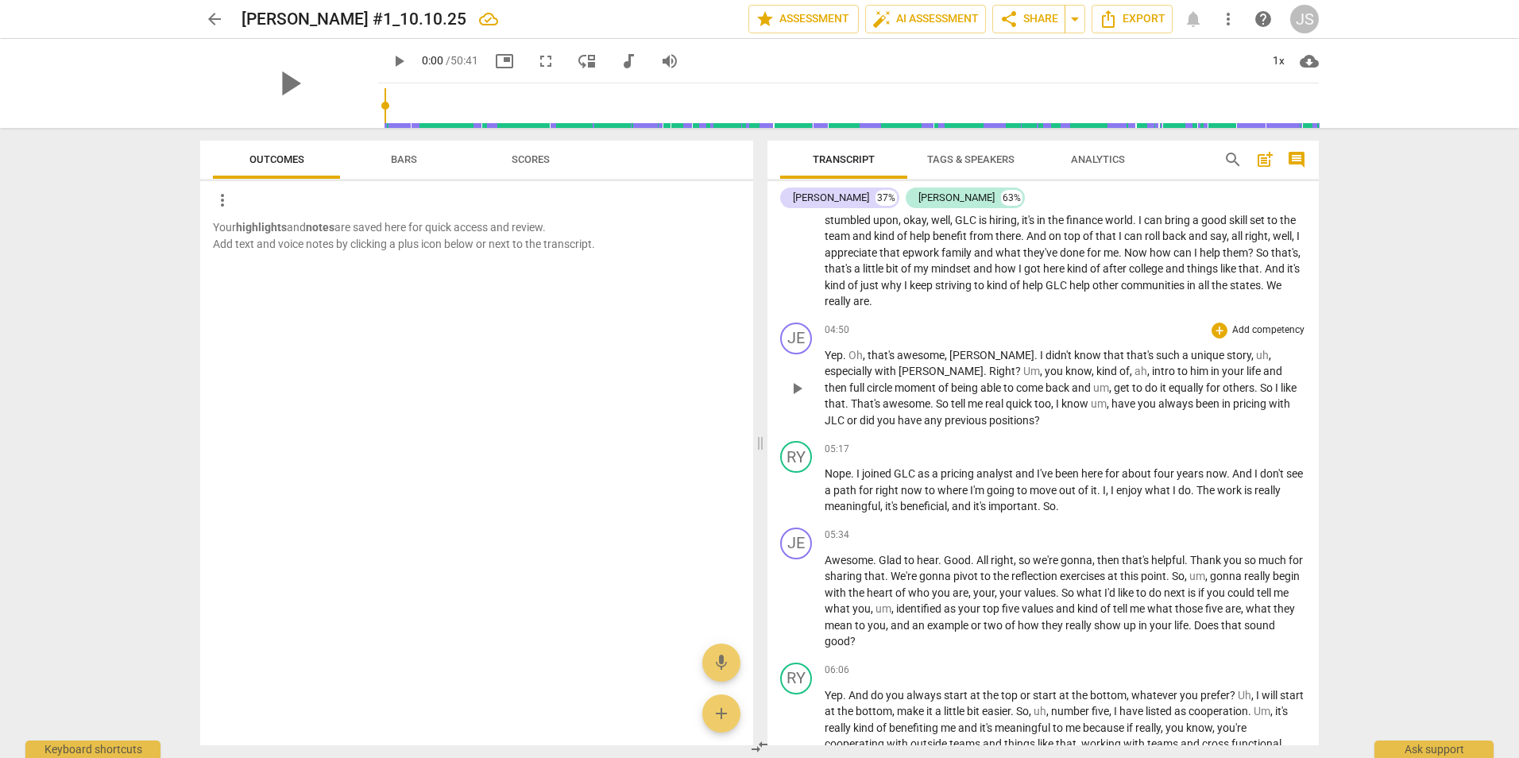
click at [1222, 386] on span "others" at bounding box center [1238, 387] width 32 height 13
click at [1158, 397] on span "always" at bounding box center [1176, 403] width 37 height 13
click at [1268, 398] on span "with" at bounding box center [1278, 403] width 21 height 13
click at [847, 414] on span "JLC" at bounding box center [835, 420] width 22 height 13
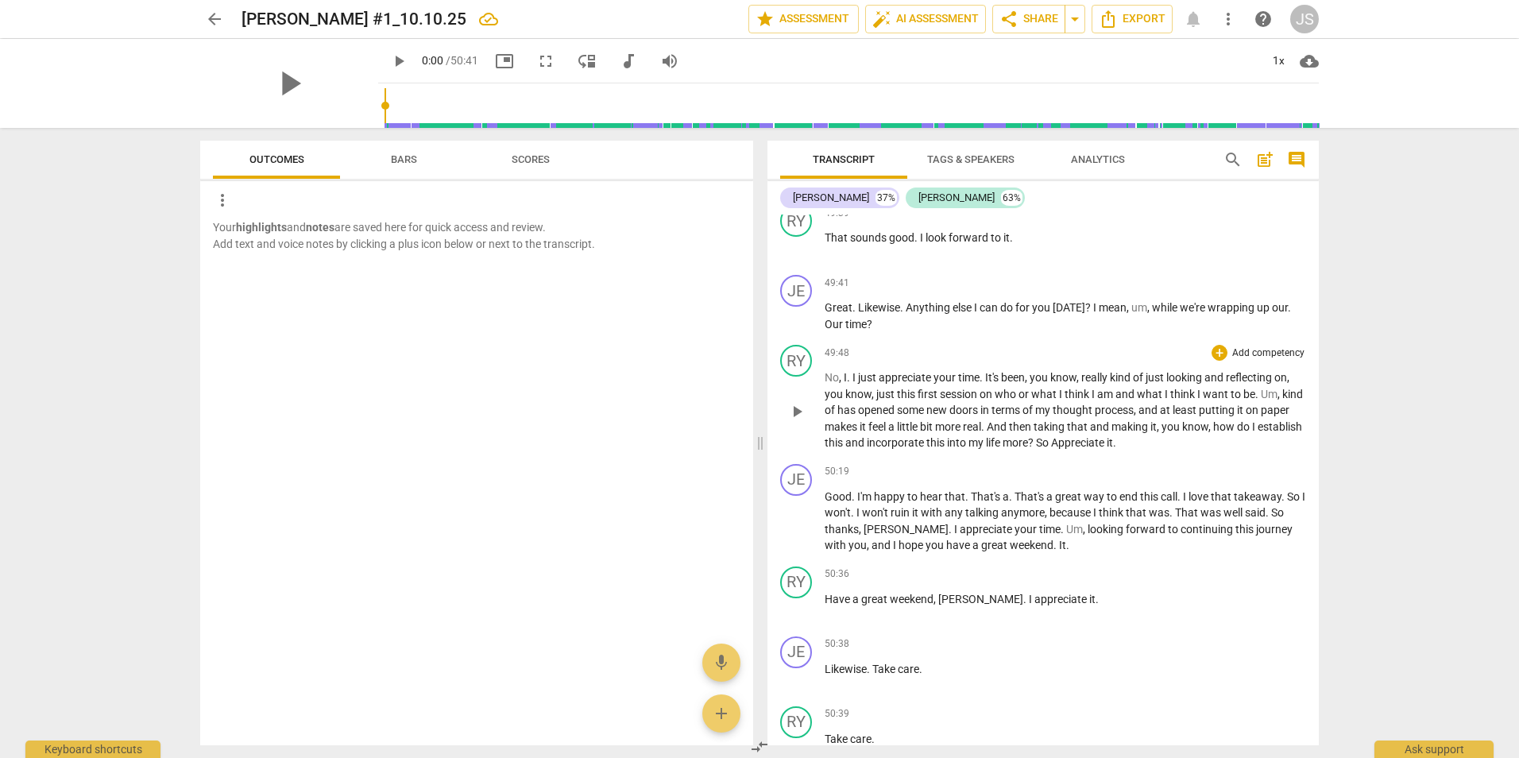
scroll to position [10723, 0]
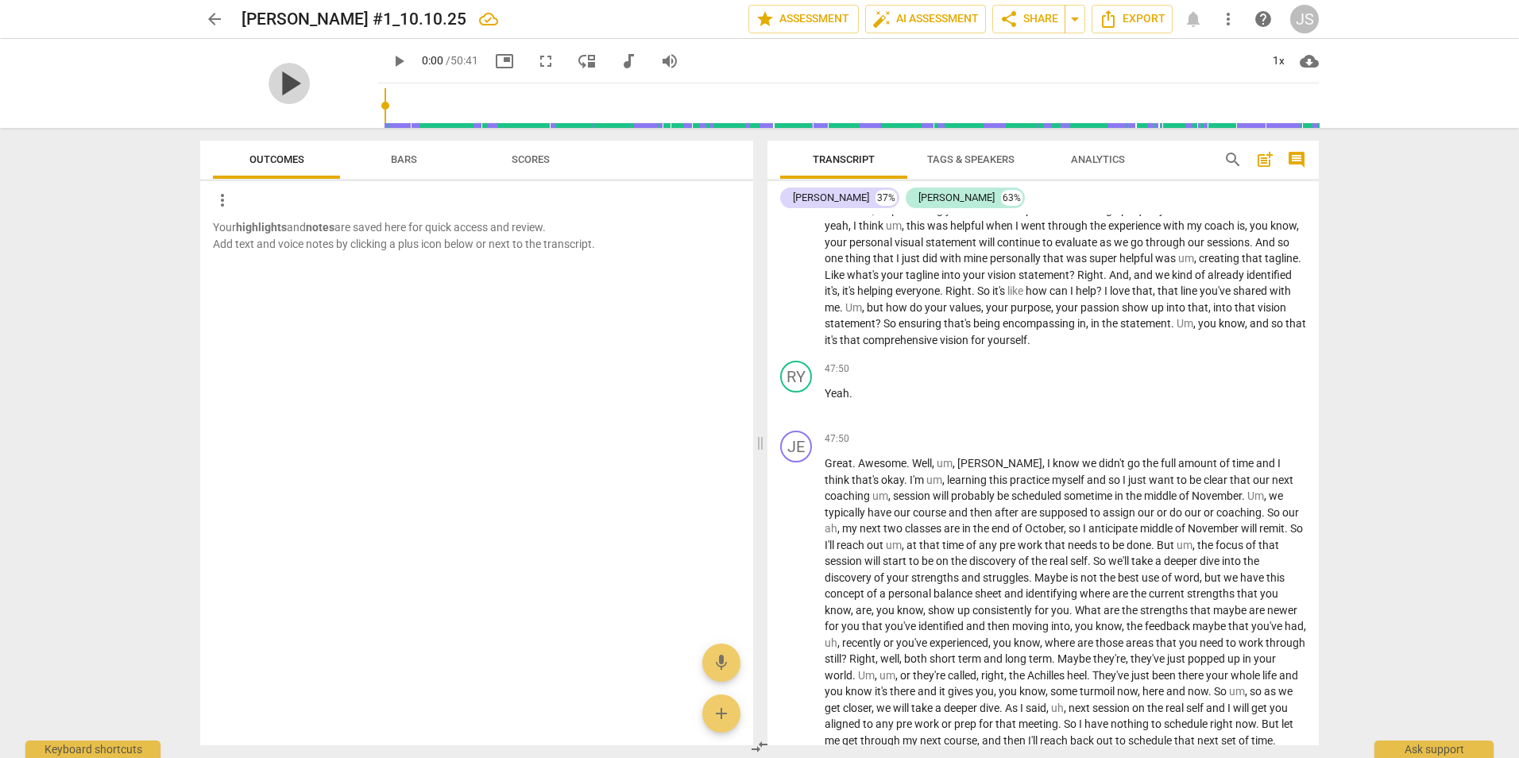
click at [279, 79] on span "play_arrow" at bounding box center [288, 83] width 41 height 41
click at [279, 79] on span "pause" at bounding box center [288, 83] width 41 height 41
type input "1"
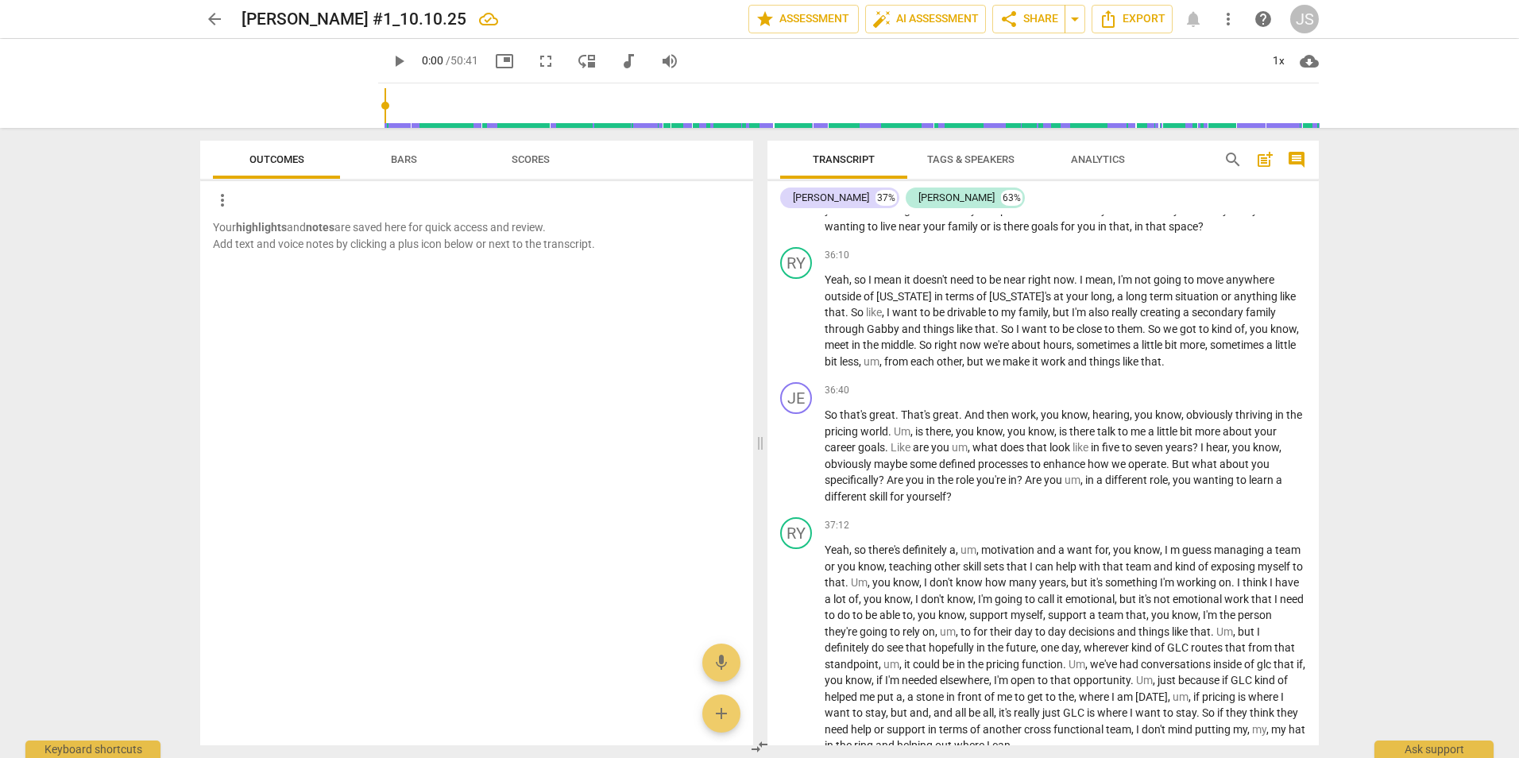
scroll to position [7668, 0]
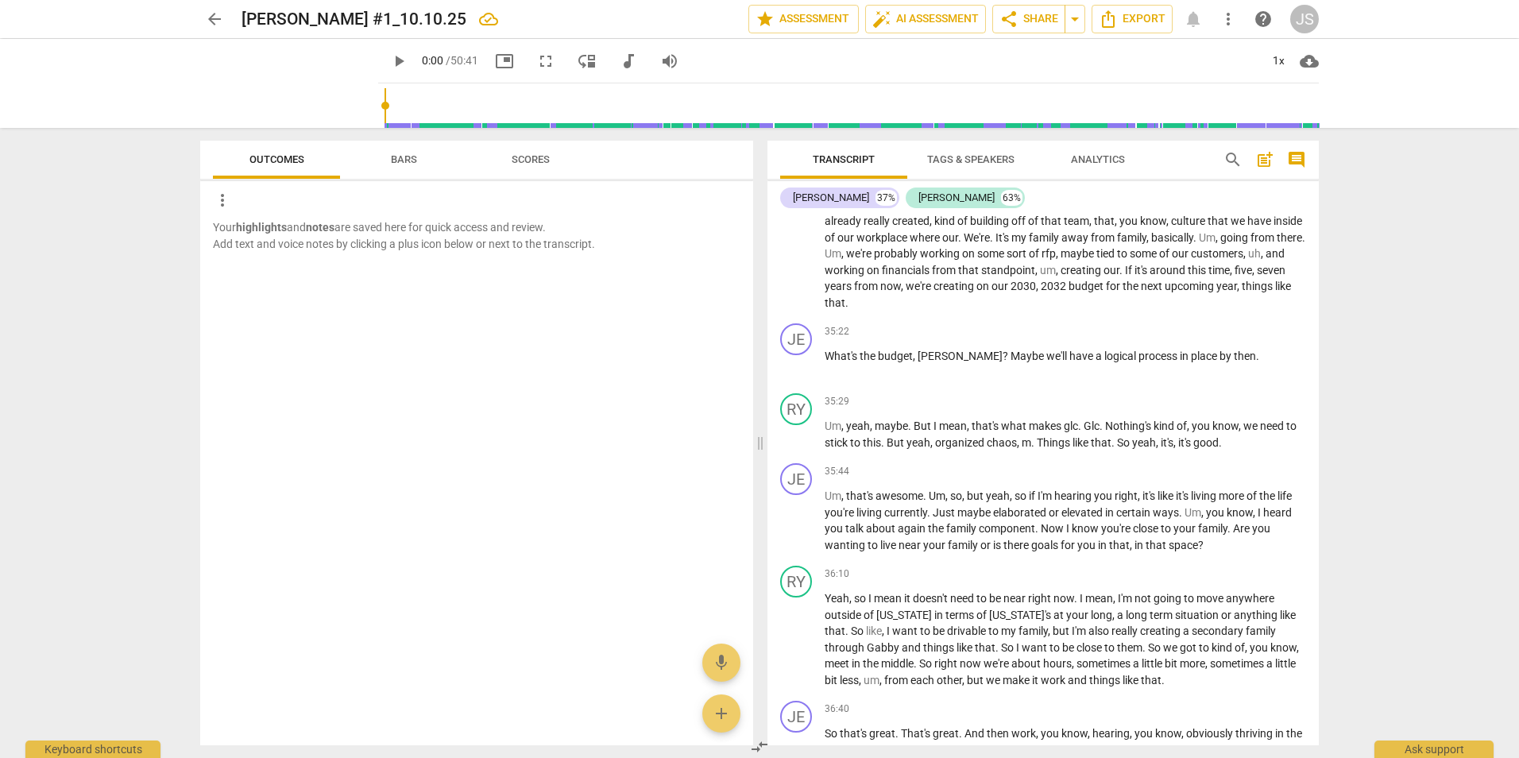
drag, startPoint x: 982, startPoint y: 152, endPoint x: 1113, endPoint y: 244, distance: 160.2
click at [982, 152] on span "Tags & Speakers" at bounding box center [970, 159] width 125 height 21
